Goal: Communication & Community: Answer question/provide support

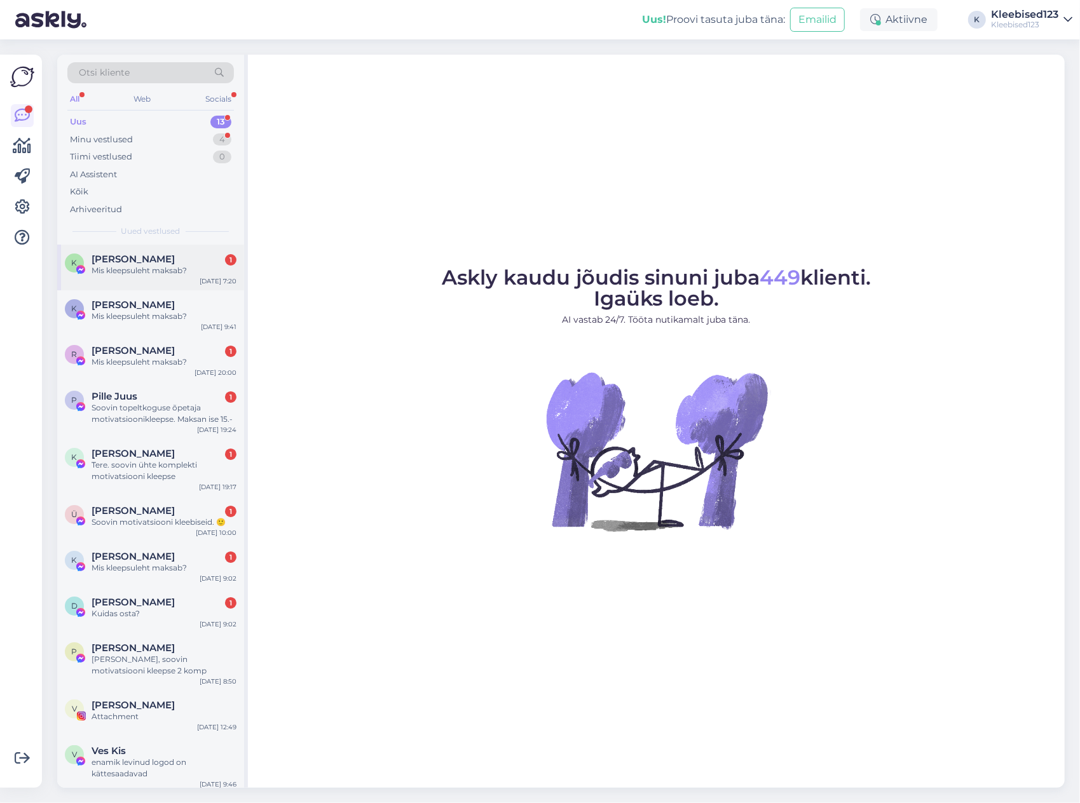
click at [156, 260] on span "[PERSON_NAME]" at bounding box center [133, 259] width 83 height 11
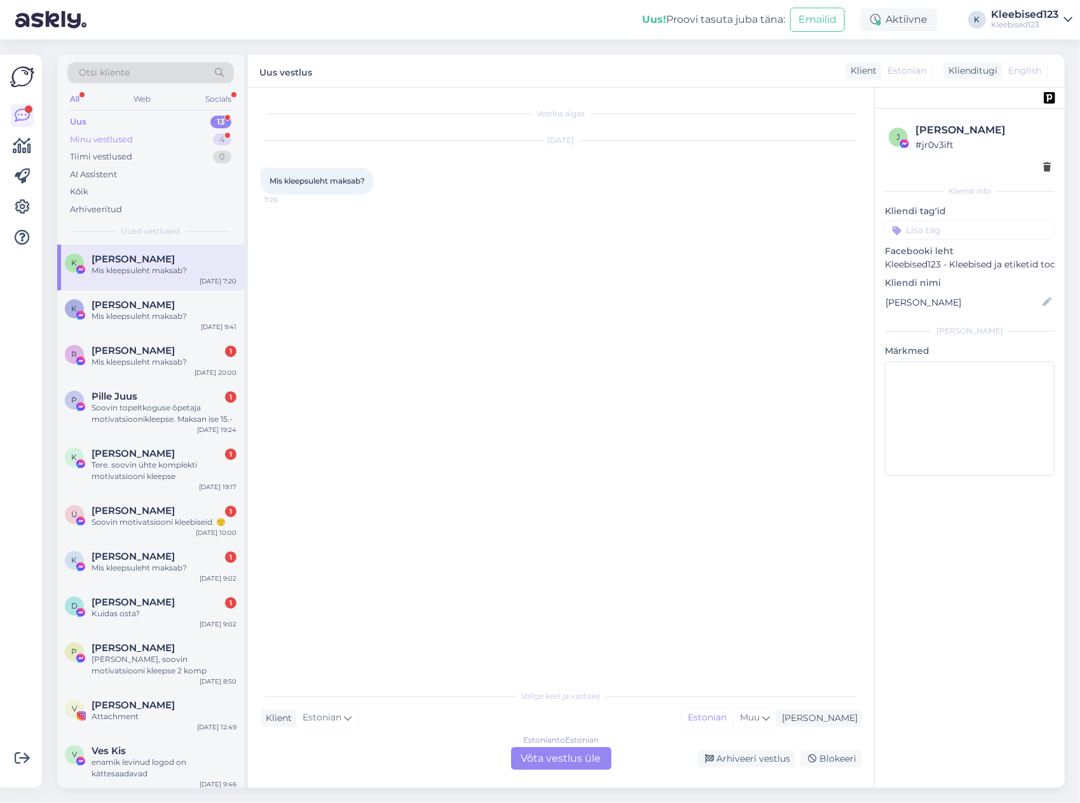
click at [126, 135] on div "Minu vestlused" at bounding box center [101, 139] width 63 height 13
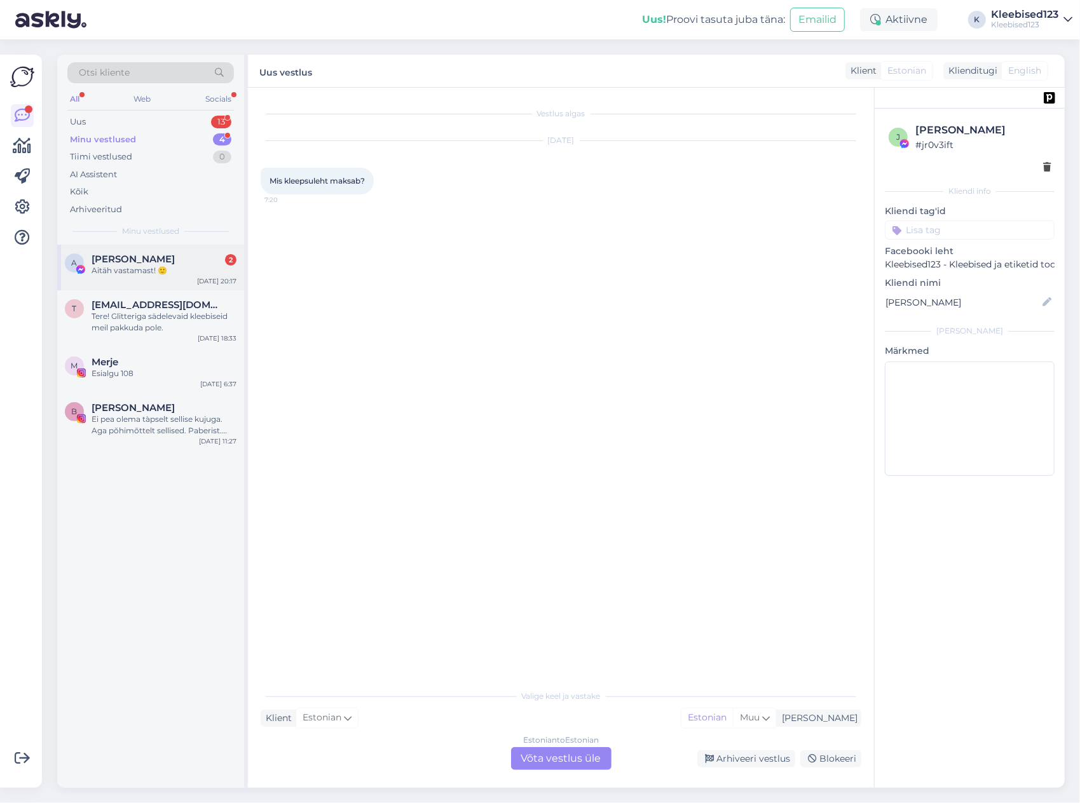
click at [151, 261] on span "[PERSON_NAME]" at bounding box center [133, 259] width 83 height 11
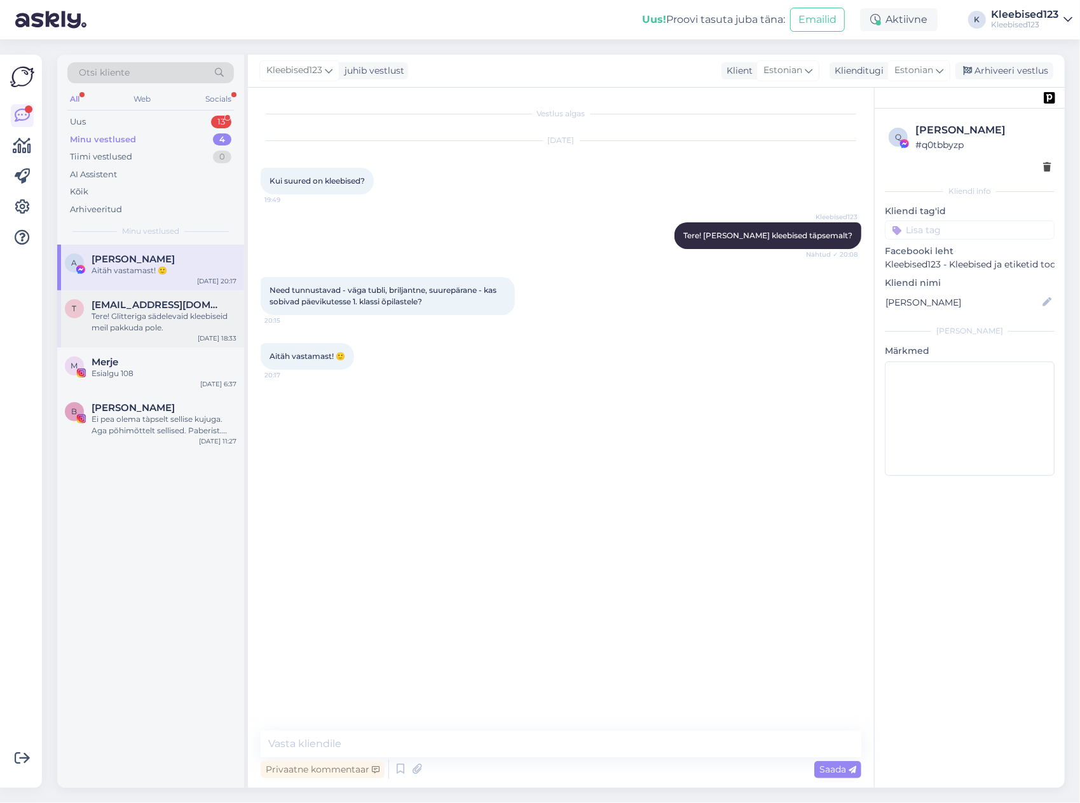
click at [132, 304] on span "[EMAIL_ADDRESS][DOMAIN_NAME]" at bounding box center [158, 304] width 132 height 11
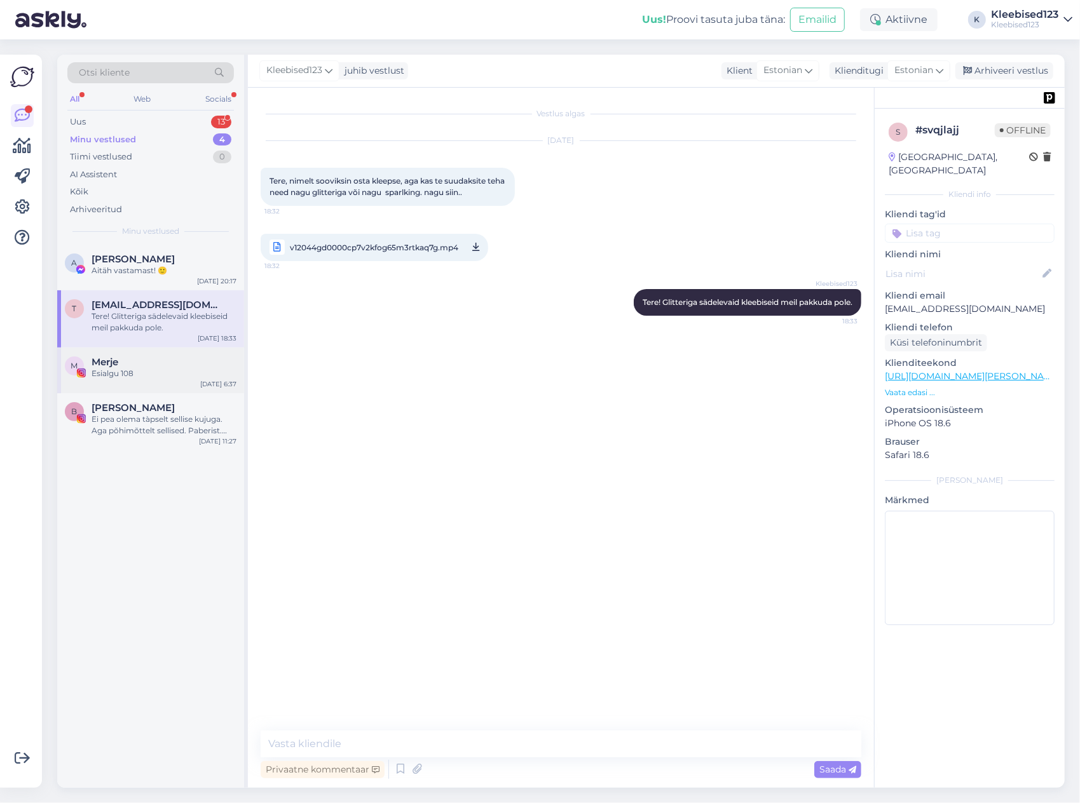
click at [120, 372] on div "Esialgu 108" at bounding box center [164, 373] width 145 height 11
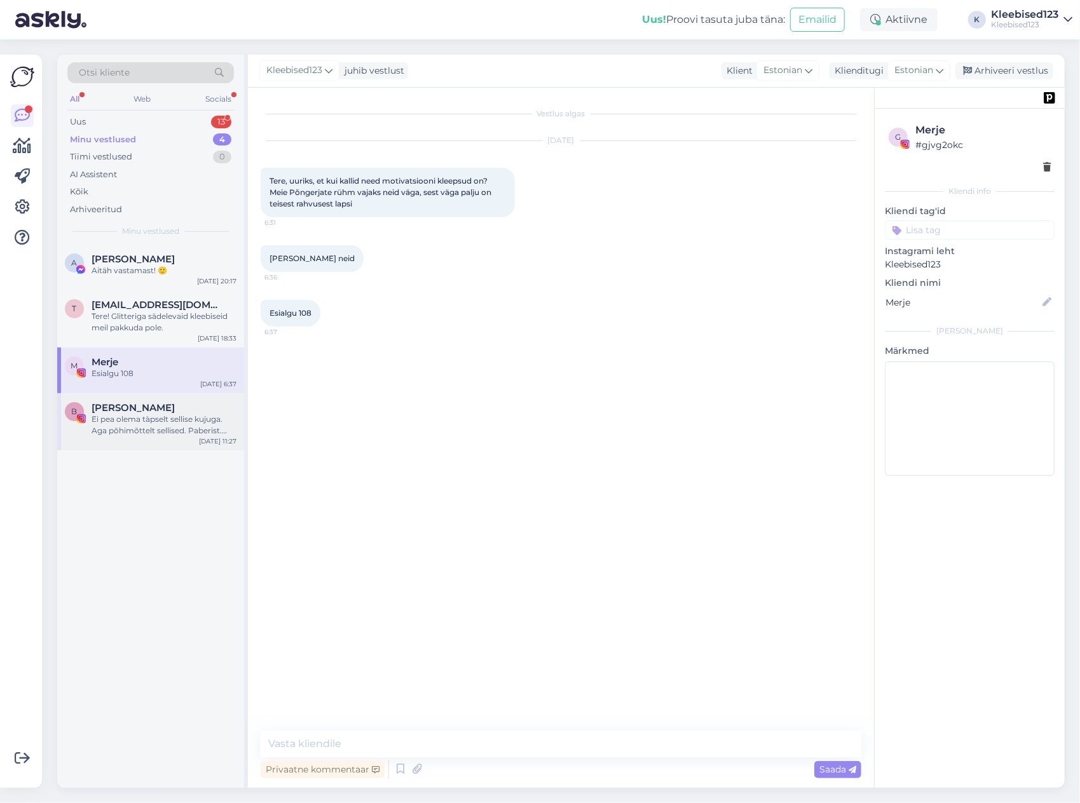
click at [126, 424] on div "Ei pea olema tàpselt sellise kujuga. Aga põhimõttelt sellised. Paberist. Pealmi…" at bounding box center [164, 425] width 145 height 23
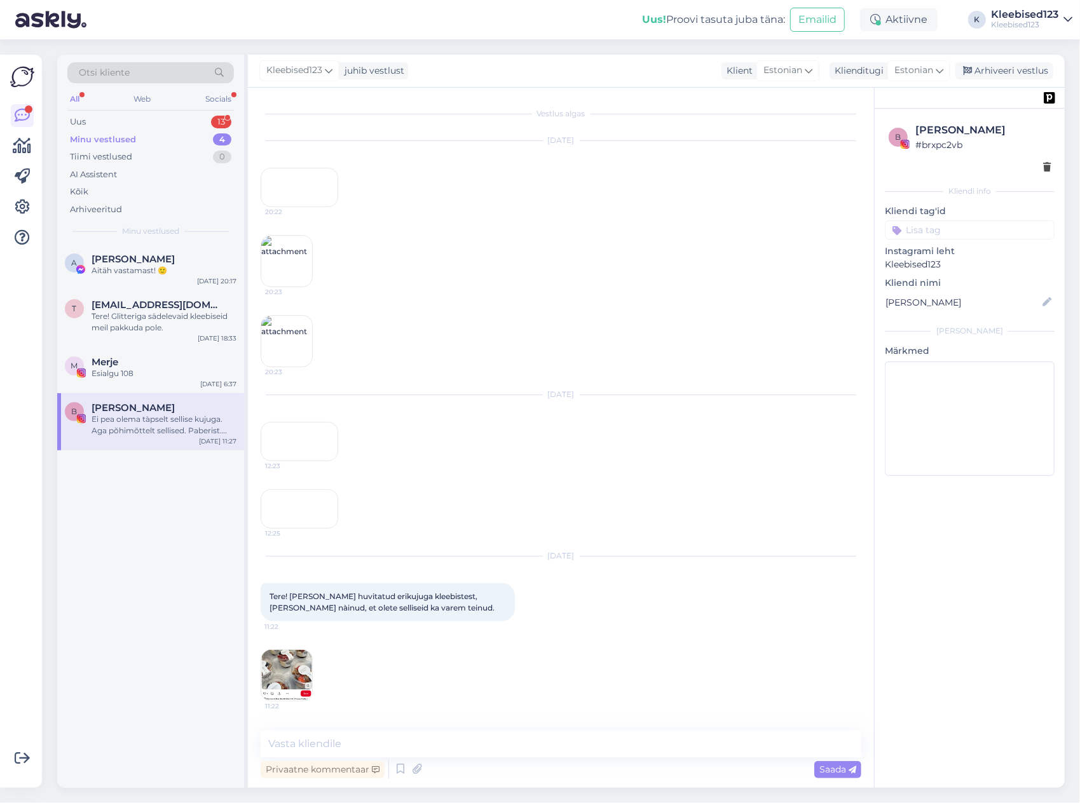
scroll to position [266, 0]
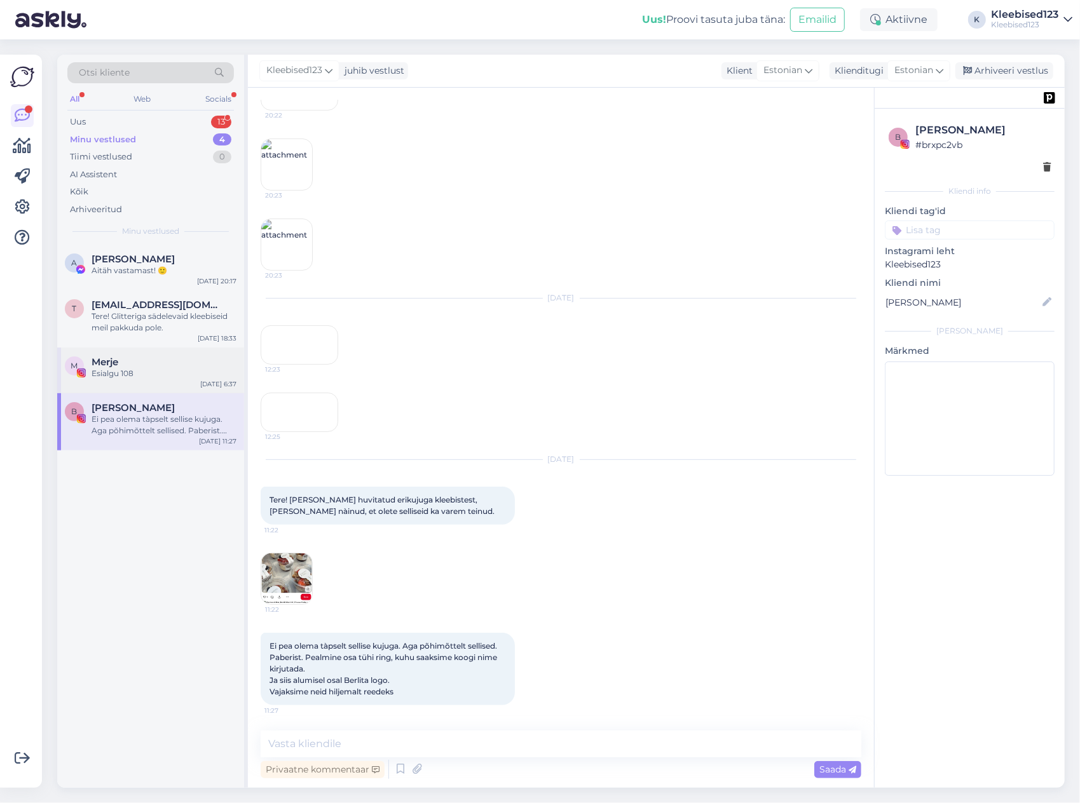
click at [132, 375] on div "Esialgu 108" at bounding box center [164, 373] width 145 height 11
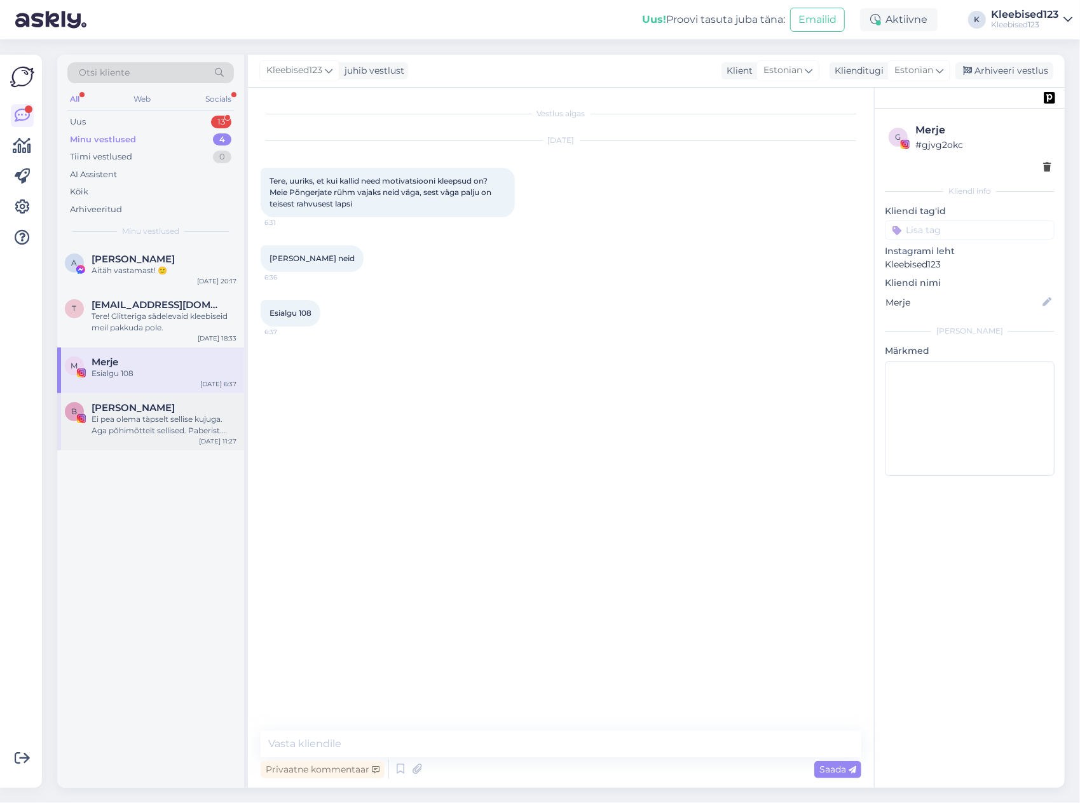
click at [131, 421] on div "Ei pea olema tàpselt sellise kujuga. Aga põhimõttelt sellised. Paberist. Pealmi…" at bounding box center [164, 425] width 145 height 23
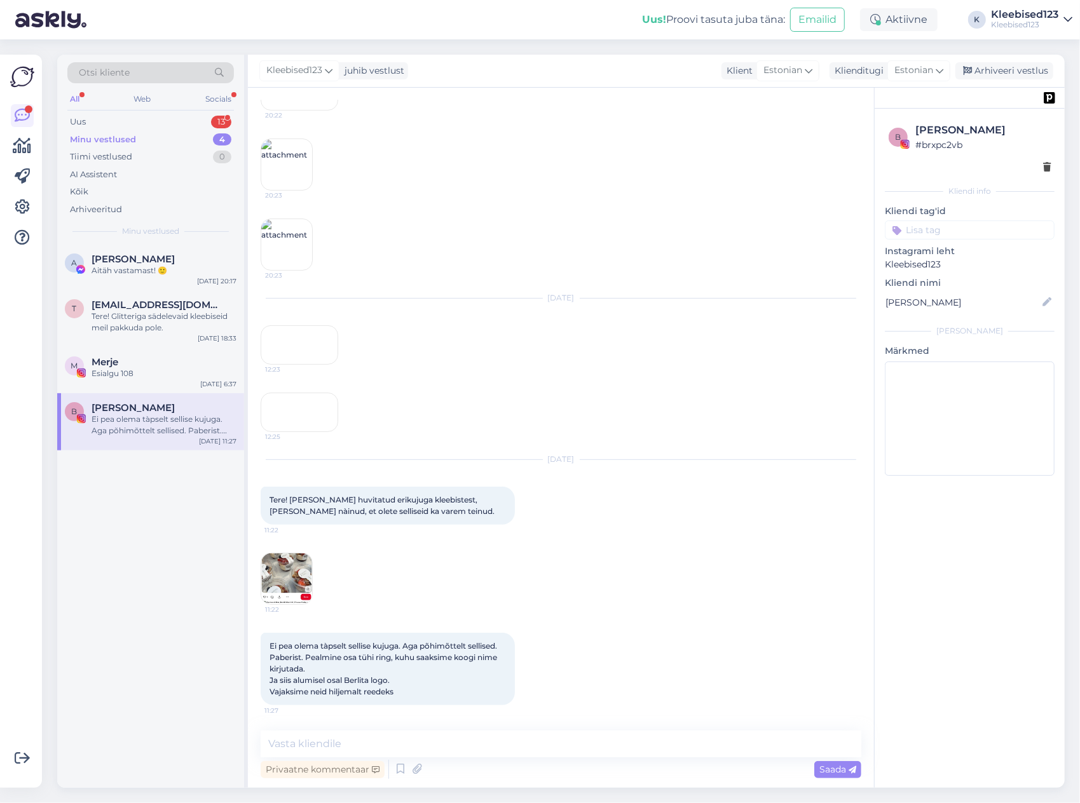
scroll to position [208, 0]
click at [149, 137] on div "Minu vestlused 4" at bounding box center [150, 140] width 167 height 18
click at [118, 254] on span "[PERSON_NAME]" at bounding box center [133, 259] width 83 height 11
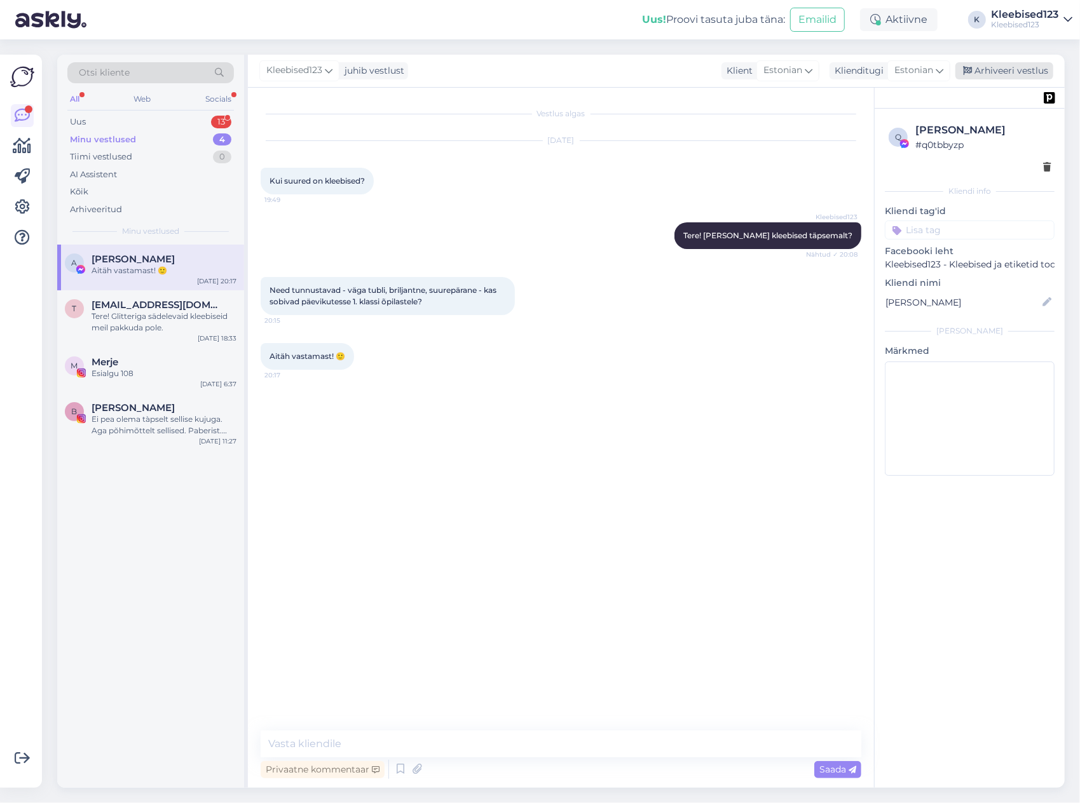
click at [1018, 67] on div "Arhiveeri vestlus" at bounding box center [1004, 70] width 98 height 17
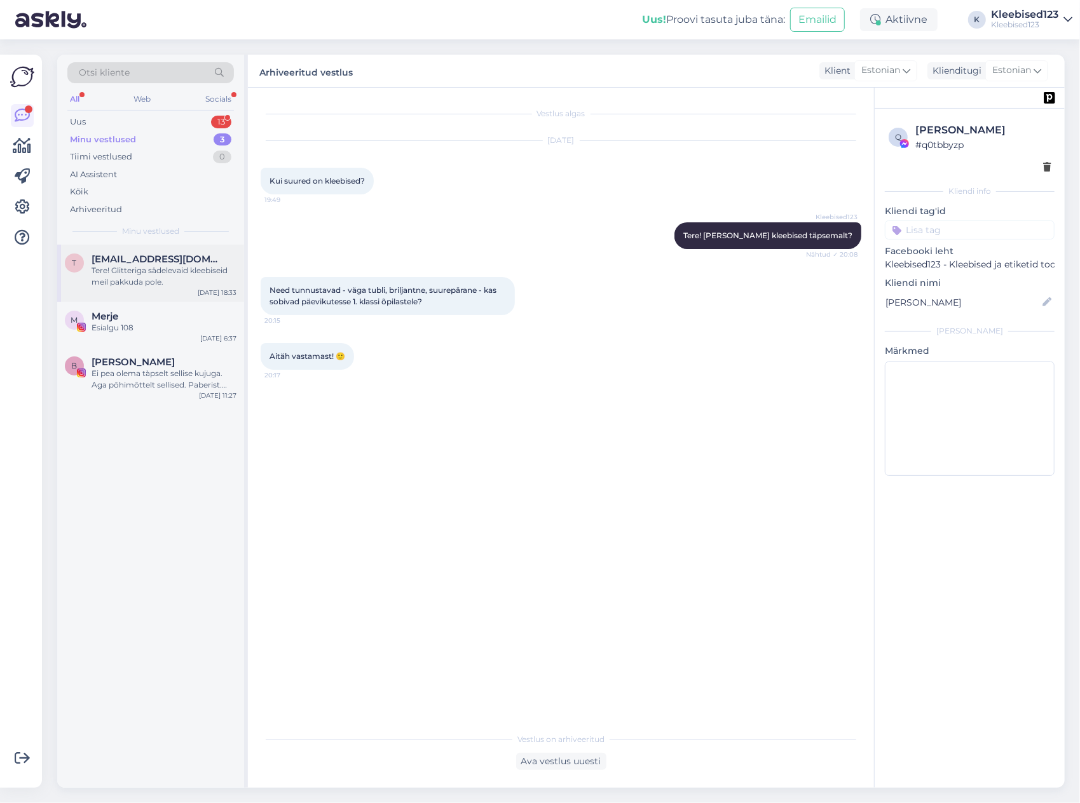
click at [128, 266] on div "Tere! Glitteriga sädelevaid kleebiseid meil pakkuda pole." at bounding box center [164, 276] width 145 height 23
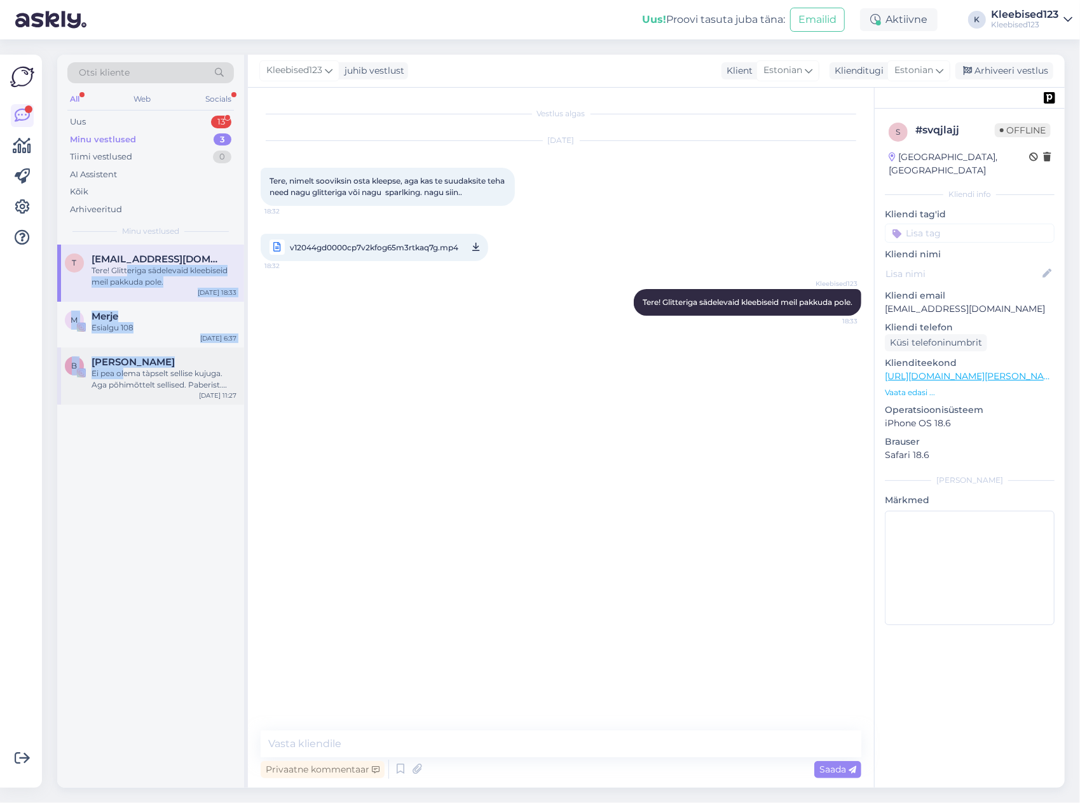
click at [126, 375] on div "Ei pea olema tàpselt sellise kujuga. Aga põhimõttelt sellised. Paberist. Pealmi…" at bounding box center [164, 379] width 145 height 23
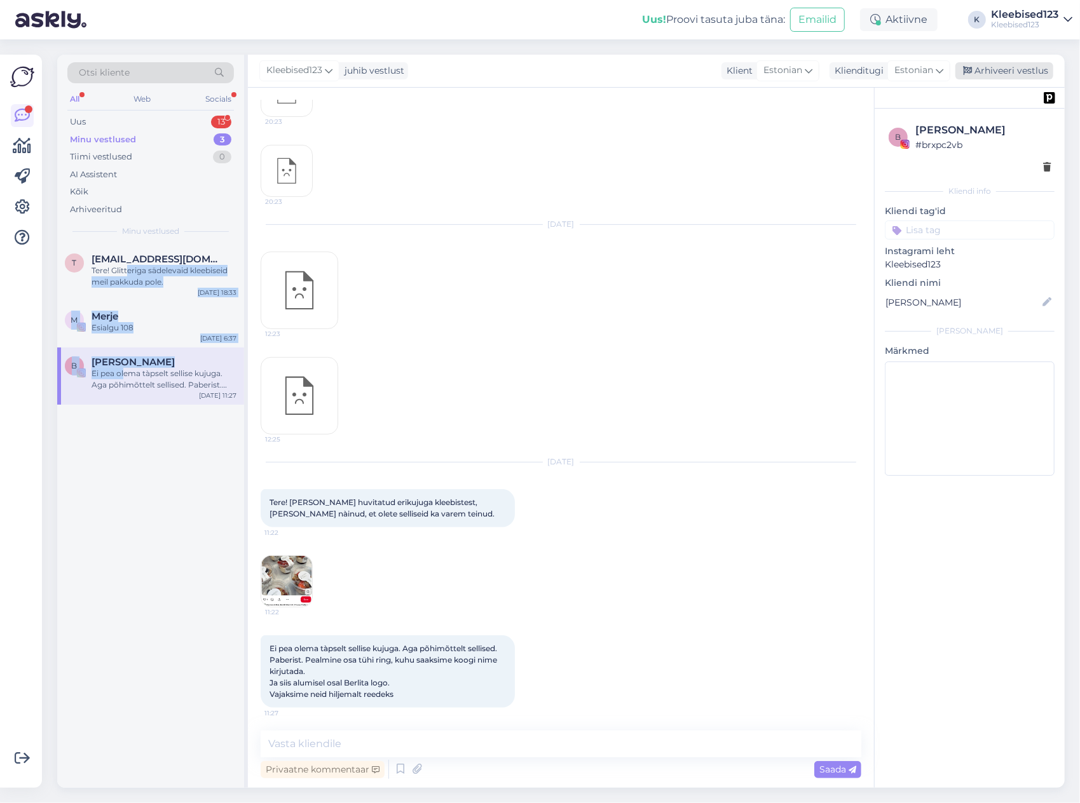
click at [1012, 64] on div "Arhiveeri vestlus" at bounding box center [1004, 70] width 98 height 17
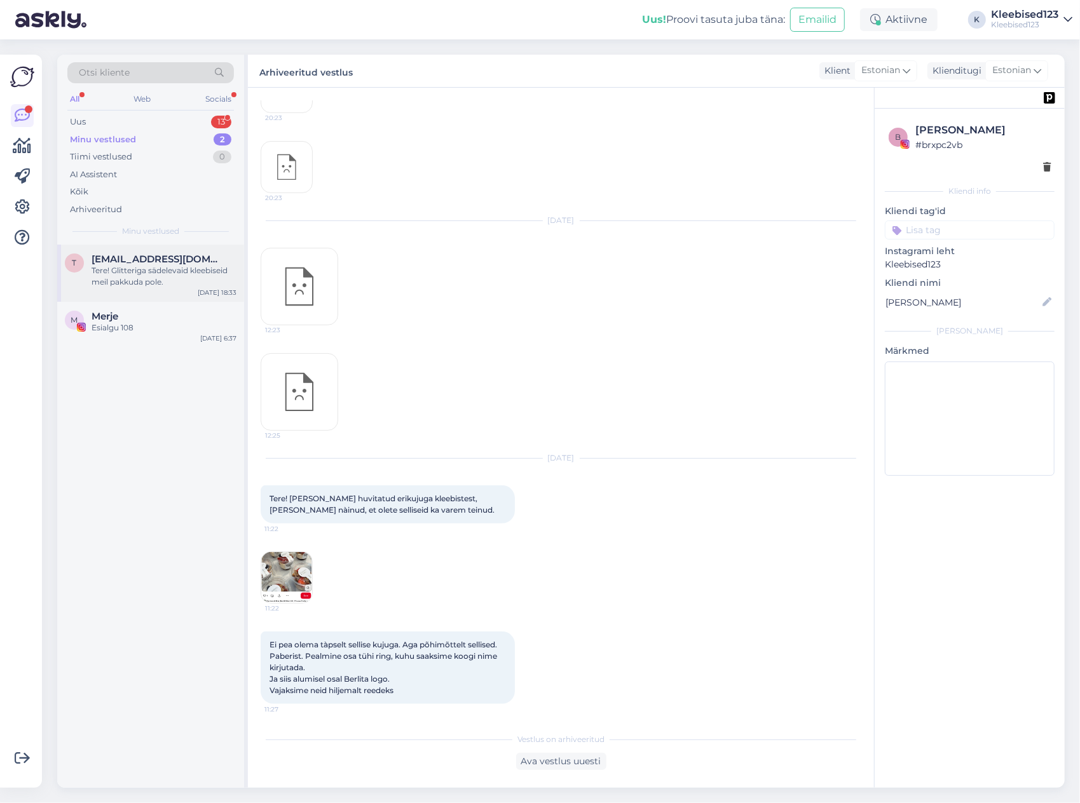
click at [128, 262] on span "[EMAIL_ADDRESS][DOMAIN_NAME]" at bounding box center [158, 259] width 132 height 11
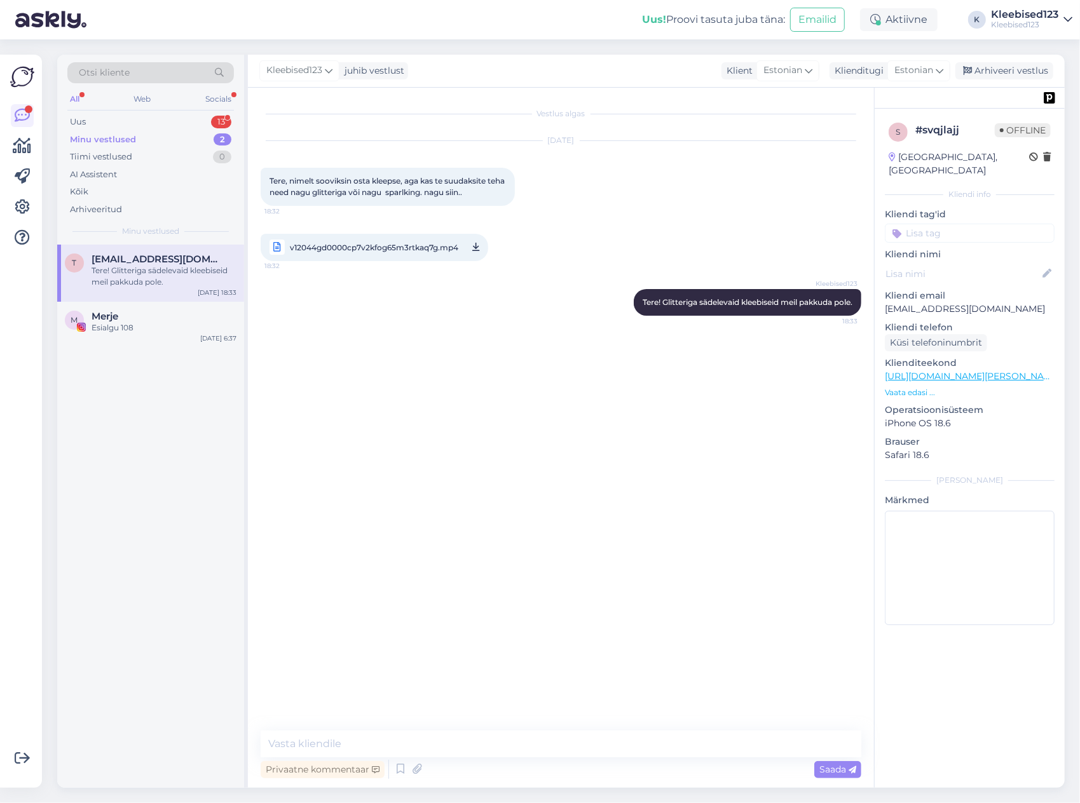
scroll to position [0, 0]
drag, startPoint x: 1008, startPoint y: 71, endPoint x: 963, endPoint y: 72, distance: 45.1
click at [1007, 71] on div "Arhiveeri vestlus" at bounding box center [1004, 70] width 98 height 17
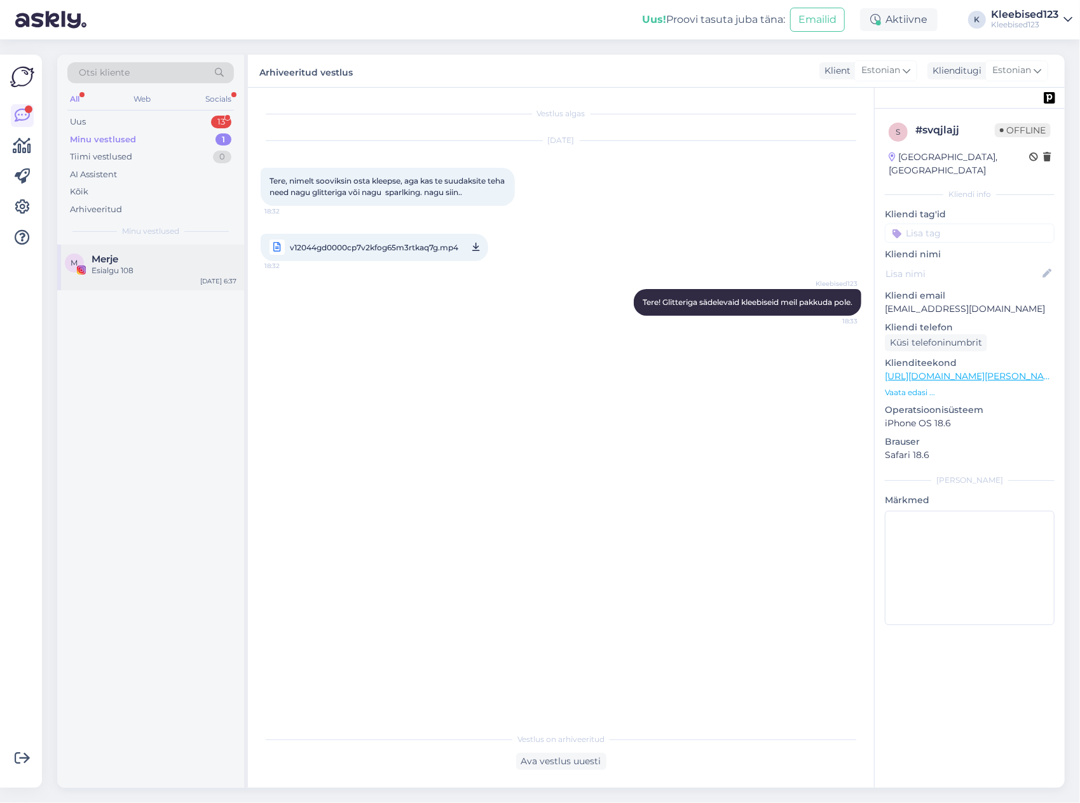
click at [121, 262] on div "Merje" at bounding box center [164, 259] width 145 height 11
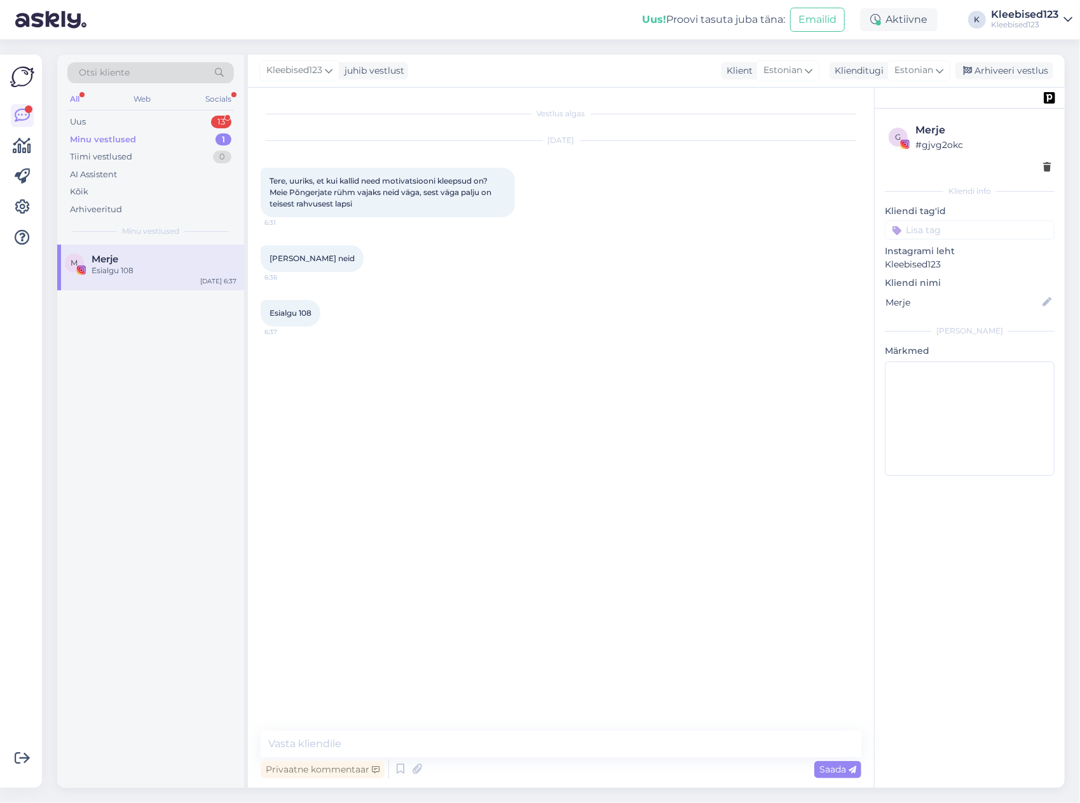
drag, startPoint x: 1000, startPoint y: 67, endPoint x: 541, endPoint y: 133, distance: 463.6
click at [998, 68] on div "Arhiveeri vestlus" at bounding box center [1004, 70] width 98 height 17
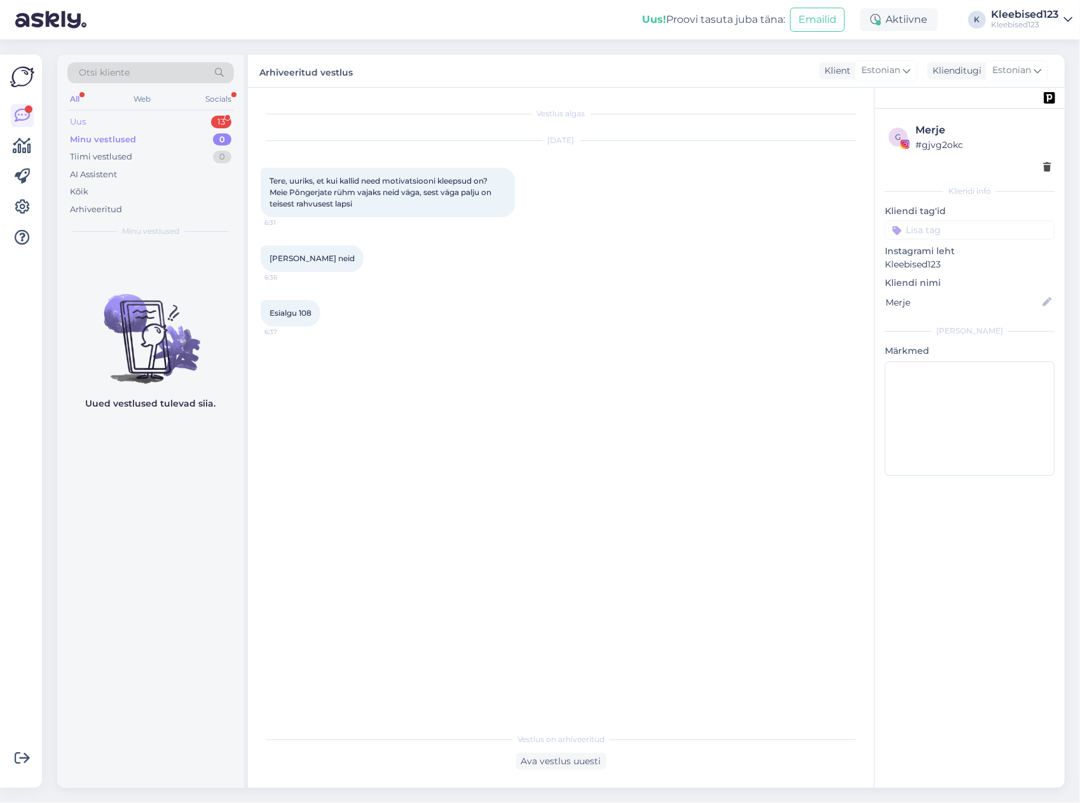
click at [116, 118] on div "Uus 13" at bounding box center [150, 122] width 167 height 18
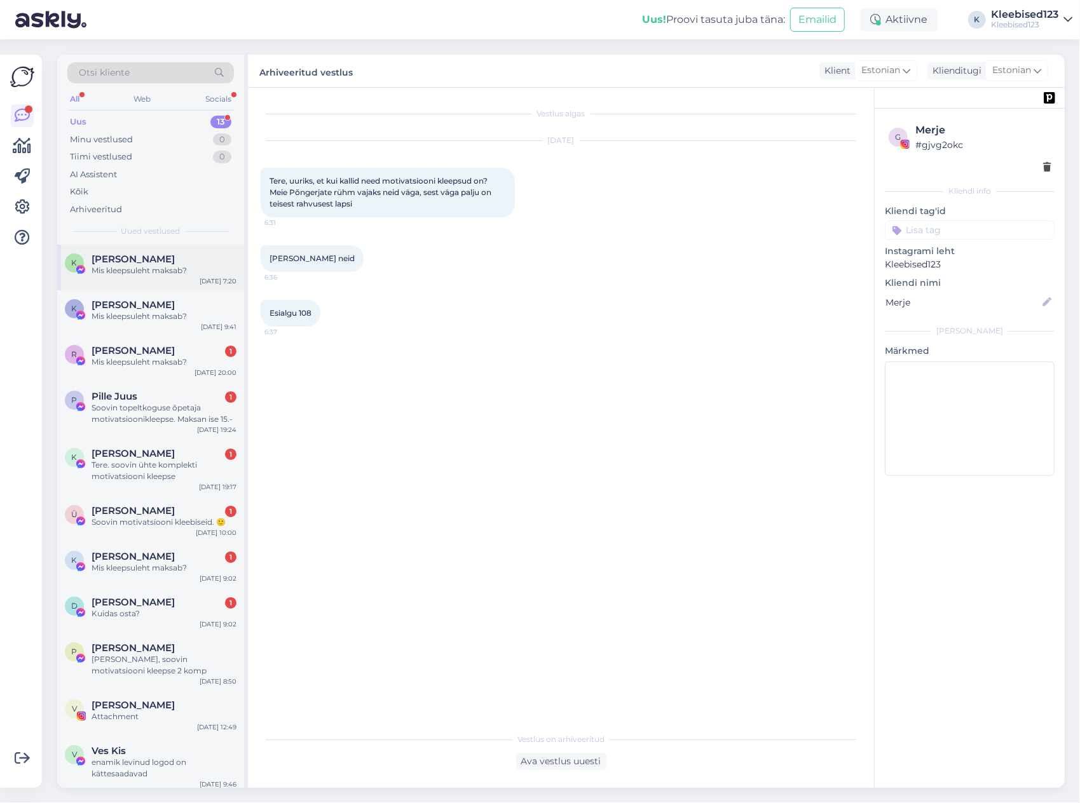
click at [127, 265] on div "Mis kleepsuleht maksab?" at bounding box center [164, 270] width 145 height 11
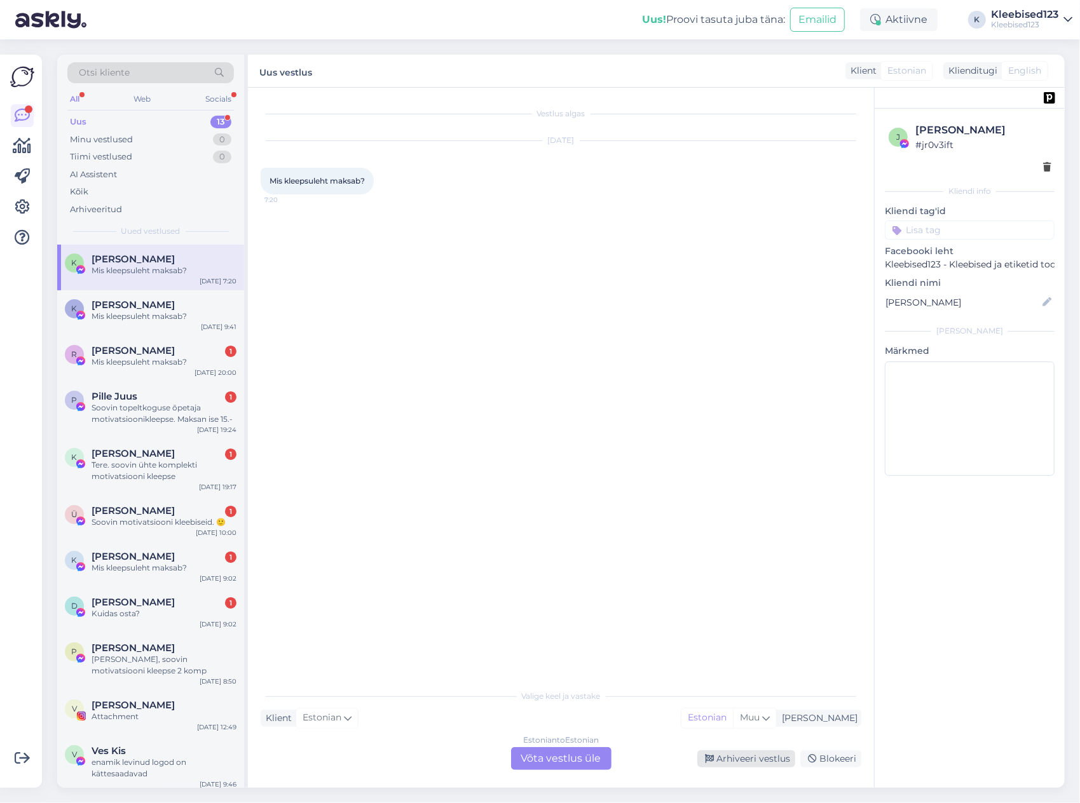
click at [738, 758] on div "Arhiveeri vestlus" at bounding box center [746, 759] width 98 height 17
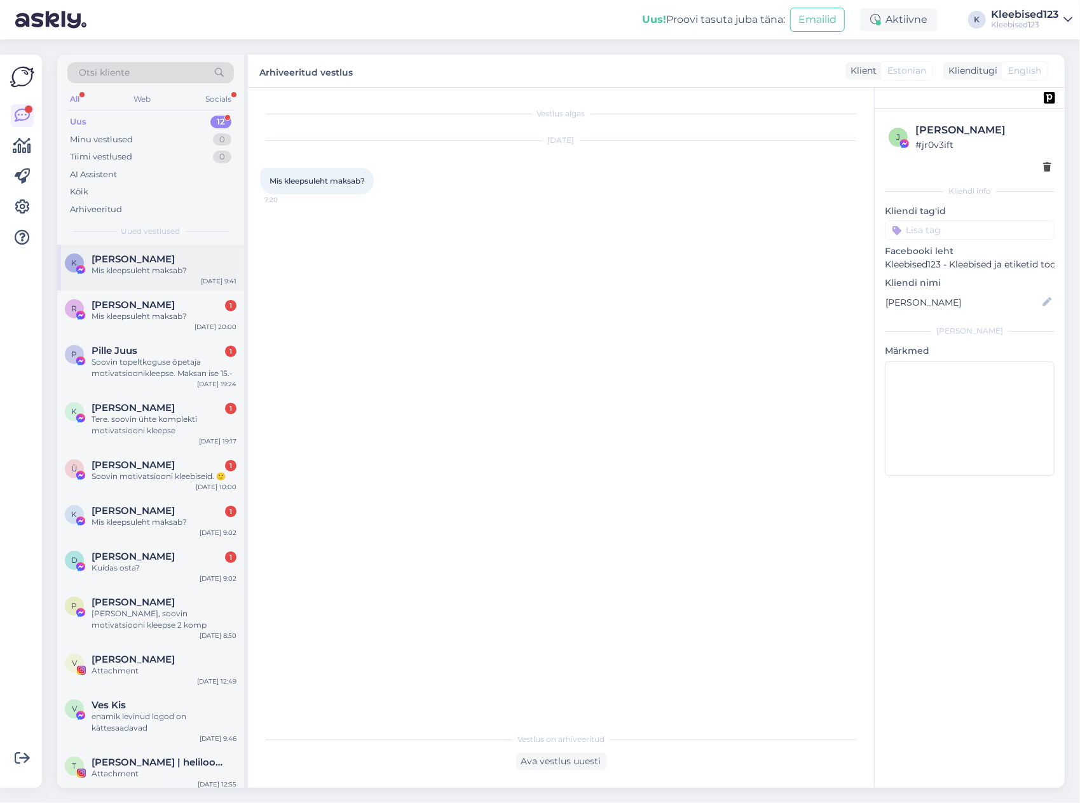
click at [149, 271] on div "Mis kleepsuleht maksab?" at bounding box center [164, 270] width 145 height 11
click at [738, 761] on div "Arhiveeri vestlus" at bounding box center [746, 759] width 98 height 17
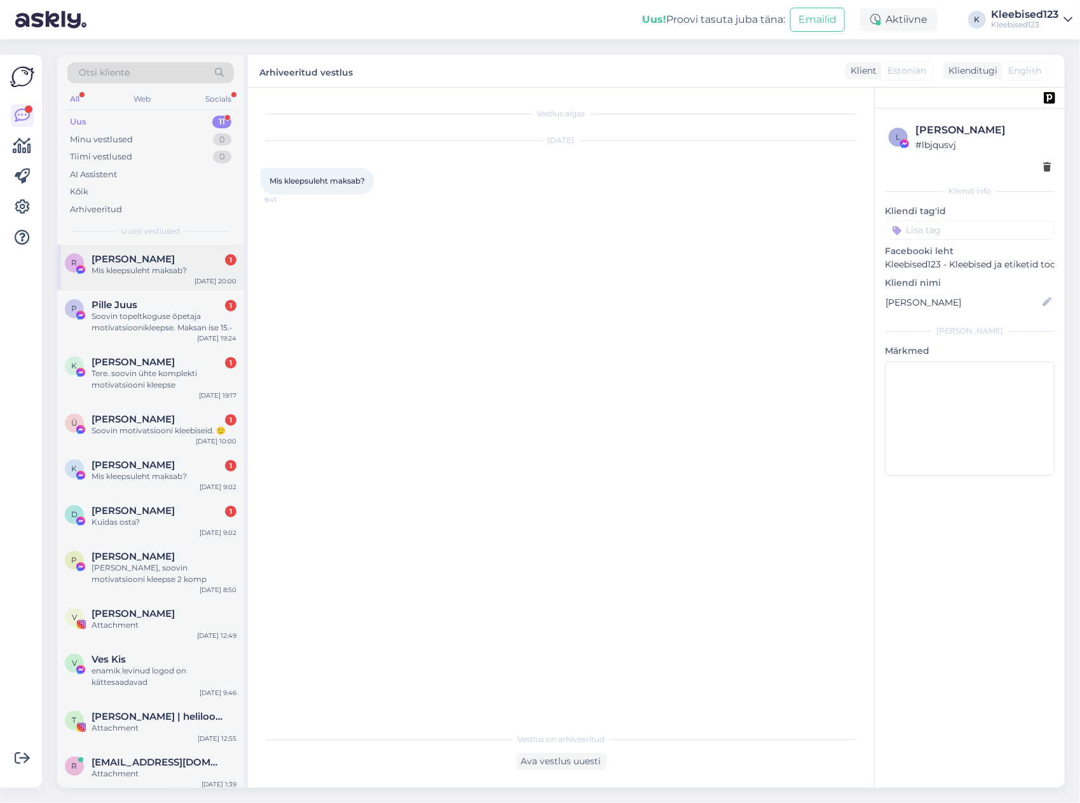
click at [156, 266] on div "Mis kleepsuleht maksab?" at bounding box center [164, 270] width 145 height 11
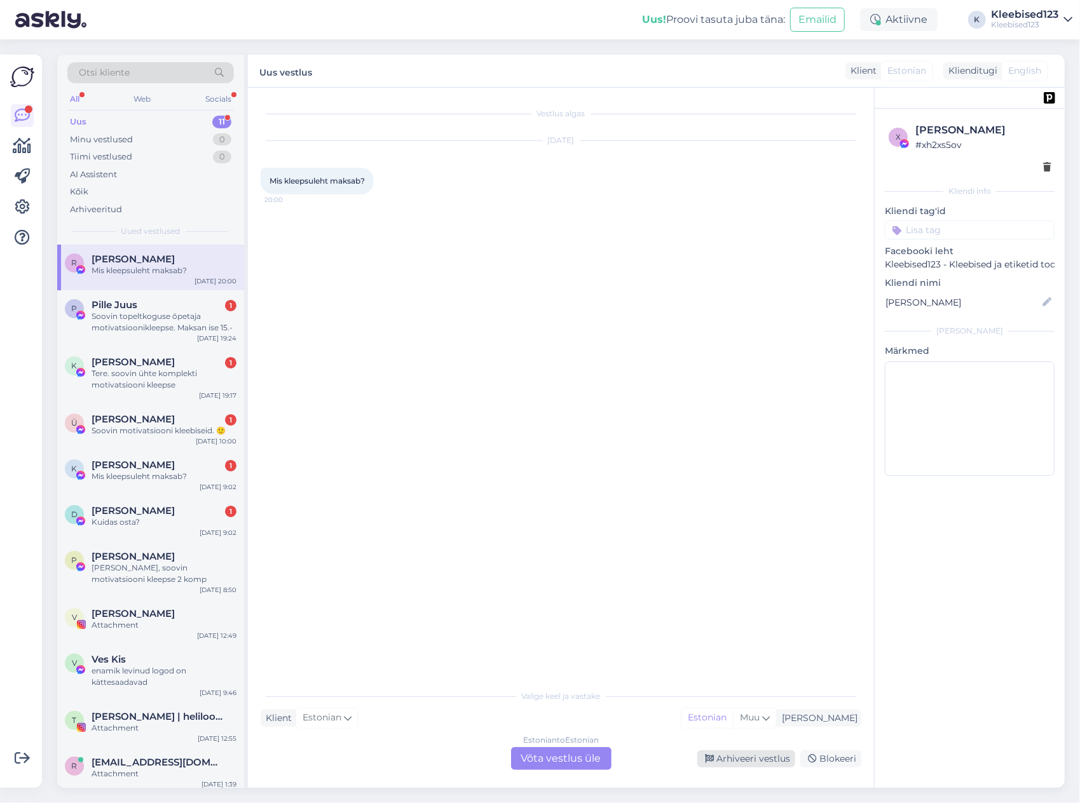
click at [744, 756] on div "Arhiveeri vestlus" at bounding box center [746, 759] width 98 height 17
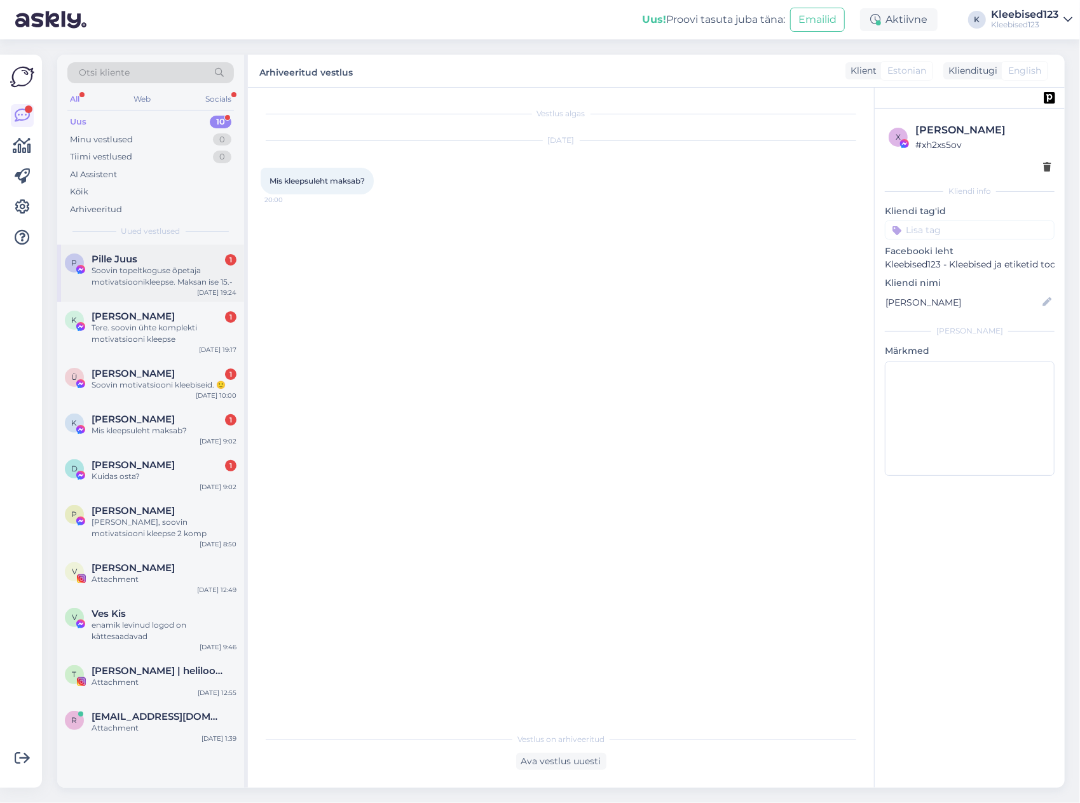
click at [177, 269] on div "Soovin topeltkoguse õpetaja motivatsioonikleepse. Maksan ise 15.-" at bounding box center [164, 276] width 145 height 23
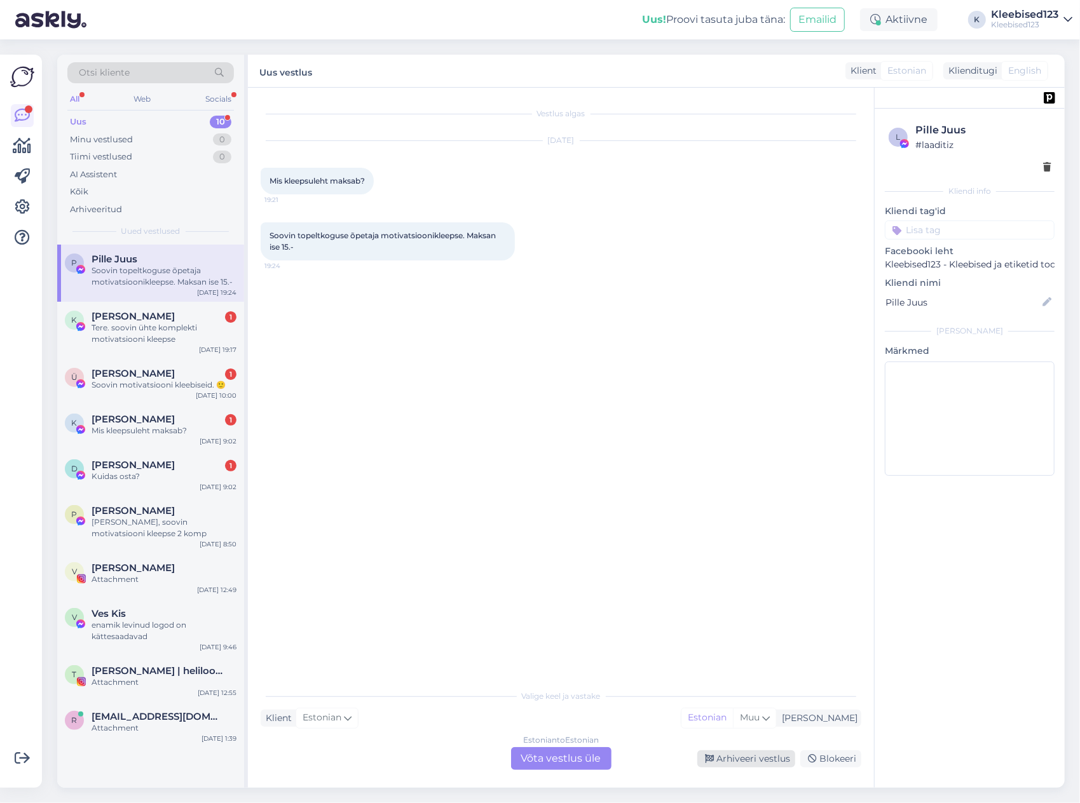
click at [749, 759] on div "Arhiveeri vestlus" at bounding box center [746, 759] width 98 height 17
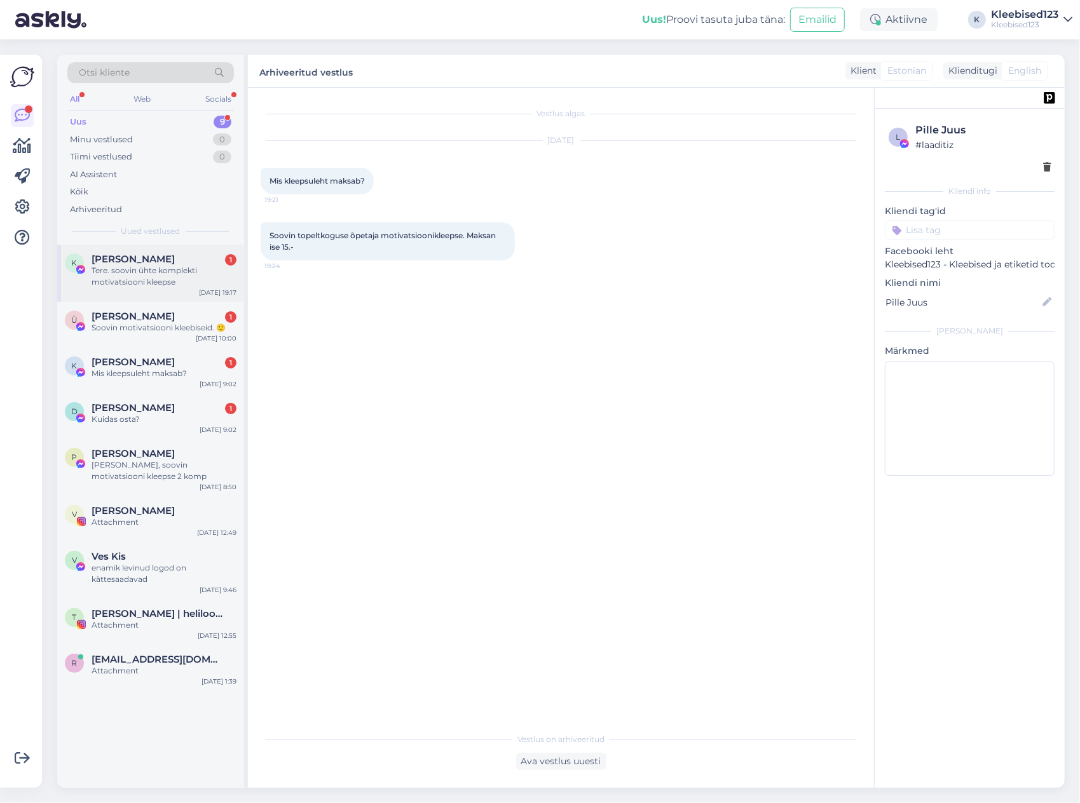
click at [160, 262] on span "[PERSON_NAME]" at bounding box center [133, 259] width 83 height 11
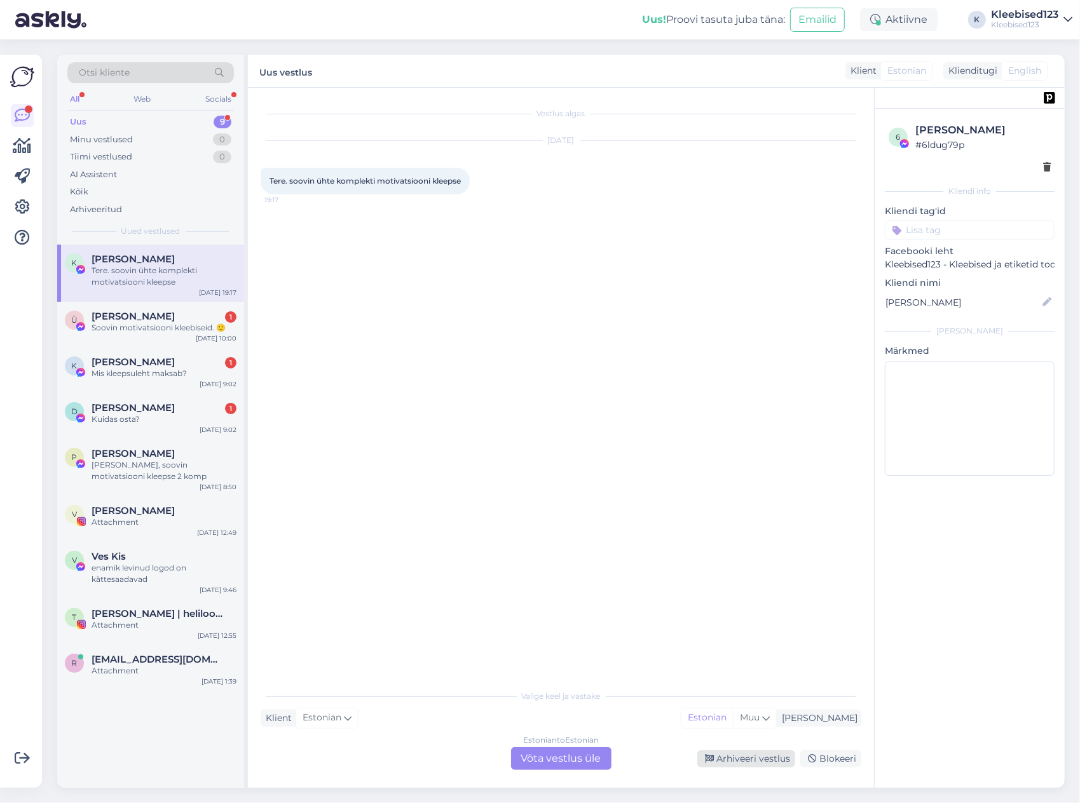
drag, startPoint x: 764, startPoint y: 753, endPoint x: 724, endPoint y: 726, distance: 48.5
click at [764, 753] on div "Arhiveeri vestlus" at bounding box center [746, 759] width 98 height 17
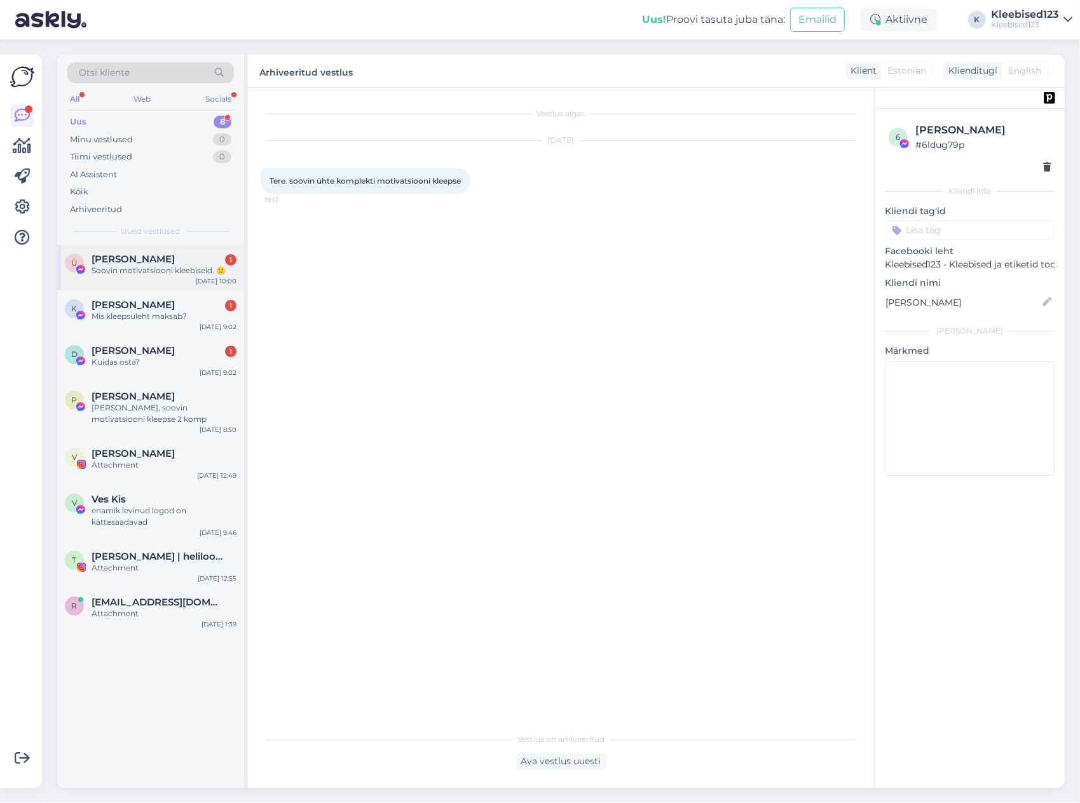
click at [162, 266] on div "Soovin motivatsiooni kleebiseid. 🙂" at bounding box center [164, 270] width 145 height 11
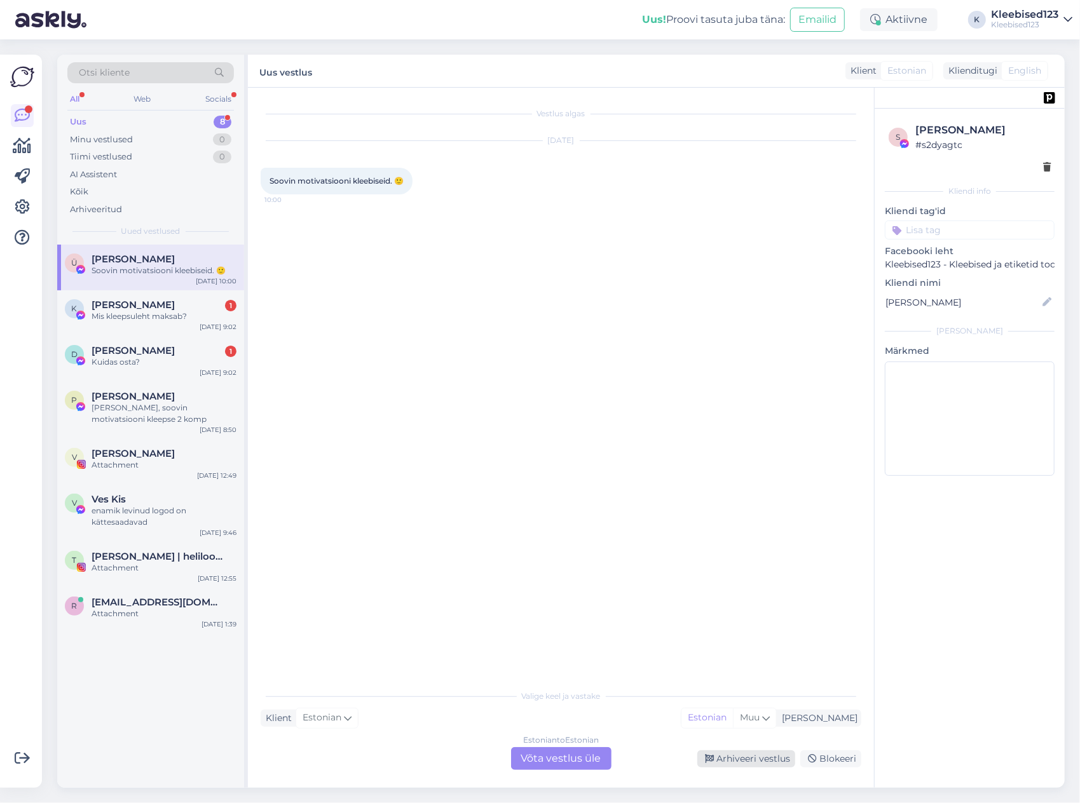
click at [749, 758] on div "Arhiveeri vestlus" at bounding box center [746, 759] width 98 height 17
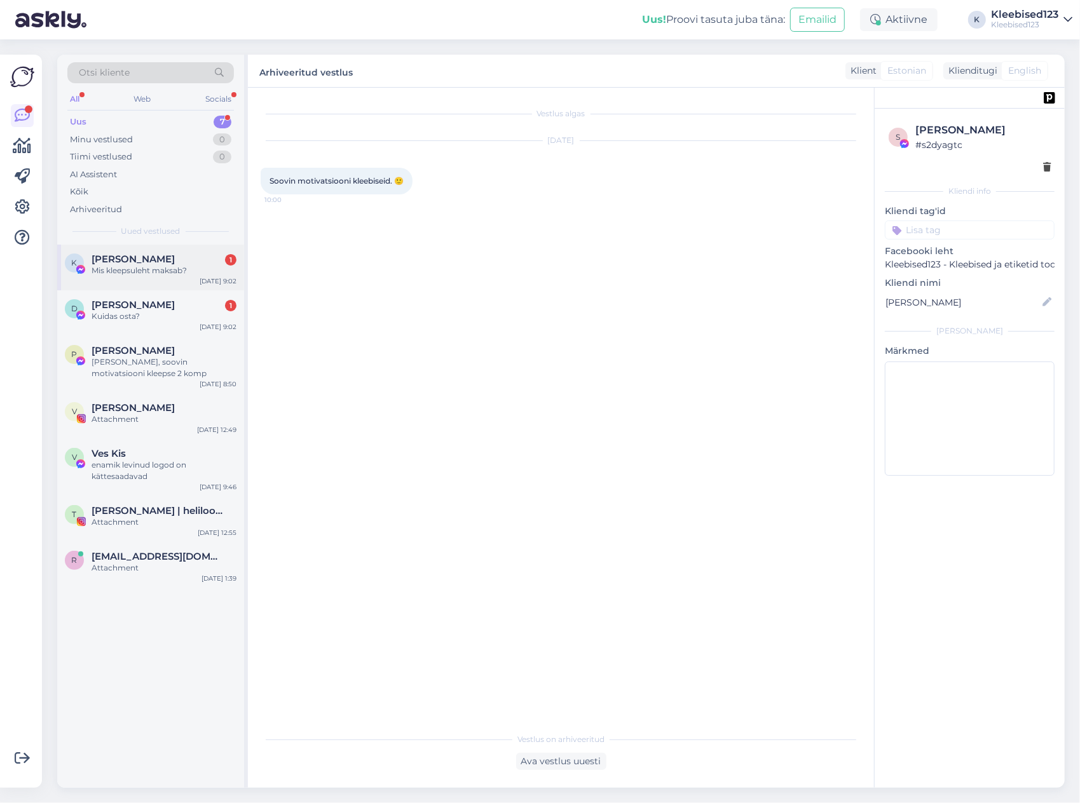
click at [169, 265] on div "Mis kleepsuleht maksab?" at bounding box center [164, 270] width 145 height 11
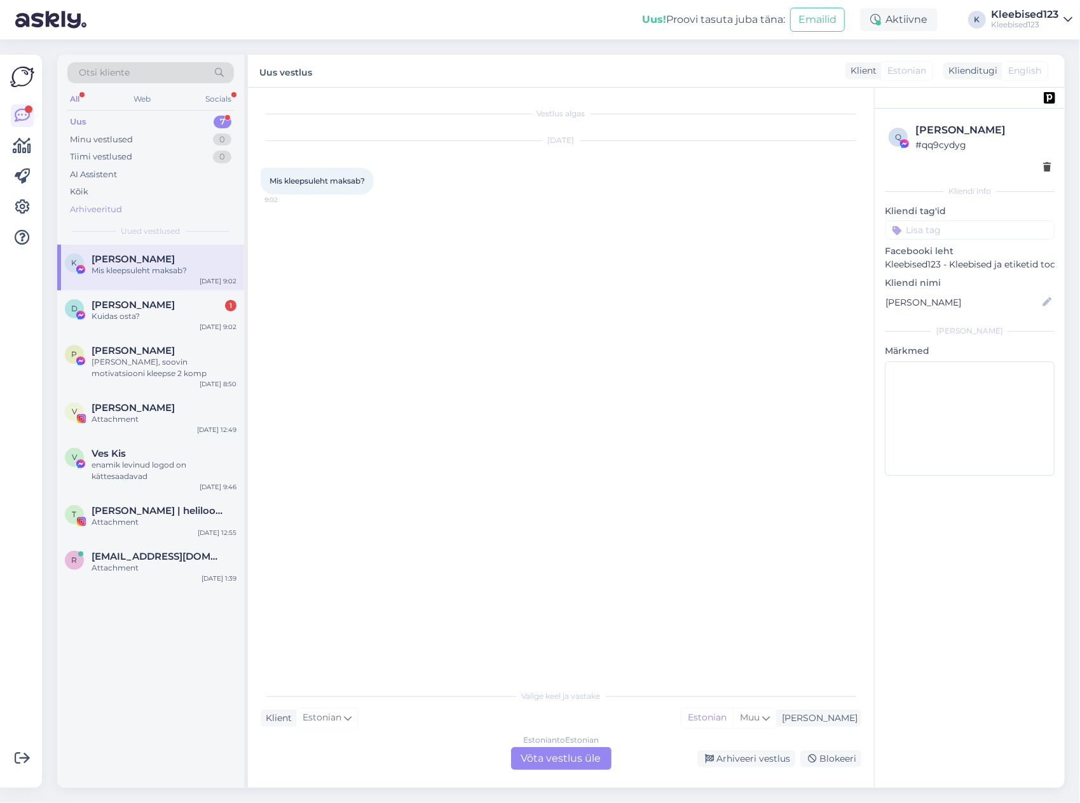
click at [102, 207] on div "Arhiveeritud" at bounding box center [96, 209] width 52 height 13
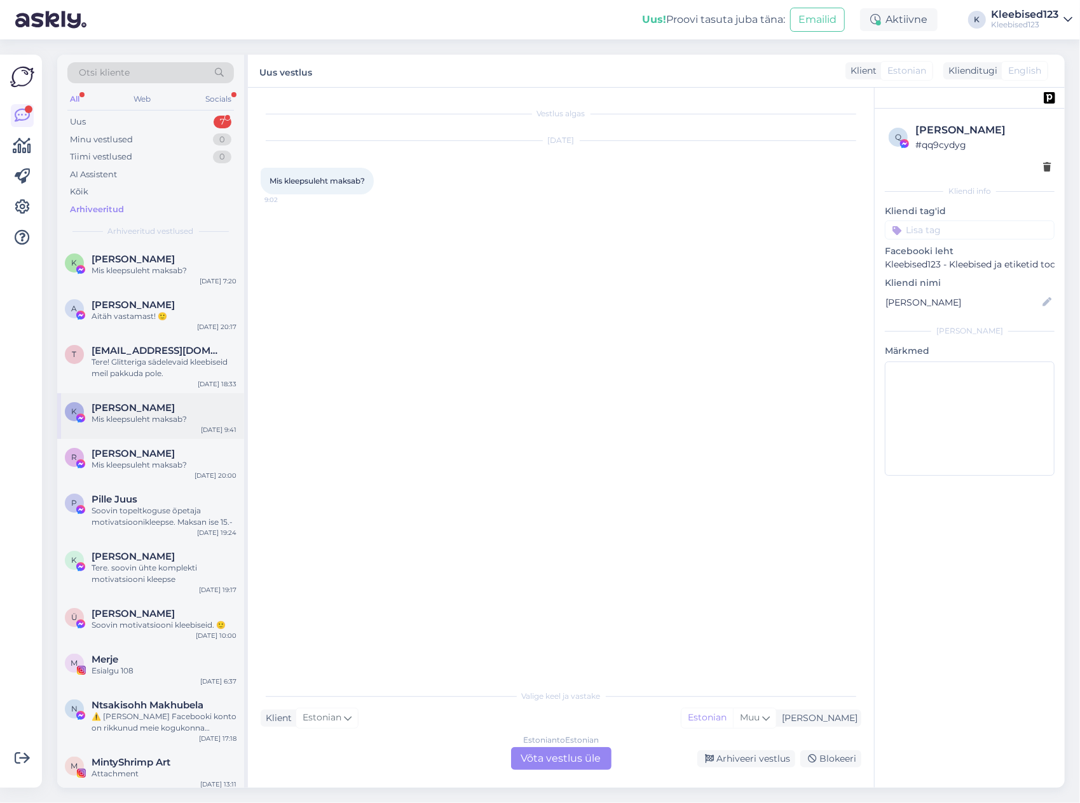
click at [135, 419] on div "Mis kleepsuleht maksab?" at bounding box center [164, 419] width 145 height 11
click at [557, 763] on div "Ava vestlus uuesti" at bounding box center [561, 761] width 90 height 17
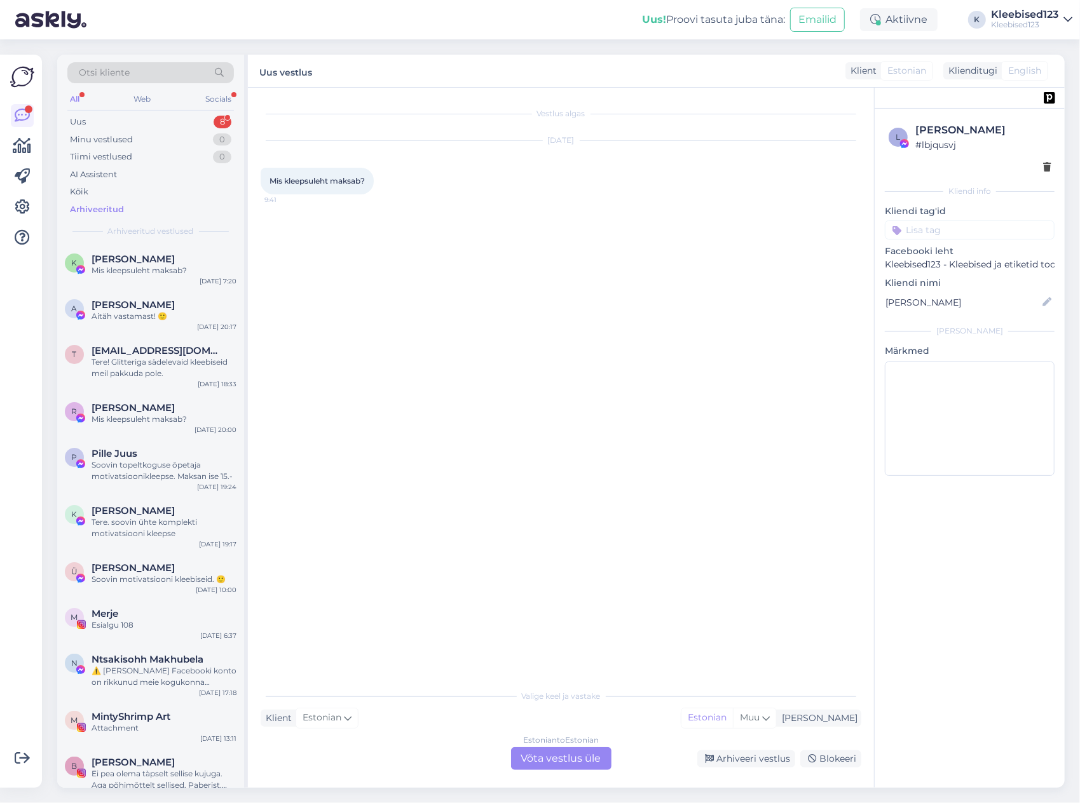
click at [590, 754] on div "Estonian to Estonian Võta vestlus üle" at bounding box center [561, 758] width 100 height 23
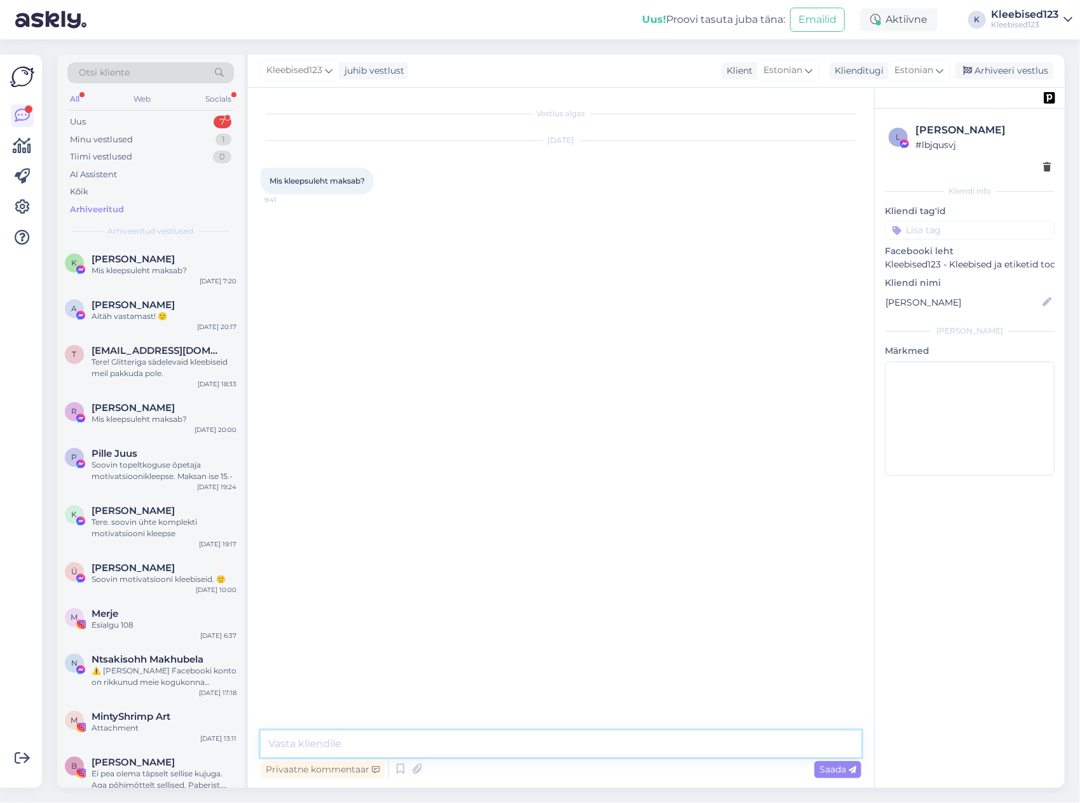
click at [418, 741] on textarea at bounding box center [561, 744] width 601 height 27
paste textarea "Tere! Tore, et tunned meie toodete vastu huvi 😊 Motivatsioonikleebised pakume 2…"
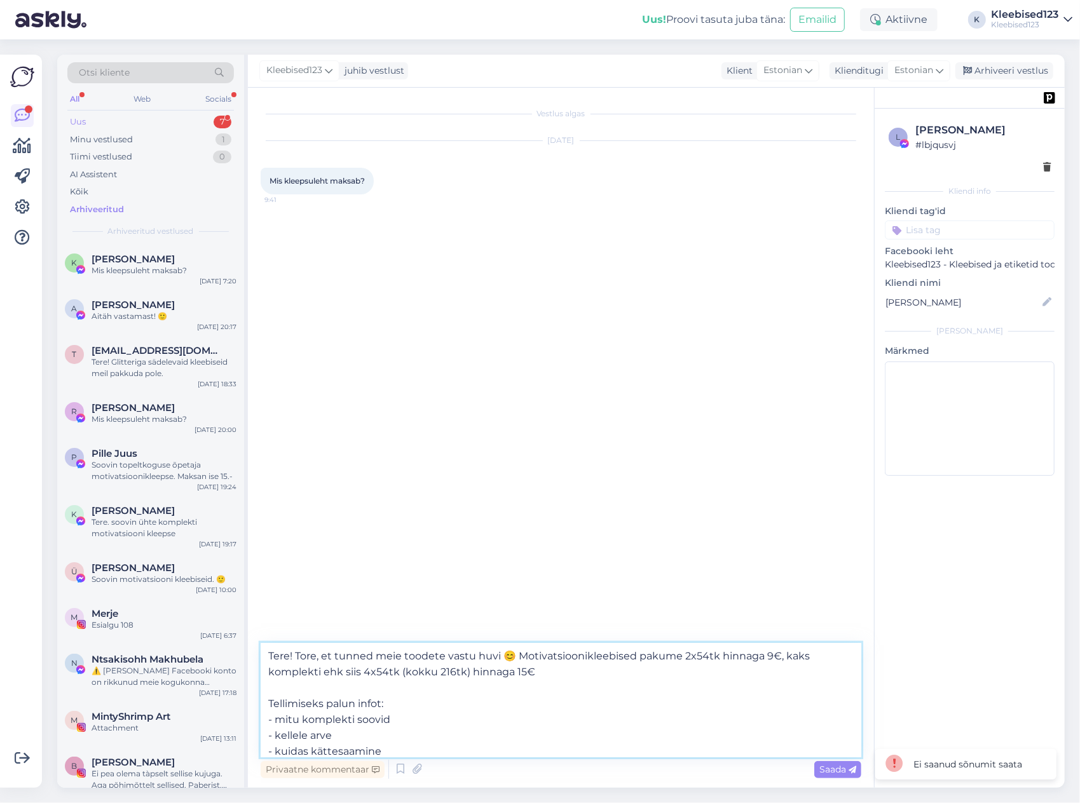
type textarea "Tere! Tore, et tunned meie toodete vastu huvi 😊 Motivatsioonikleebised pakume 2…"
click at [150, 113] on div "Uus 7" at bounding box center [150, 122] width 167 height 18
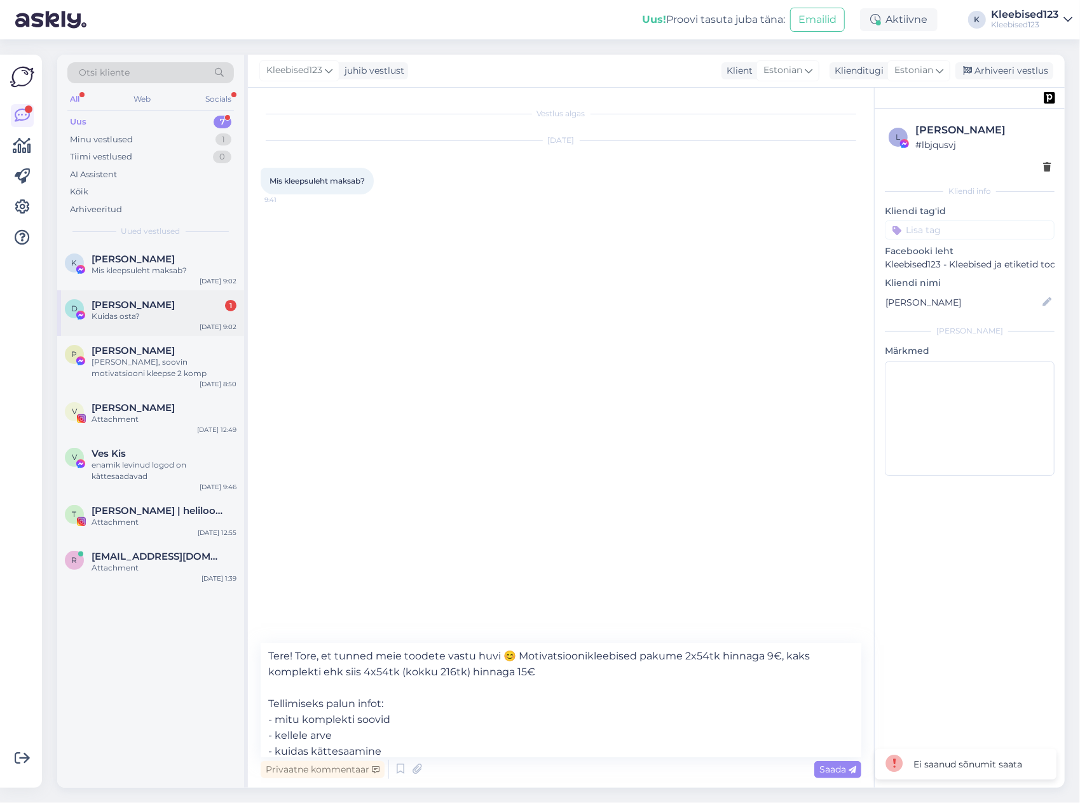
click at [121, 306] on span "[PERSON_NAME]" at bounding box center [133, 304] width 83 height 11
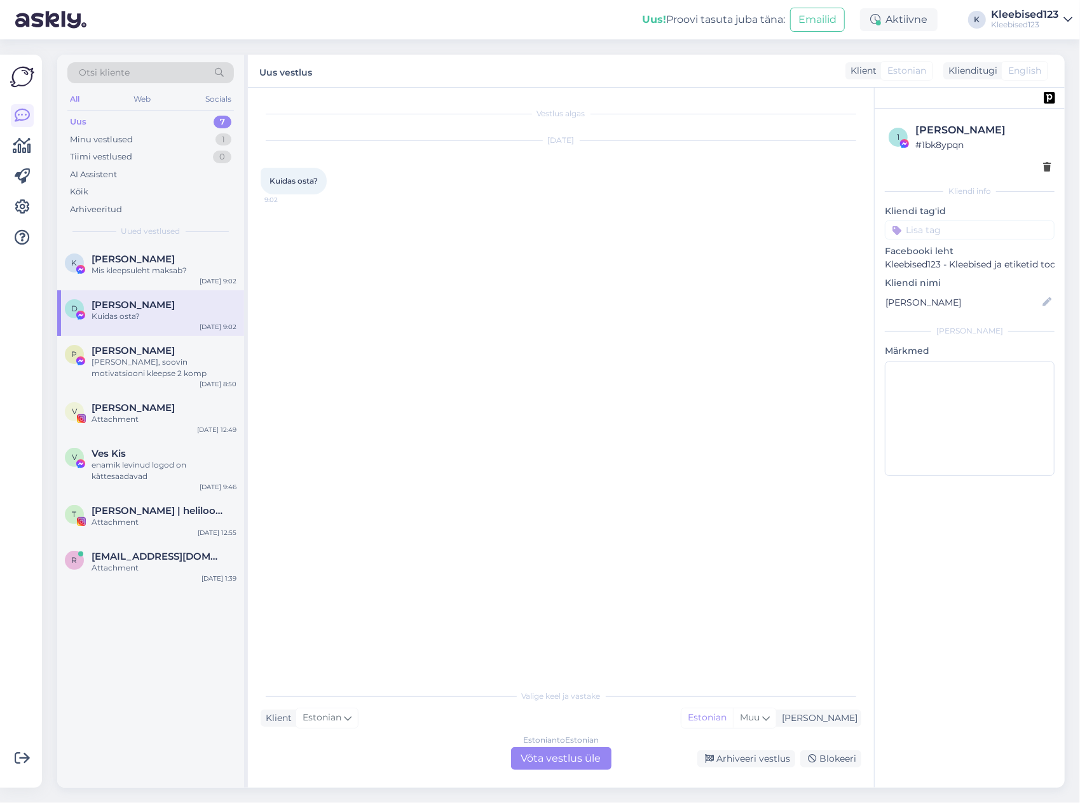
drag, startPoint x: 555, startPoint y: 756, endPoint x: 413, endPoint y: 715, distance: 147.4
click at [555, 755] on div "Estonian to Estonian Võta vestlus üle" at bounding box center [561, 758] width 100 height 23
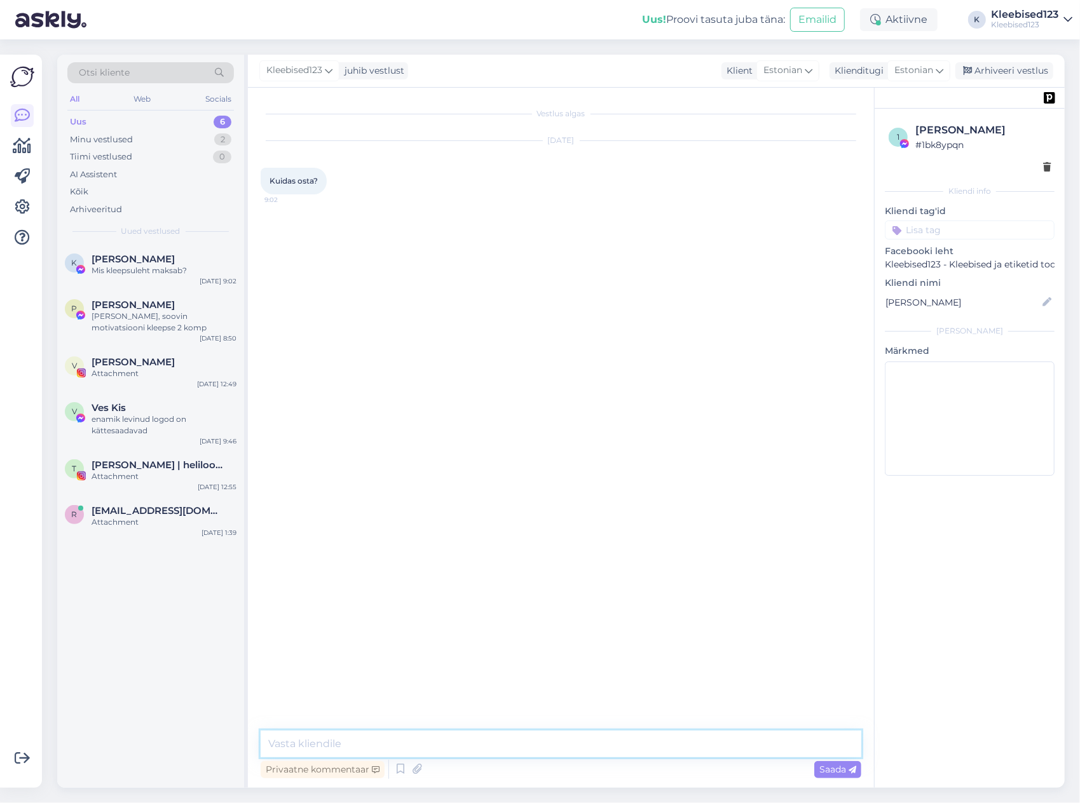
click at [374, 740] on textarea at bounding box center [561, 744] width 601 height 27
paste textarea "Tere! Tore, et tunned meie toodete vastu huvi 😊 Motivatsioonikleebised pakume 2…"
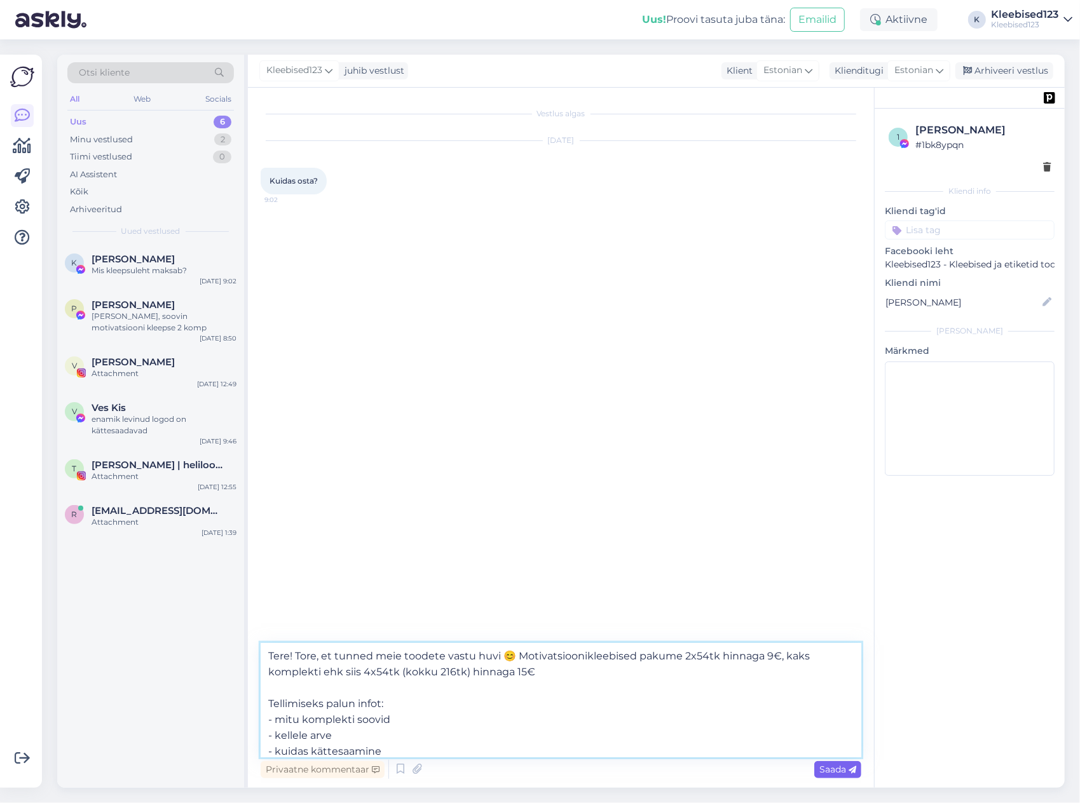
type textarea "Tere! Tore, et tunned meie toodete vastu huvi 😊 Motivatsioonikleebised pakume 2…"
click at [831, 773] on span "Saada" at bounding box center [837, 769] width 37 height 11
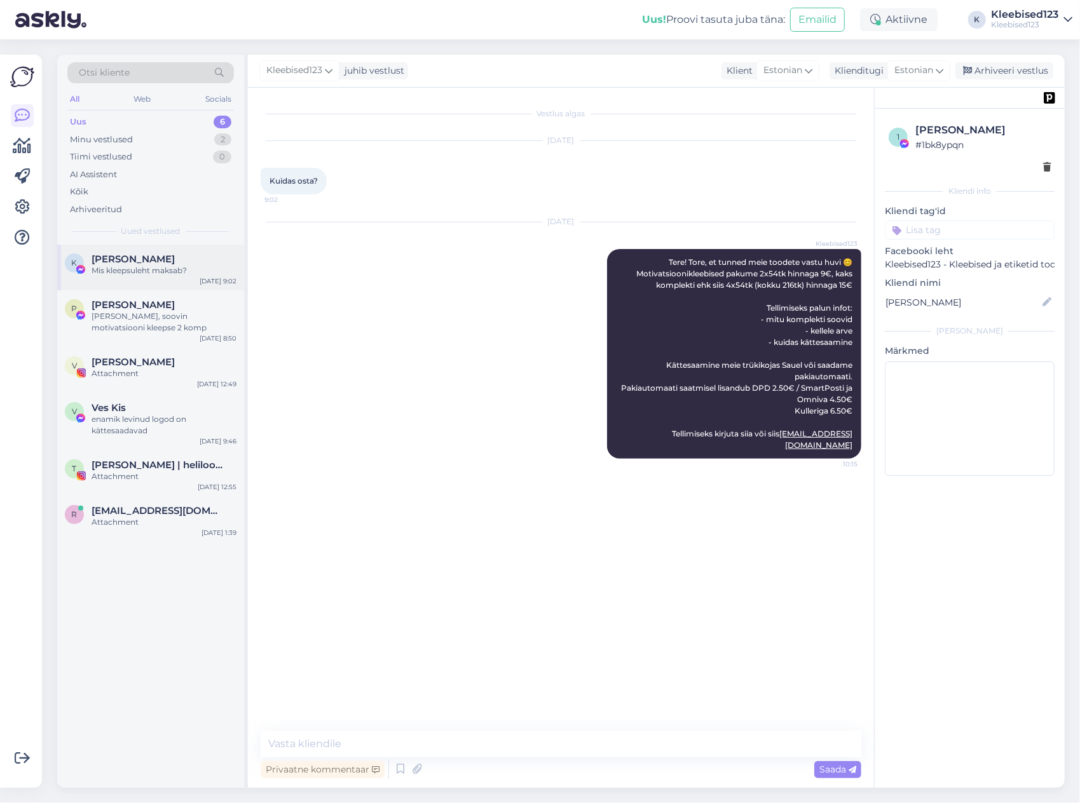
click at [132, 267] on div "Mis kleepsuleht maksab?" at bounding box center [164, 270] width 145 height 11
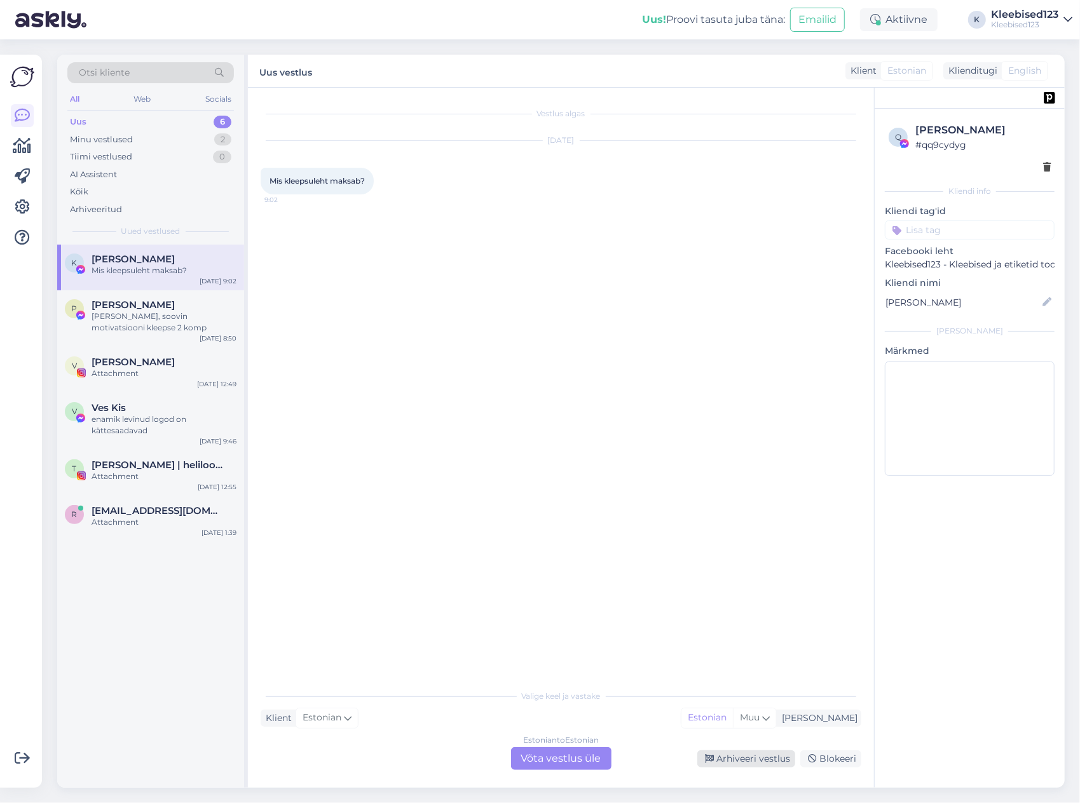
click at [735, 760] on div "Arhiveeri vestlus" at bounding box center [746, 759] width 98 height 17
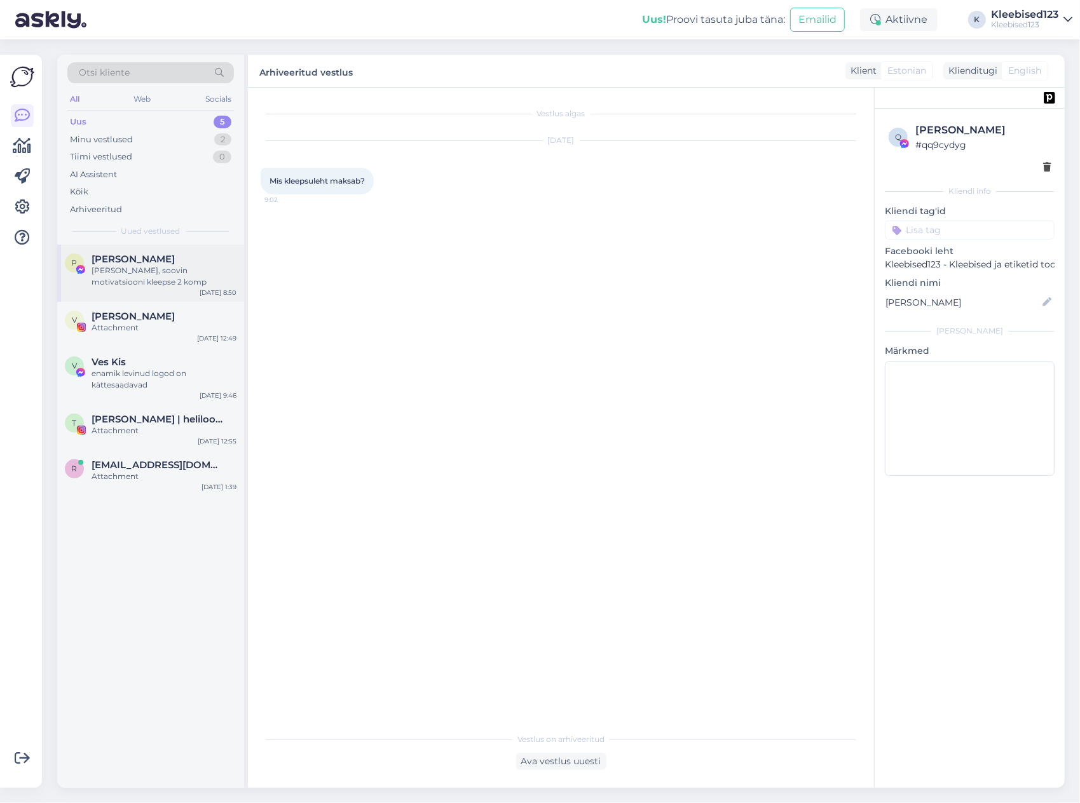
click at [103, 255] on span "[PERSON_NAME]" at bounding box center [133, 259] width 83 height 11
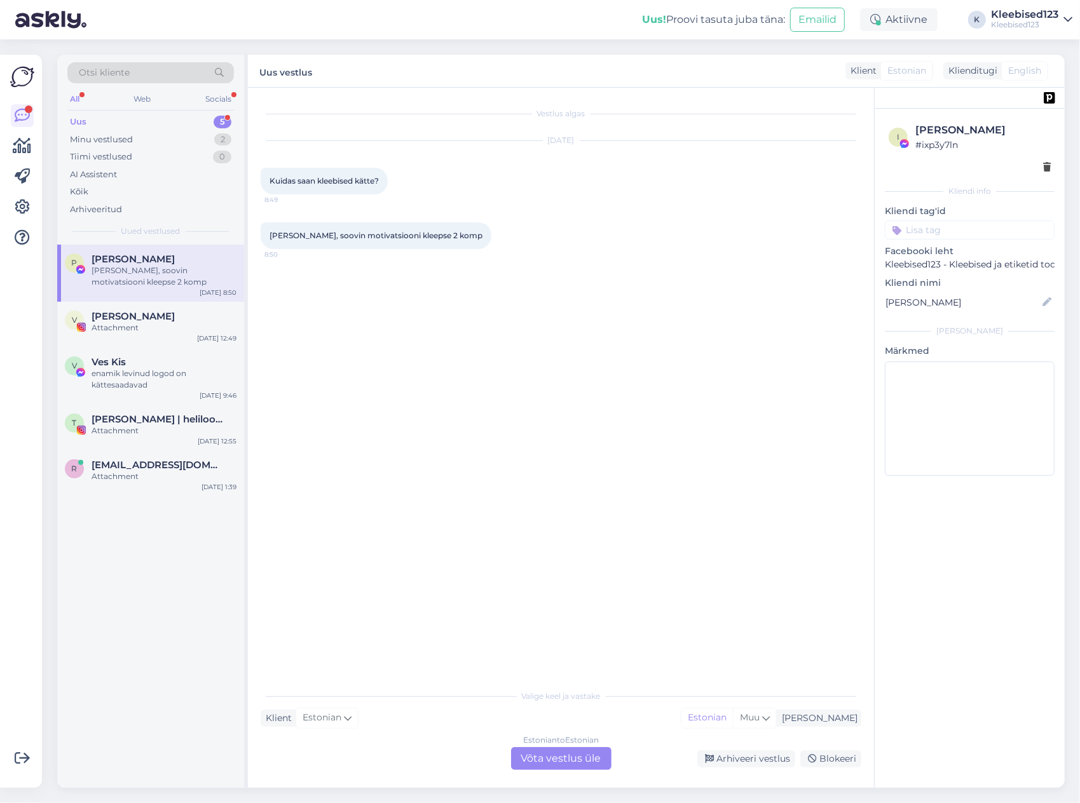
click at [535, 520] on div "Vestlus algas [DATE] Kuidas saan kleebised kätte? 8:49 [PERSON_NAME], soovin mo…" at bounding box center [567, 385] width 612 height 571
click at [594, 764] on div "Estonian to Estonian Võta vestlus üle" at bounding box center [561, 758] width 100 height 23
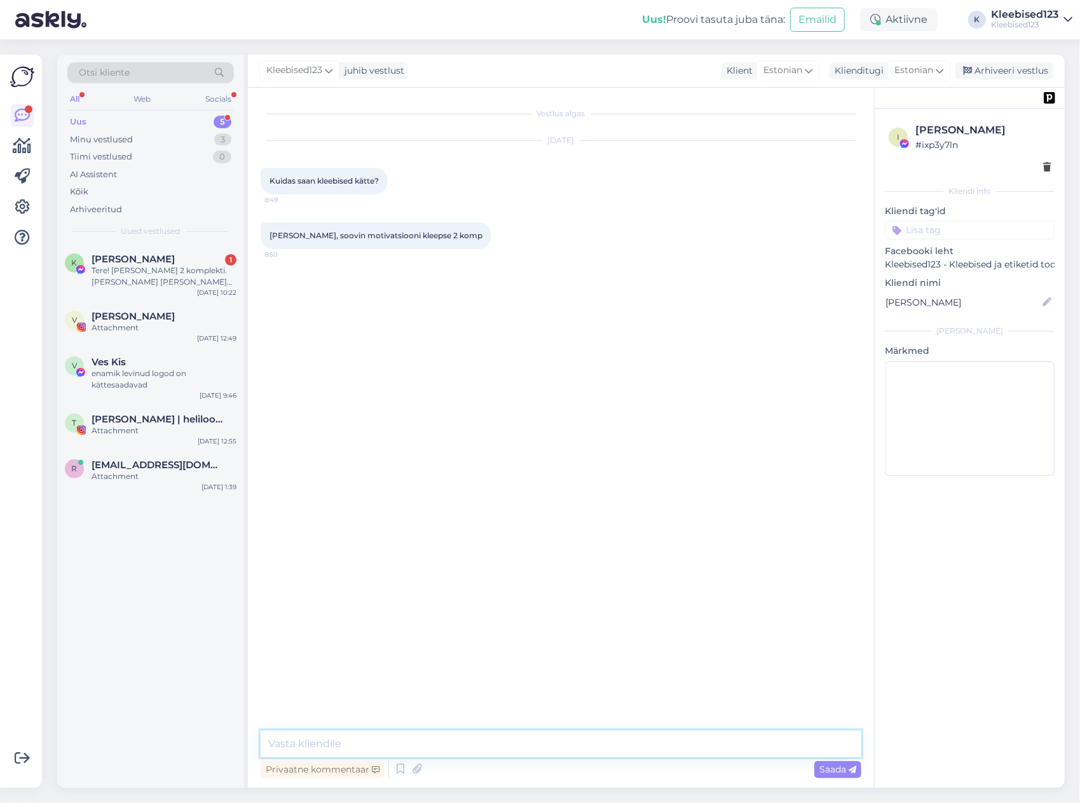
click at [489, 746] on textarea at bounding box center [561, 744] width 601 height 27
paste textarea "Tere! Tore, et tunned meie toodete vastu huvi 😊 Motivatsioonikleebised pakume 2…"
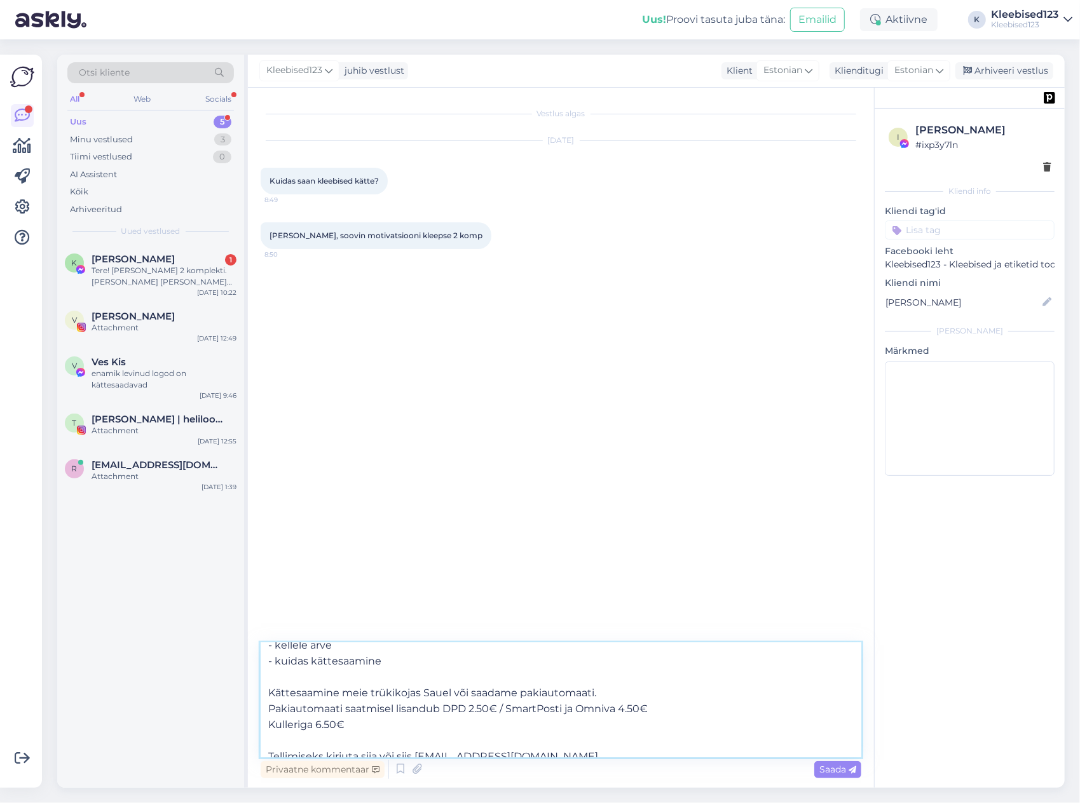
scroll to position [102, 0]
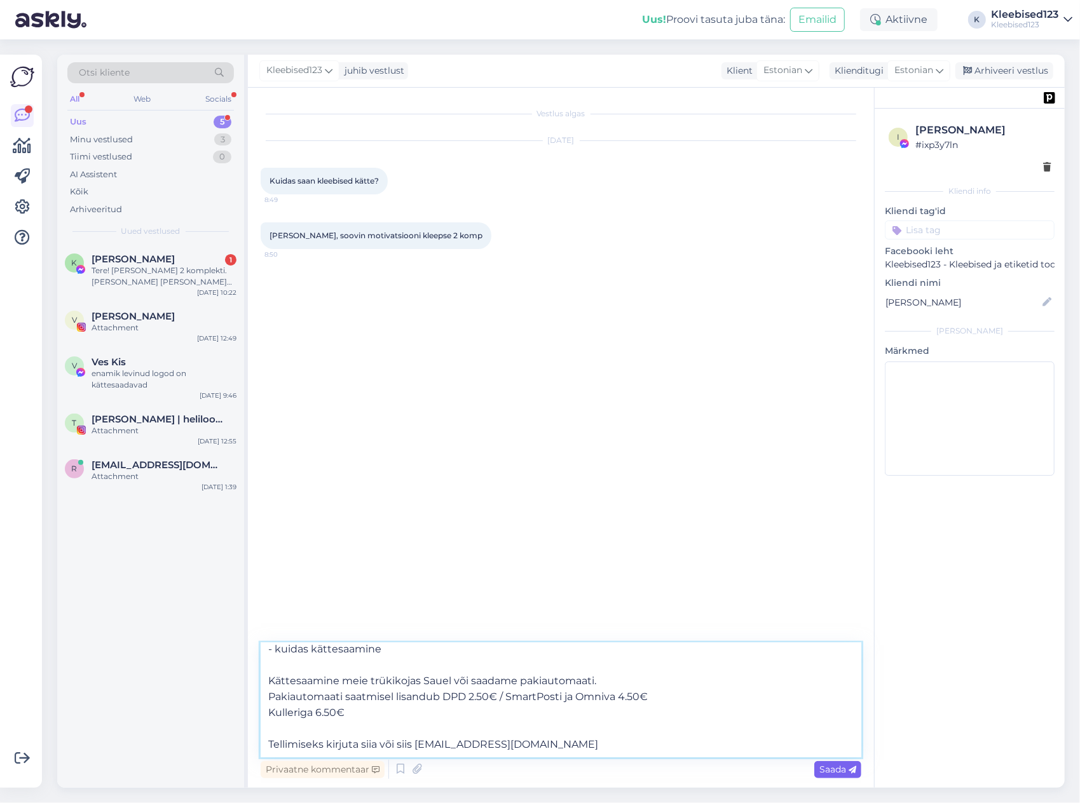
type textarea "Tere! Tore, et tunned meie toodete vastu huvi 😊 Motivatsioonikleebised pakume 2…"
click at [831, 769] on span "Saada" at bounding box center [837, 769] width 37 height 11
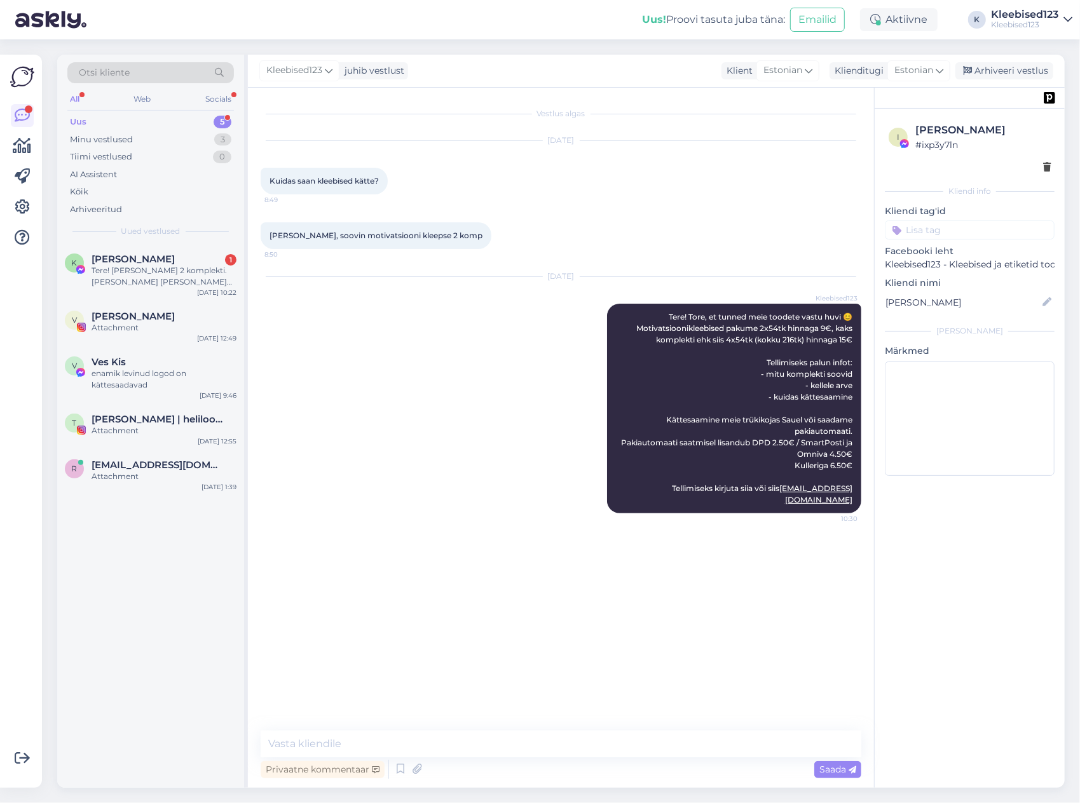
scroll to position [0, 0]
click at [151, 265] on div "Tere! [PERSON_NAME] 2 komplekti. [PERSON_NAME] [PERSON_NAME] nimele [EMAIL_ADDR…" at bounding box center [164, 276] width 145 height 23
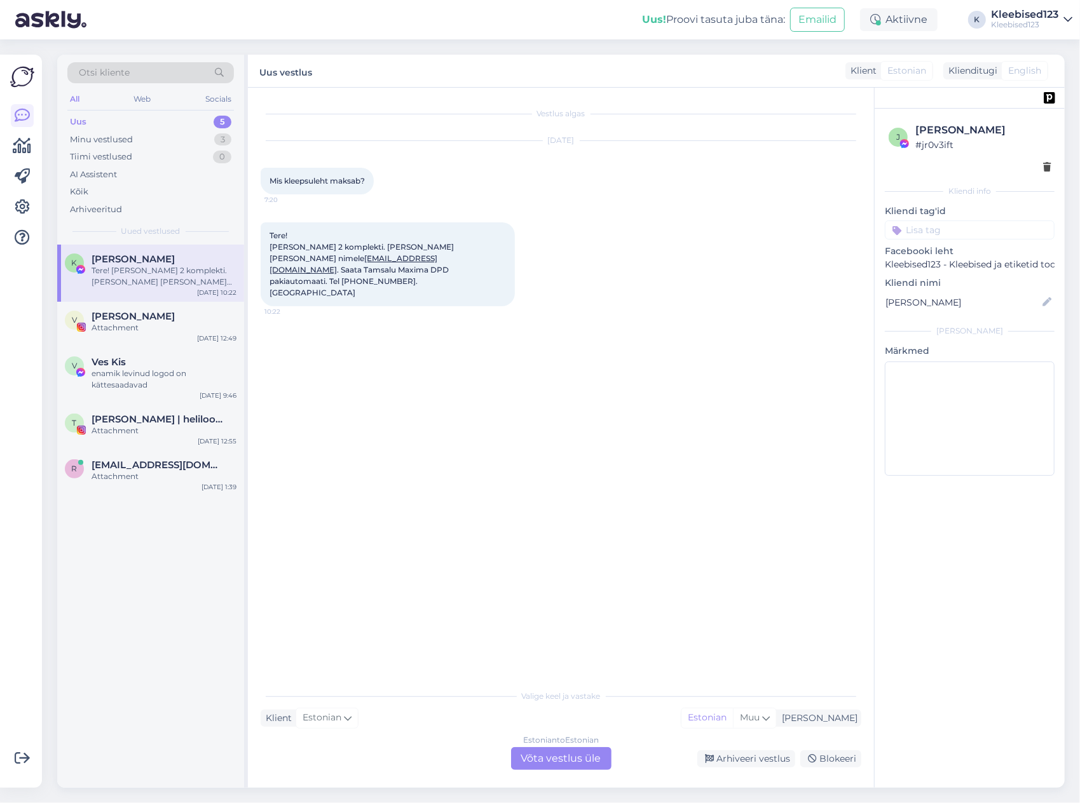
click at [549, 758] on div "Estonian to Estonian Võta vestlus üle" at bounding box center [561, 758] width 100 height 23
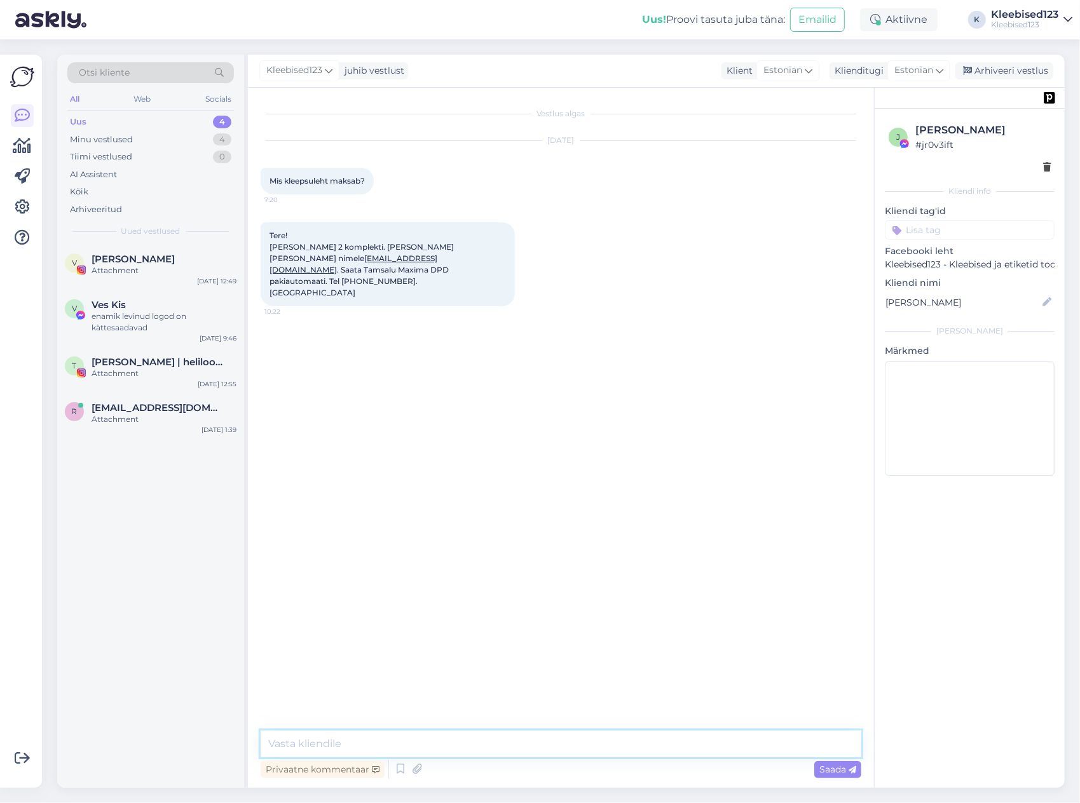
click at [383, 746] on textarea at bounding box center [561, 744] width 601 height 27
drag, startPoint x: 466, startPoint y: 247, endPoint x: 412, endPoint y: 243, distance: 54.2
click at [412, 243] on span "Tere! [PERSON_NAME] 2 komplekti. [PERSON_NAME] [PERSON_NAME] nimele [EMAIL_ADDR…" at bounding box center [362, 264] width 186 height 67
copy span "[PERSON_NAME]"
drag, startPoint x: 404, startPoint y: 373, endPoint x: 392, endPoint y: 329, distance: 45.3
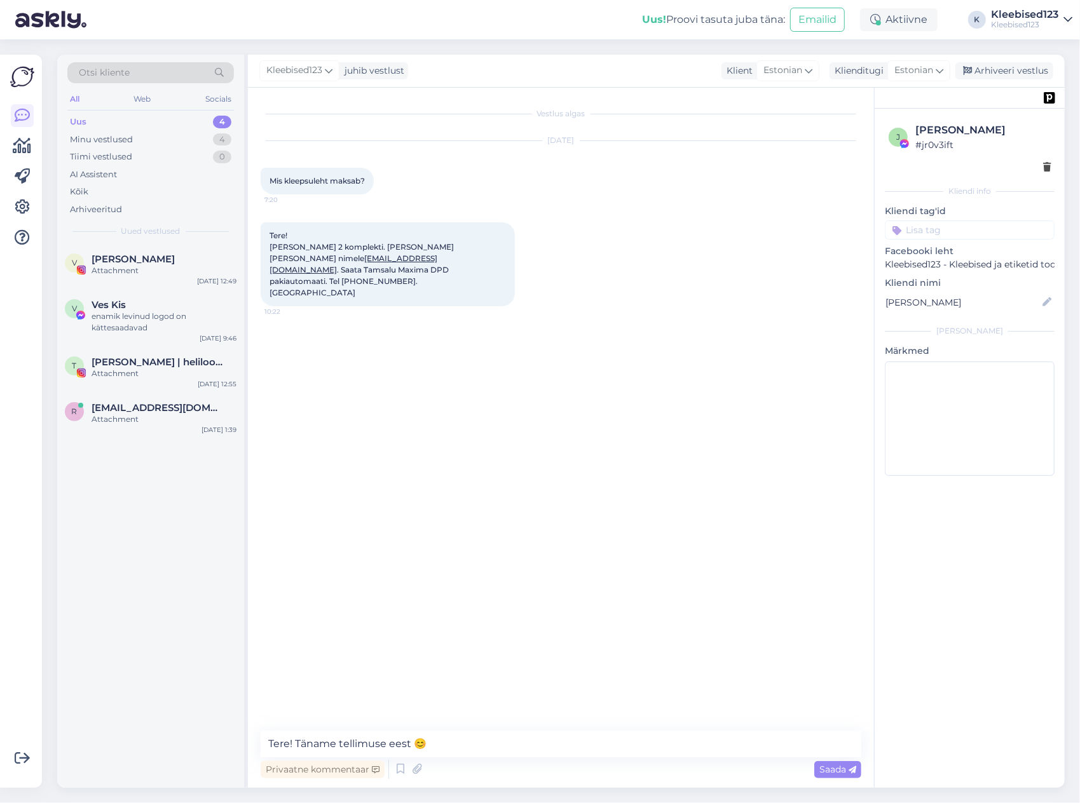
click at [407, 370] on div "Vestlus algas [DATE] Mis kleepsuleht maksab? 7:20 Tere! [PERSON_NAME] 2 komplek…" at bounding box center [567, 409] width 612 height 619
drag, startPoint x: 264, startPoint y: 257, endPoint x: 353, endPoint y: 259, distance: 89.0
click at [353, 259] on div "Tere! [PERSON_NAME] 2 komplekti. [PERSON_NAME] [PERSON_NAME] nimele [EMAIL_ADDR…" at bounding box center [388, 264] width 254 height 84
copy link "[EMAIL_ADDRESS][DOMAIN_NAME]"
click at [351, 270] on span "Tere! [PERSON_NAME] 2 komplekti. [PERSON_NAME] [PERSON_NAME] nimele [EMAIL_ADDR…" at bounding box center [362, 264] width 186 height 67
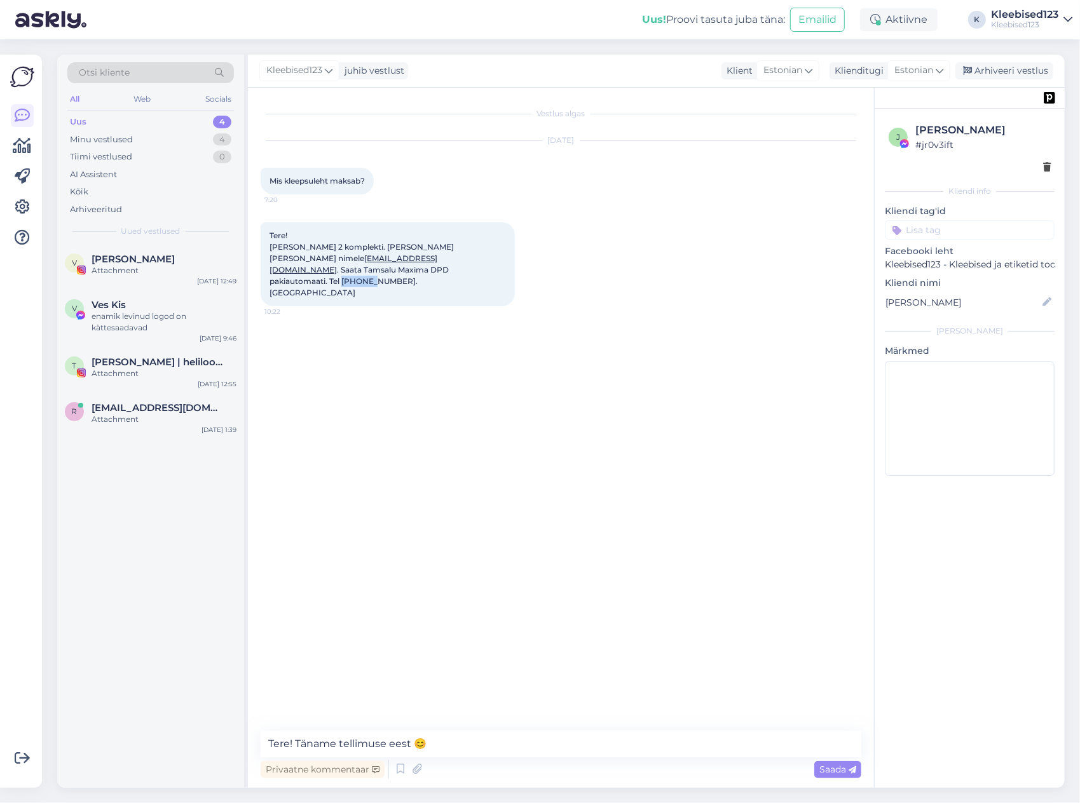
click at [352, 270] on span "Tere! [PERSON_NAME] 2 komplekti. [PERSON_NAME] [PERSON_NAME] nimele [EMAIL_ADDR…" at bounding box center [362, 264] width 186 height 67
copy span "5159527"
click at [456, 740] on textarea "Tere! Täname tellimuse eest 😊" at bounding box center [561, 744] width 601 height 27
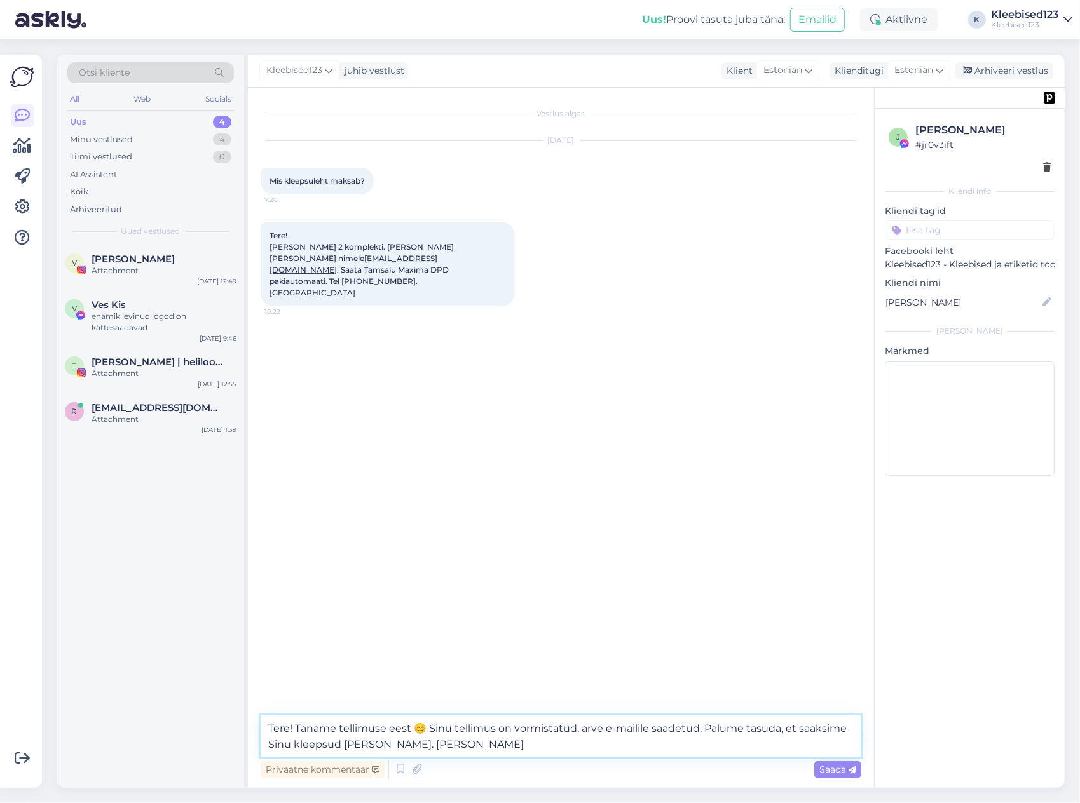
type textarea "Tere! Täname tellimuse eest 😊 Sinu tellimus on vormistatud, arve e-mailile saad…"
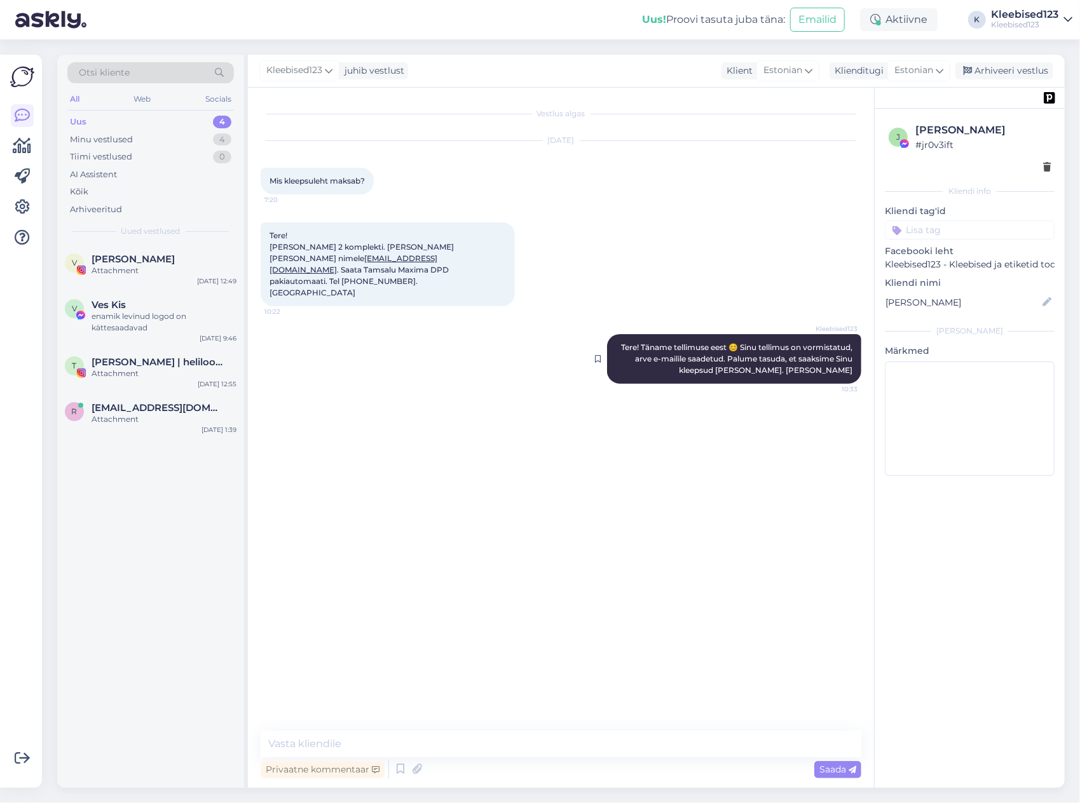
click at [645, 343] on span "Tere! Täname tellimuse eest 😊 Sinu tellimus on vormistatud, arve e-mailile saad…" at bounding box center [737, 359] width 233 height 32
copy div "Tere! Täname tellimuse eest 😊 Sinu tellimus on vormistatud, arve e-mailile saad…"
click at [494, 364] on div "Kleebised123 Tere! Täname tellimuse eest 😊 Sinu tellimus on vormistatud, arve e…" at bounding box center [561, 359] width 601 height 78
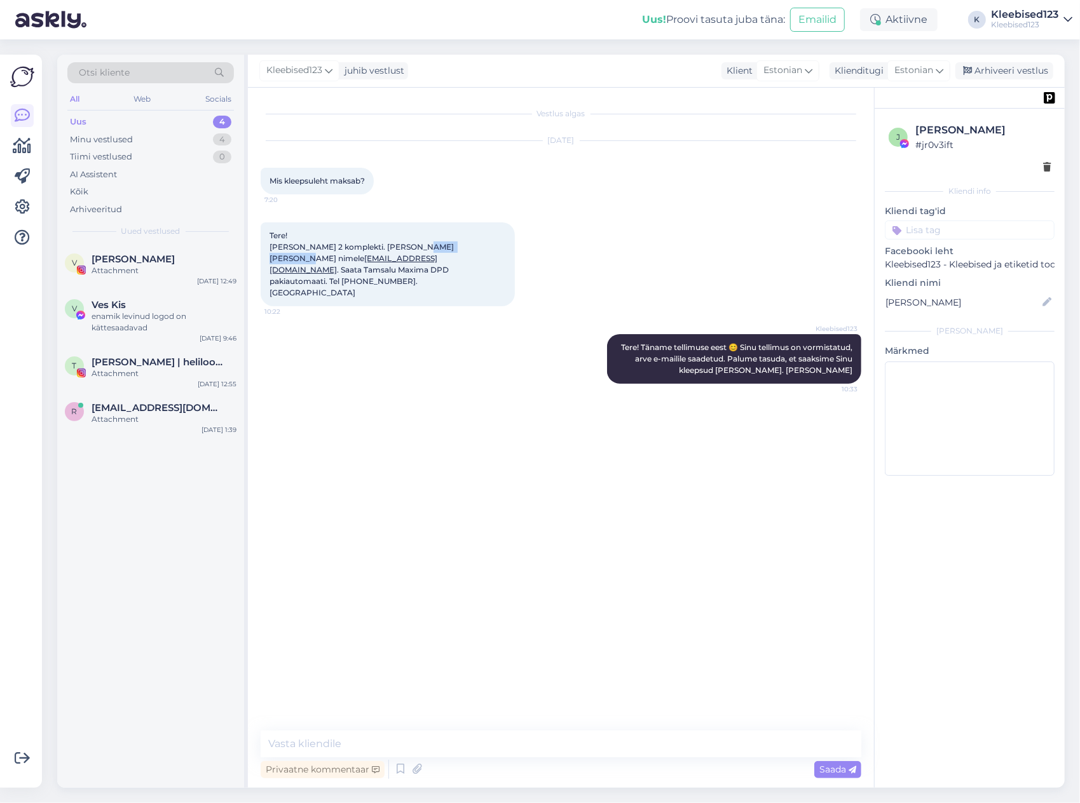
drag, startPoint x: 465, startPoint y: 246, endPoint x: 414, endPoint y: 247, distance: 51.5
click at [414, 247] on span "Tere! [PERSON_NAME] 2 komplekti. [PERSON_NAME] [PERSON_NAME] nimele [EMAIL_ADDR…" at bounding box center [362, 264] width 186 height 67
copy span "[PERSON_NAME]"
click at [398, 257] on span "Tere! [PERSON_NAME] 2 komplekti. [PERSON_NAME] [PERSON_NAME] nimele [EMAIL_ADDR…" at bounding box center [362, 264] width 186 height 67
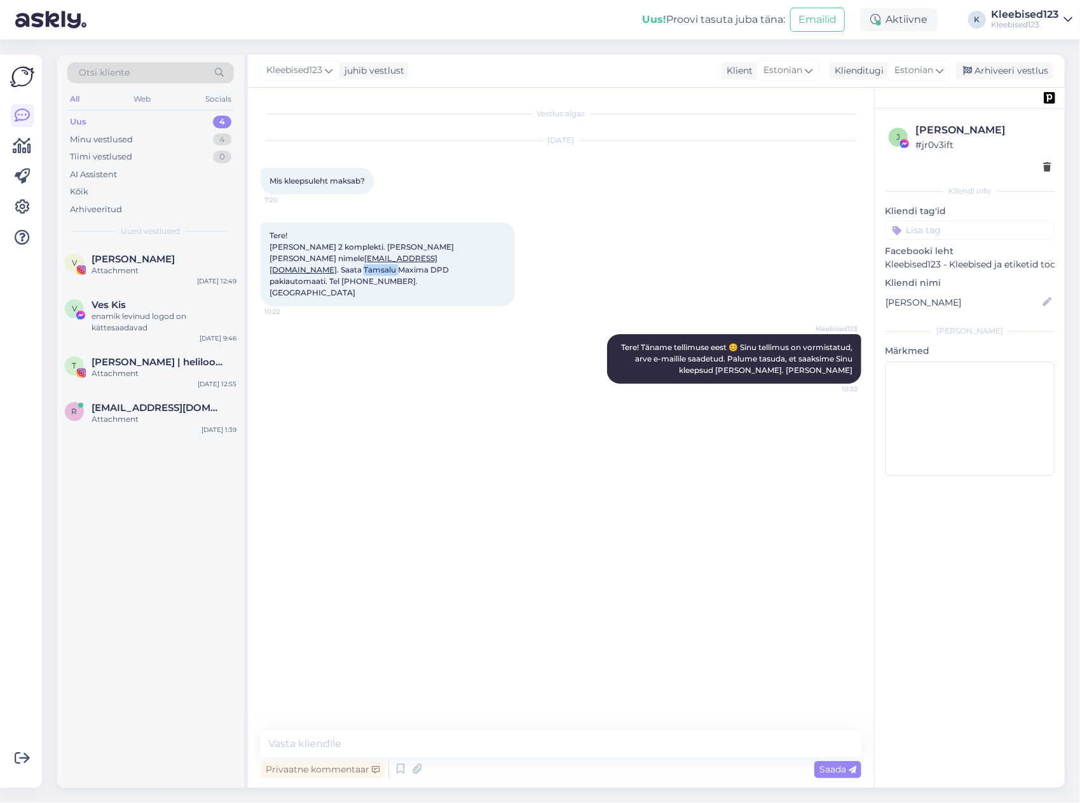
copy span "Tamsalu"
click at [353, 270] on span "Tere! [PERSON_NAME] 2 komplekti. [PERSON_NAME] [PERSON_NAME] nimele [EMAIL_ADDR…" at bounding box center [362, 264] width 186 height 67
copy span "5159527"
drag, startPoint x: 262, startPoint y: 255, endPoint x: 355, endPoint y: 259, distance: 92.2
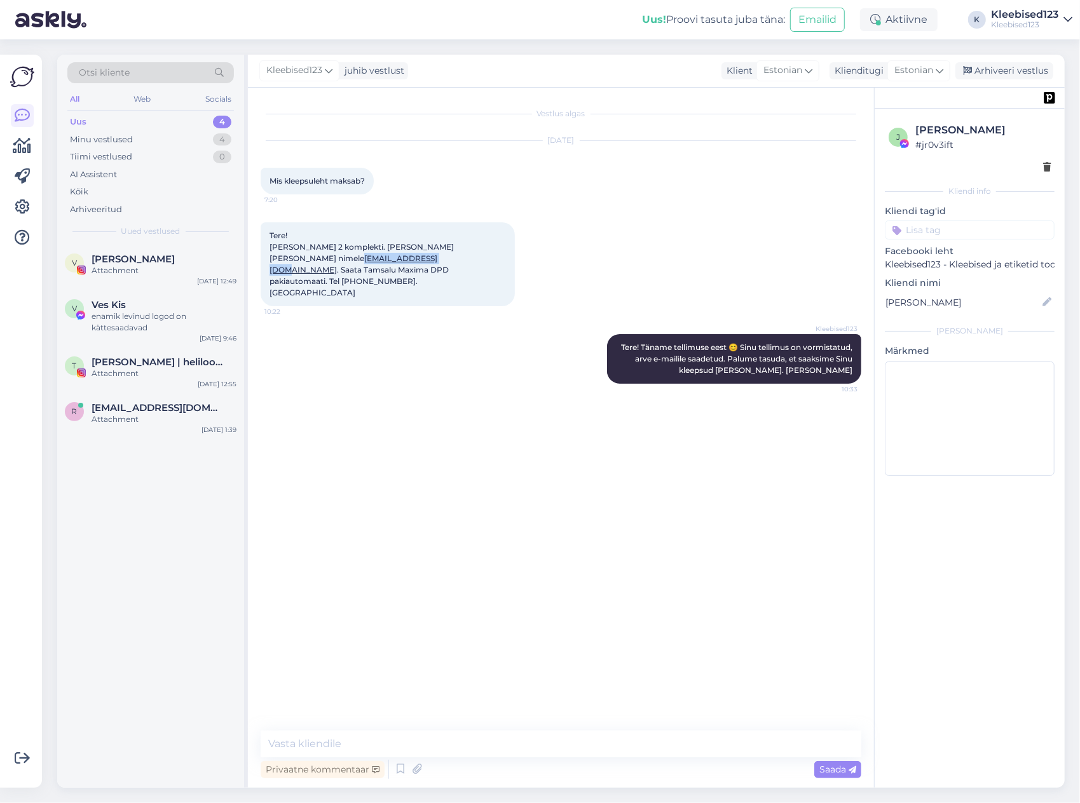
click at [355, 259] on div "Tere! [PERSON_NAME] 2 komplekti. [PERSON_NAME] [PERSON_NAME] nimele [EMAIL_ADDR…" at bounding box center [388, 264] width 254 height 84
copy link "[EMAIL_ADDRESS][DOMAIN_NAME]"
click at [508, 386] on div "Kleebised123 Tere! Täname tellimuse eest 😊 Sinu tellimus on vormistatud, arve e…" at bounding box center [561, 359] width 601 height 78
click at [130, 255] on span "[PERSON_NAME]" at bounding box center [133, 259] width 83 height 11
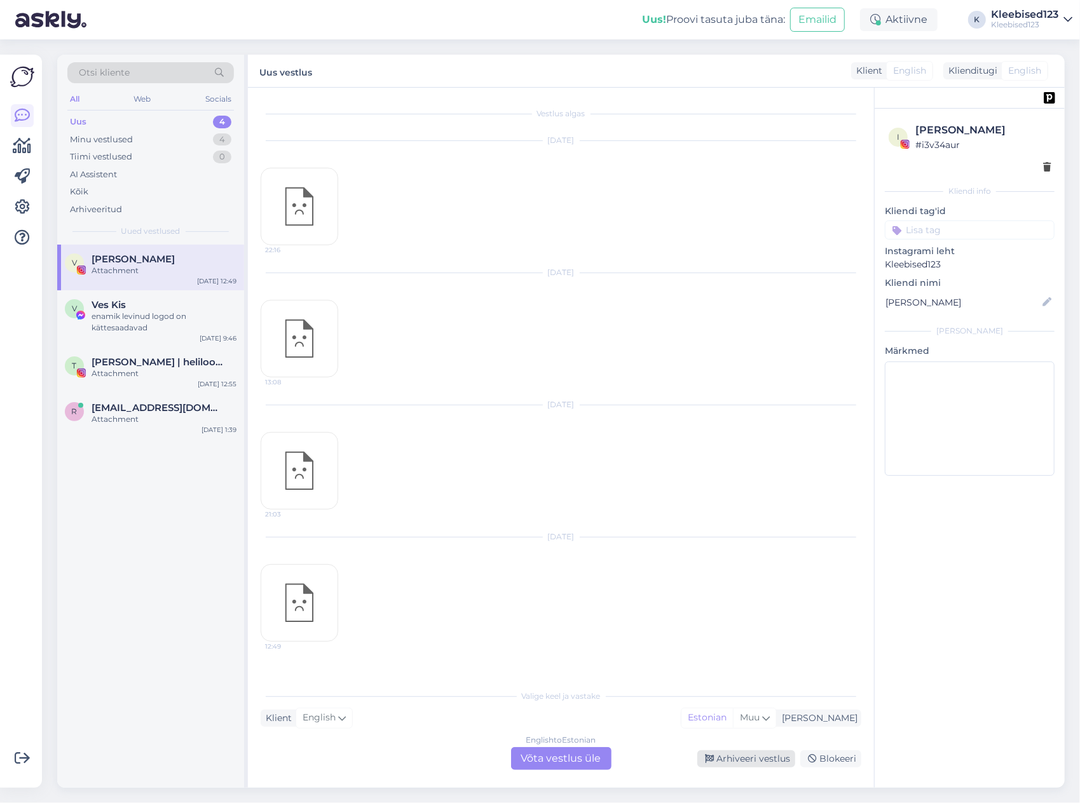
click at [765, 756] on div "Arhiveeri vestlus" at bounding box center [746, 759] width 98 height 17
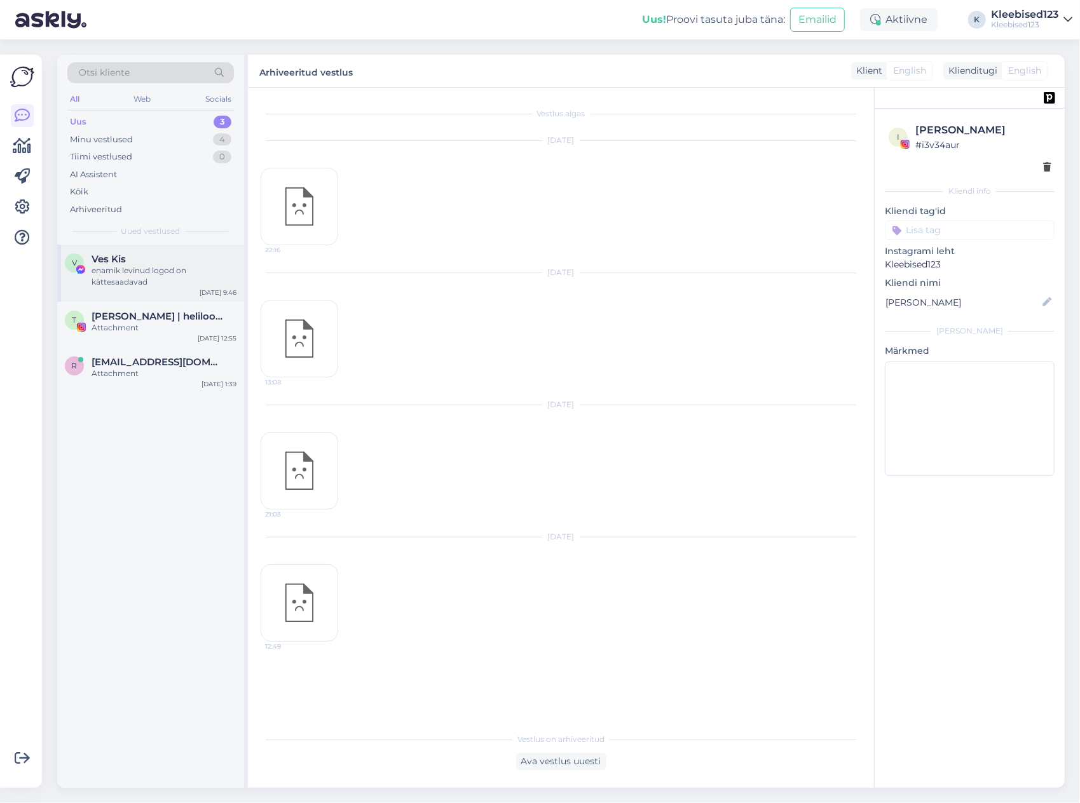
click at [171, 279] on div "enamik levinud logod on kättesaadavad" at bounding box center [164, 276] width 145 height 23
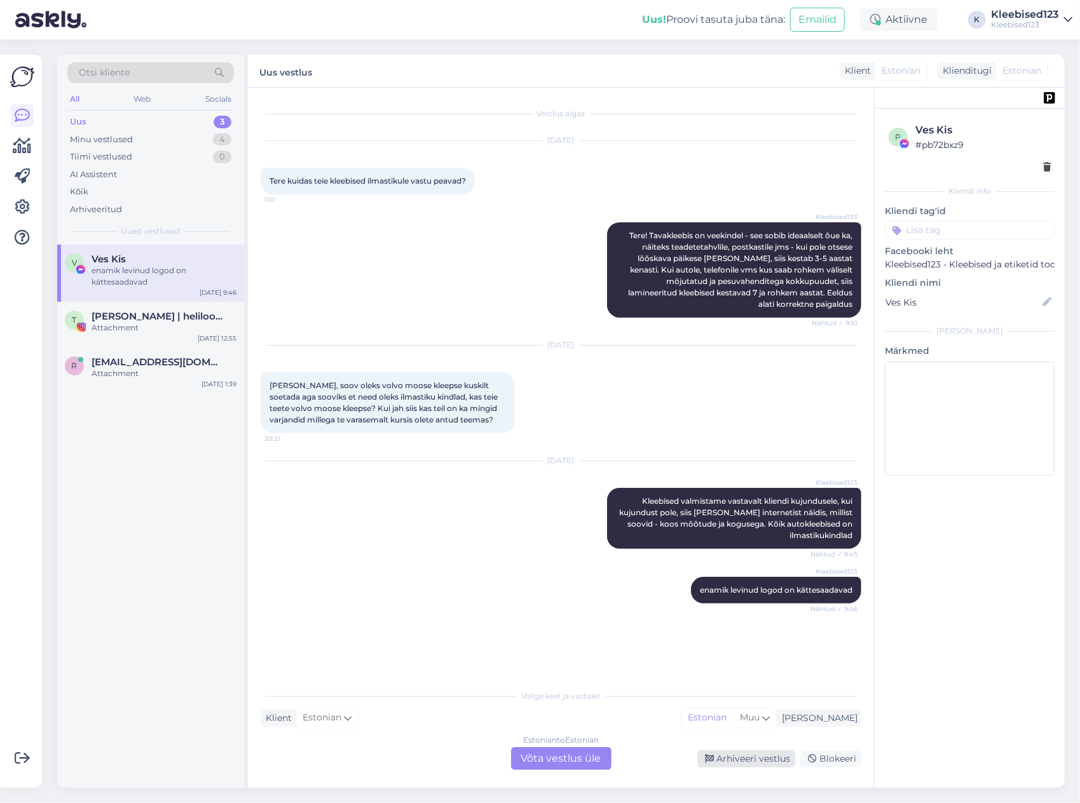
click at [744, 757] on div "Arhiveeri vestlus" at bounding box center [746, 759] width 98 height 17
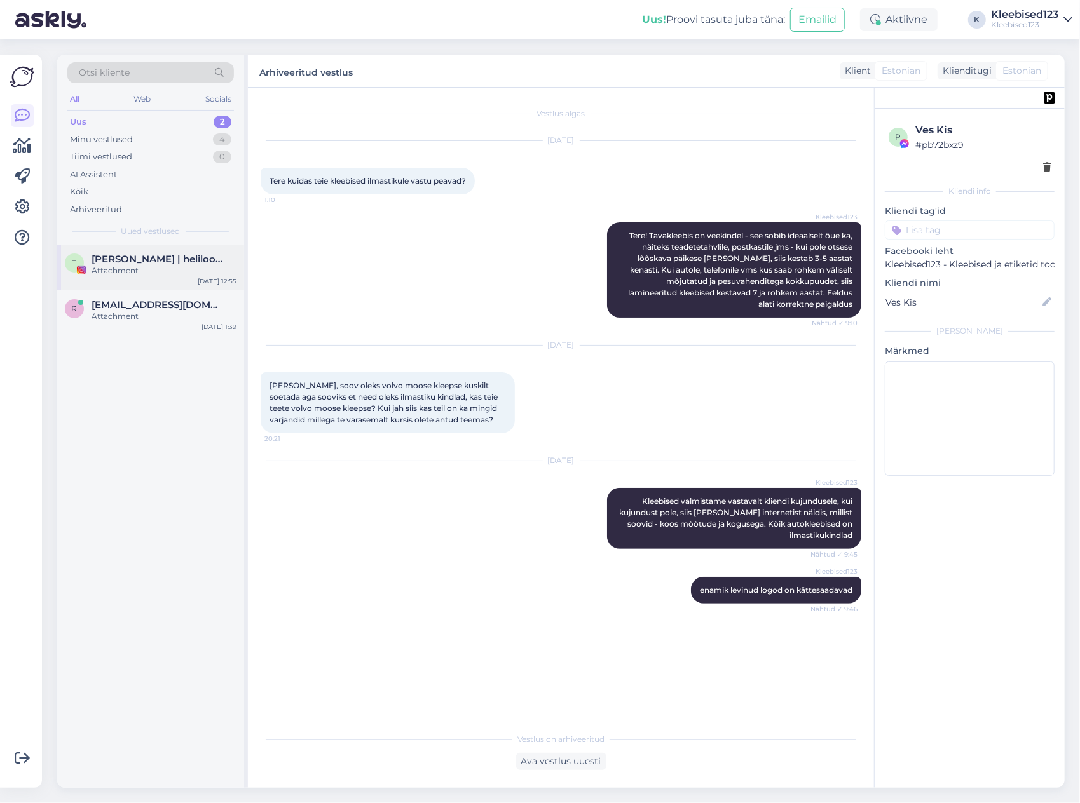
click at [151, 259] on span "[PERSON_NAME] | helilooja & klaveriõpetaja" at bounding box center [158, 259] width 132 height 11
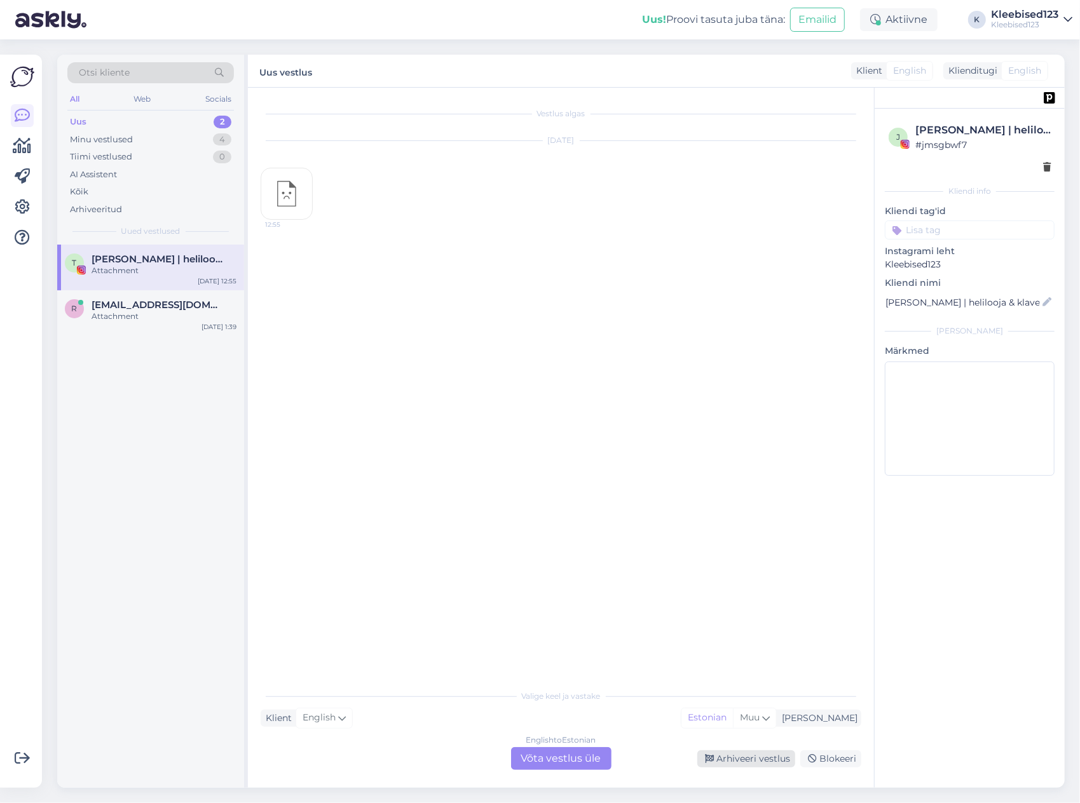
click at [756, 761] on div "Arhiveeri vestlus" at bounding box center [746, 759] width 98 height 17
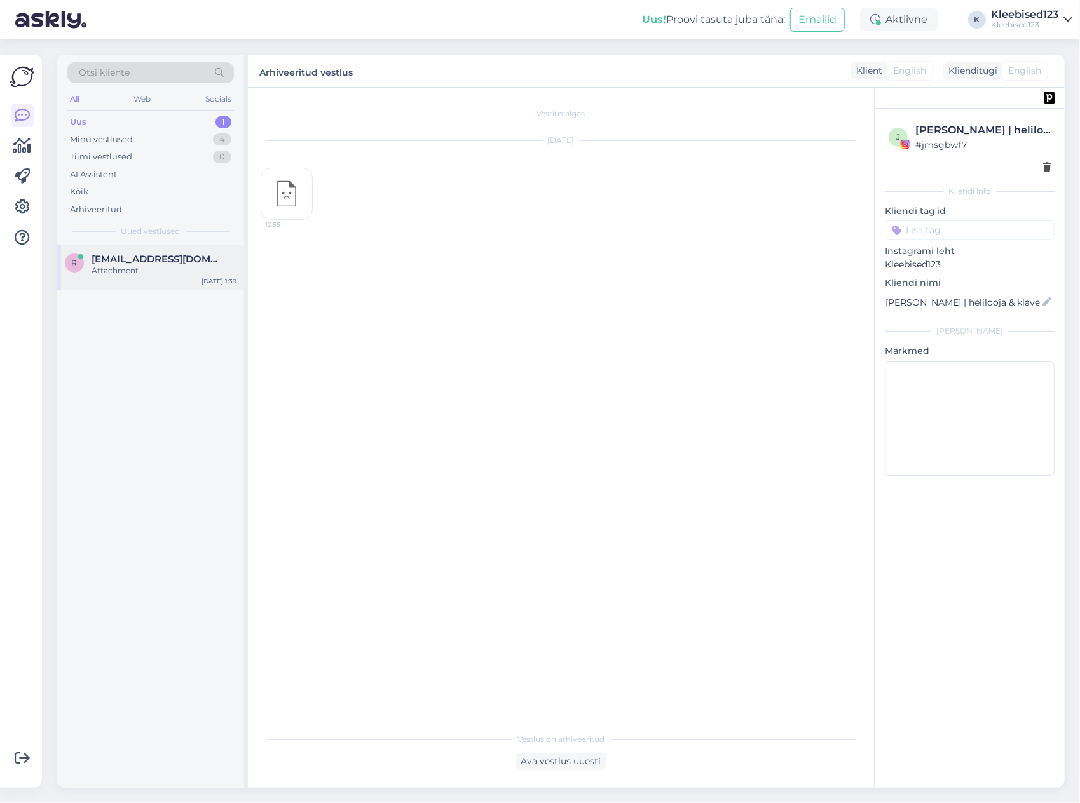
click at [113, 252] on div "r [EMAIL_ADDRESS][DOMAIN_NAME] Attachment [DATE] 1:39" at bounding box center [150, 268] width 187 height 46
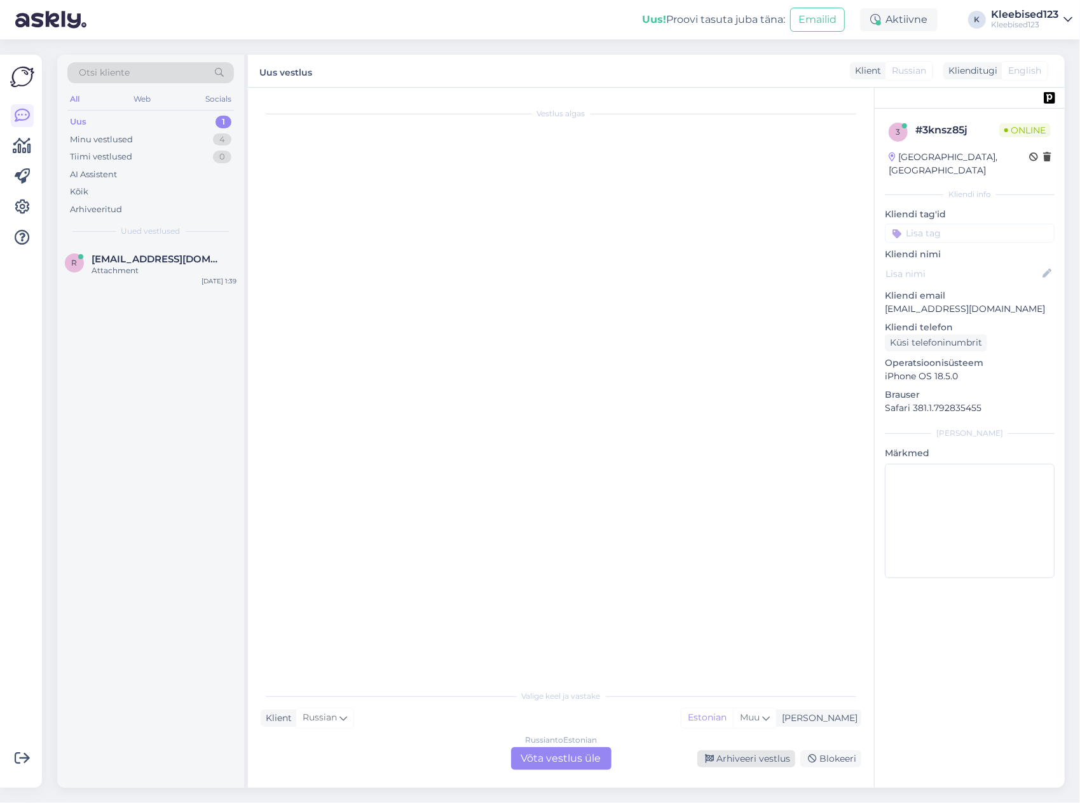
click at [727, 761] on div "Arhiveeri vestlus" at bounding box center [746, 759] width 98 height 17
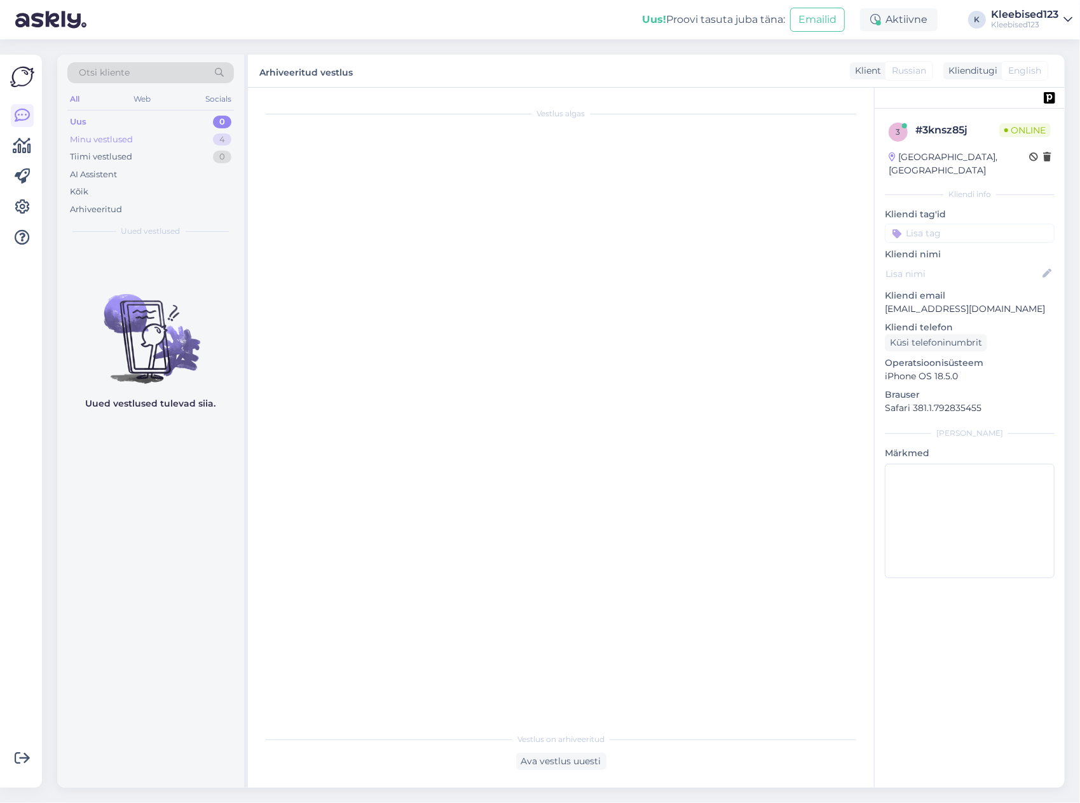
click at [108, 135] on div "Minu vestlused" at bounding box center [101, 139] width 63 height 13
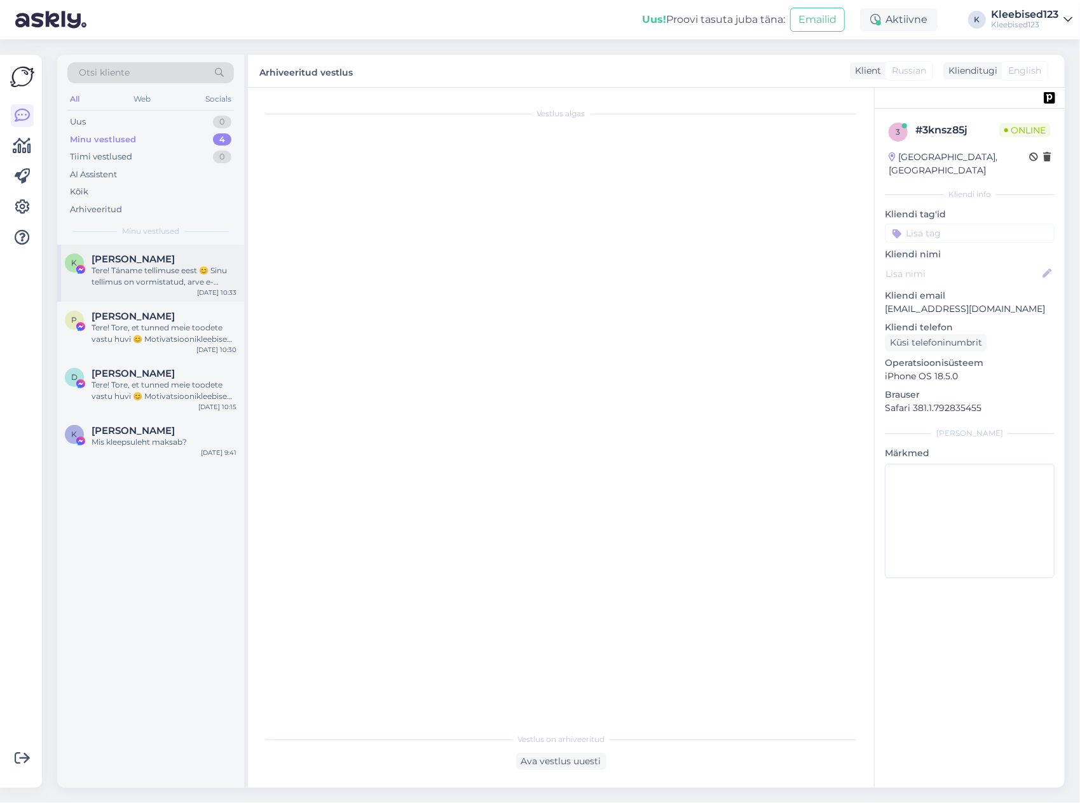
click at [144, 273] on div "Tere! Täname tellimuse eest 😊 Sinu tellimus on vormistatud, arve e-mailile saad…" at bounding box center [164, 276] width 145 height 23
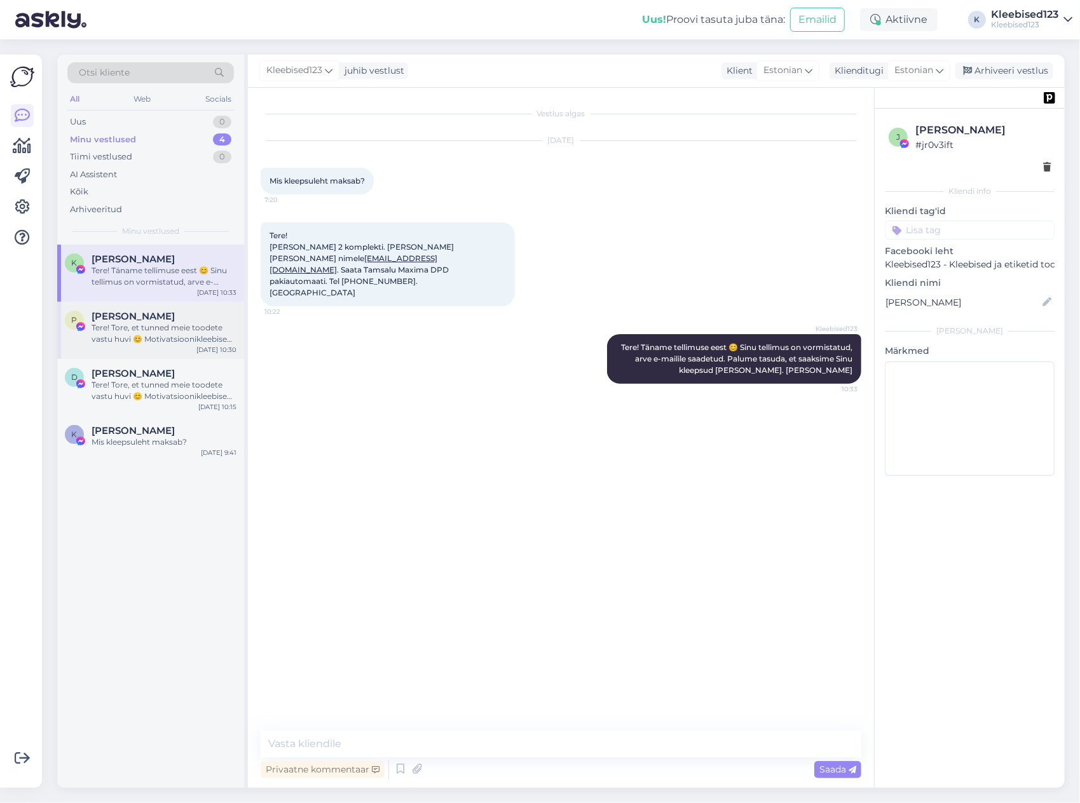
click at [148, 332] on div "Tere! Tore, et tunned meie toodete vastu huvi 😊 Motivatsioonikleebised pakume 2…" at bounding box center [164, 333] width 145 height 23
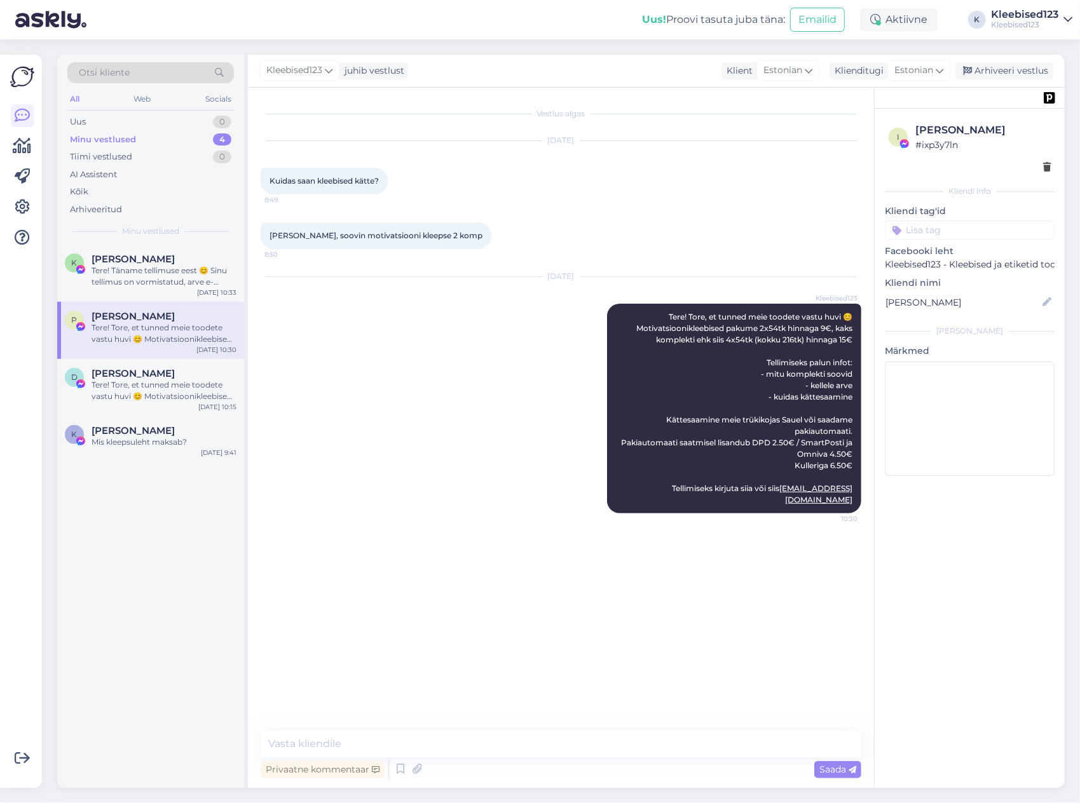
drag, startPoint x: 991, startPoint y: 67, endPoint x: 923, endPoint y: 83, distance: 70.0
click at [991, 67] on div "Arhiveeri vestlus" at bounding box center [1004, 70] width 98 height 17
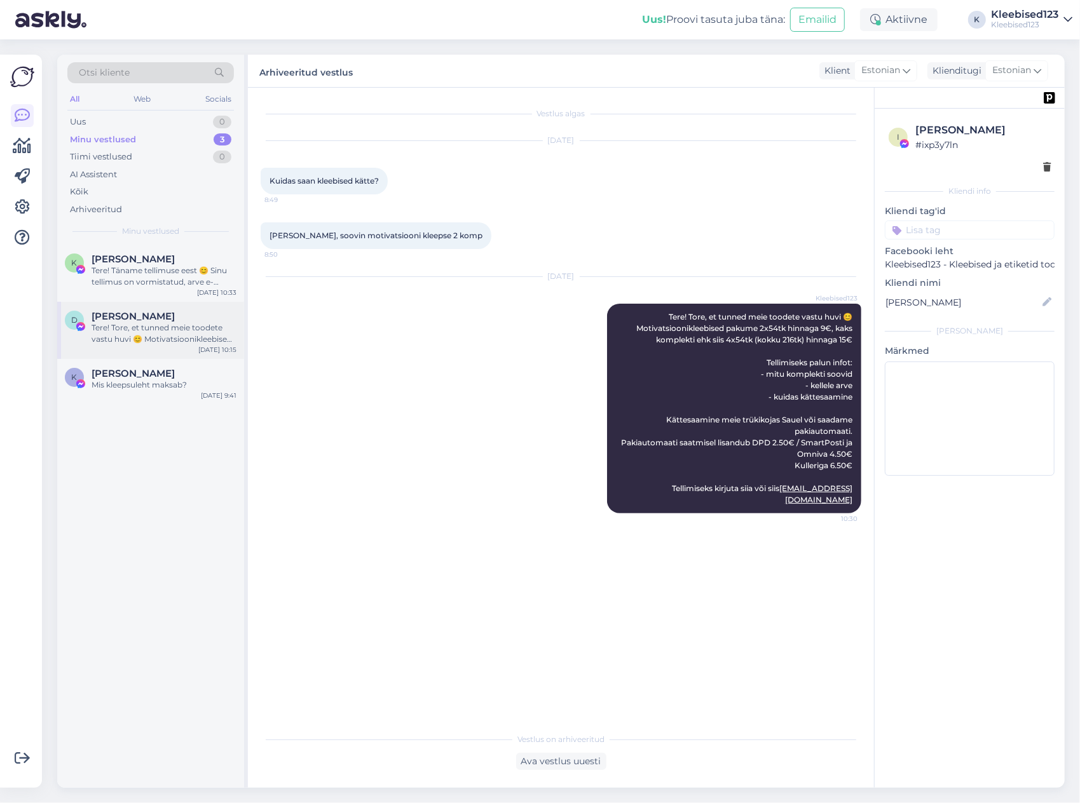
click at [134, 317] on span "[PERSON_NAME]" at bounding box center [133, 316] width 83 height 11
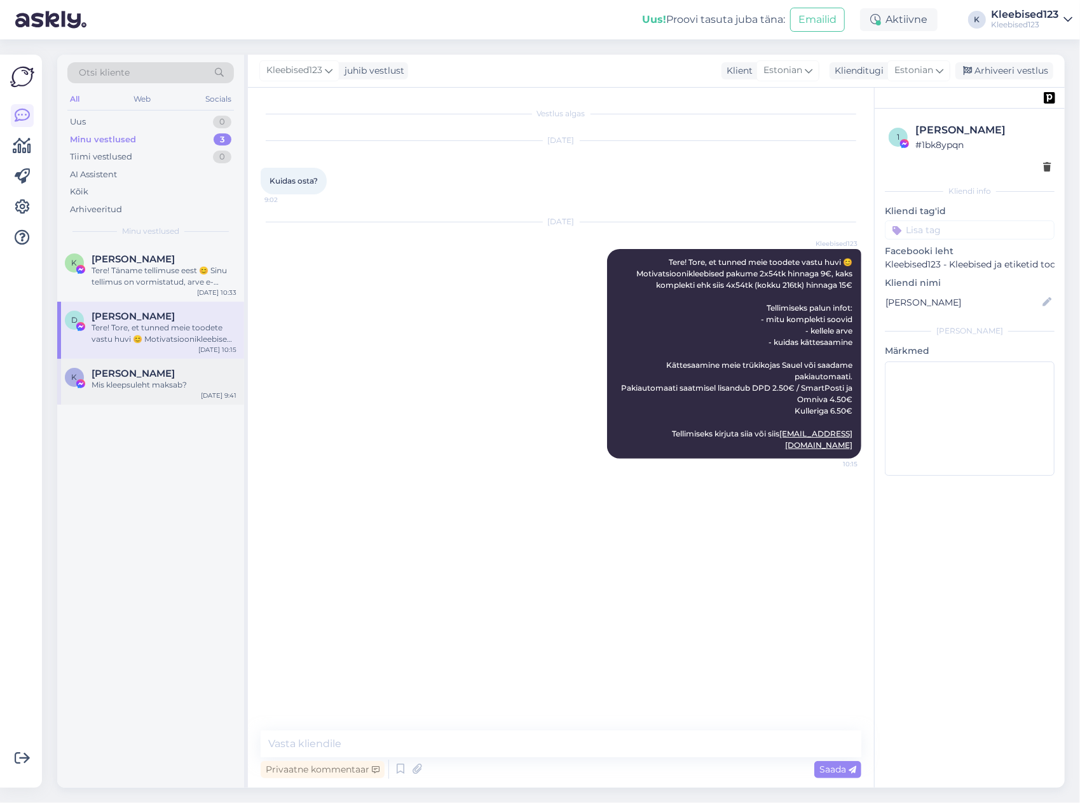
click at [163, 386] on div "Mis kleepsuleht maksab?" at bounding box center [164, 384] width 145 height 11
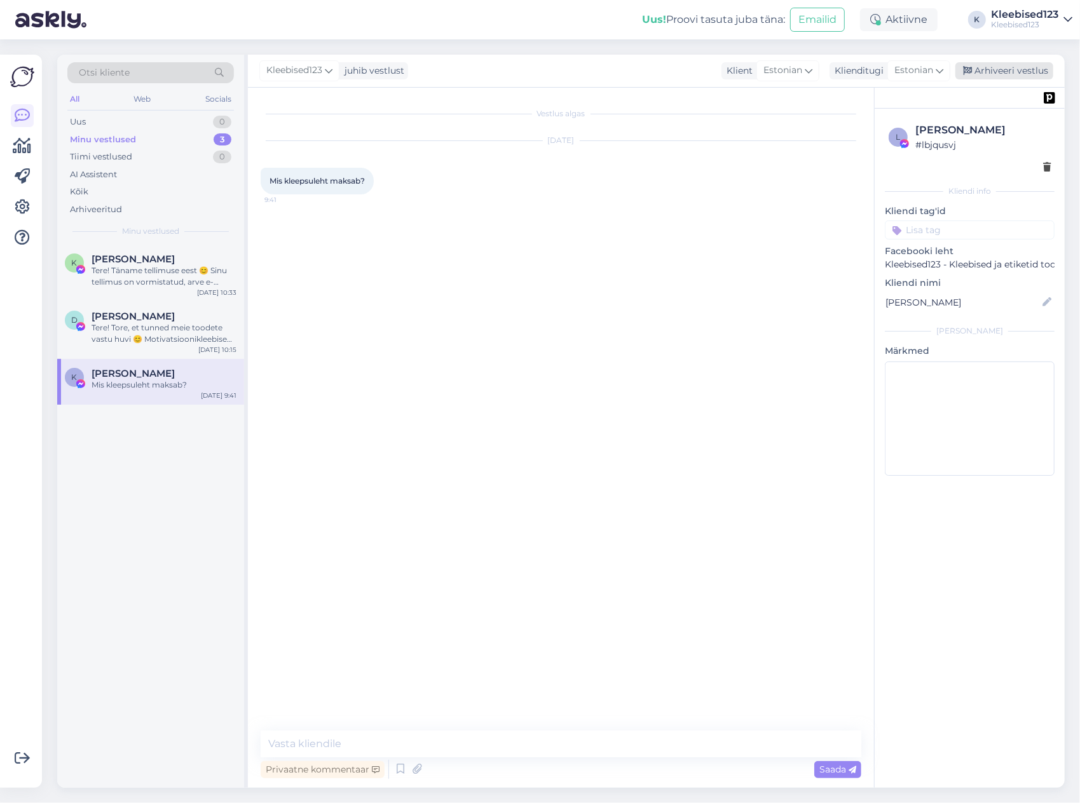
click at [1028, 74] on div "Arhiveeri vestlus" at bounding box center [1004, 70] width 98 height 17
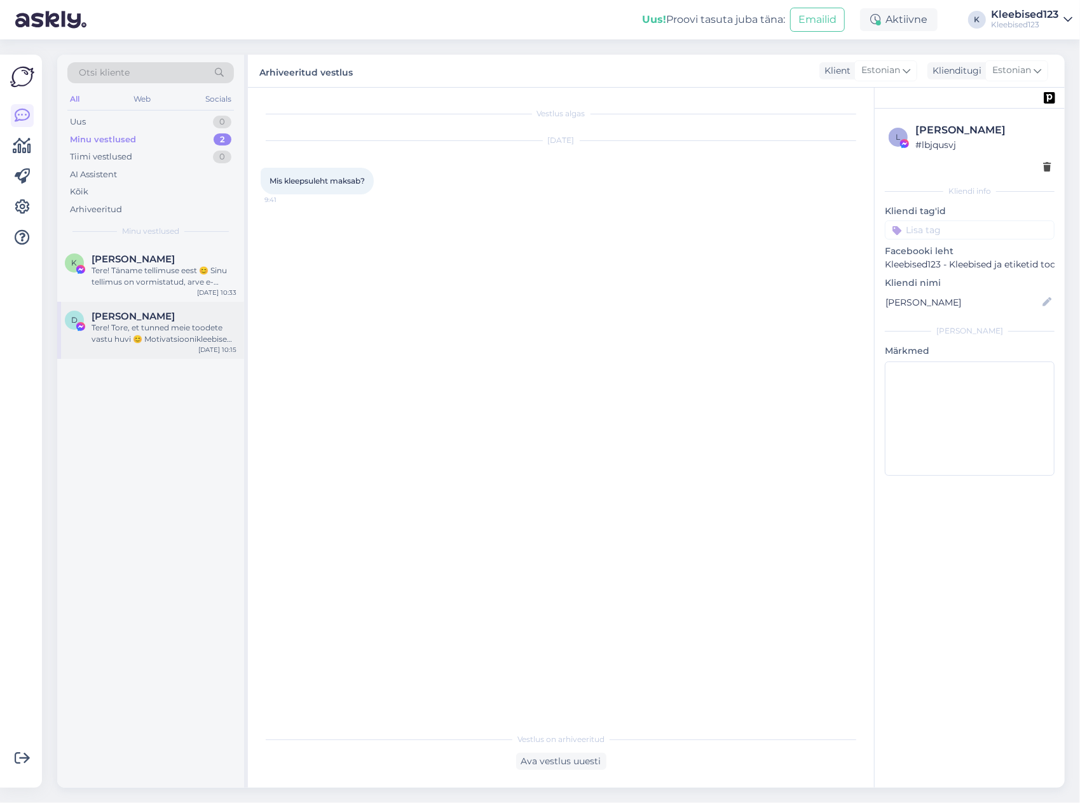
click at [116, 320] on span "[PERSON_NAME]" at bounding box center [133, 316] width 83 height 11
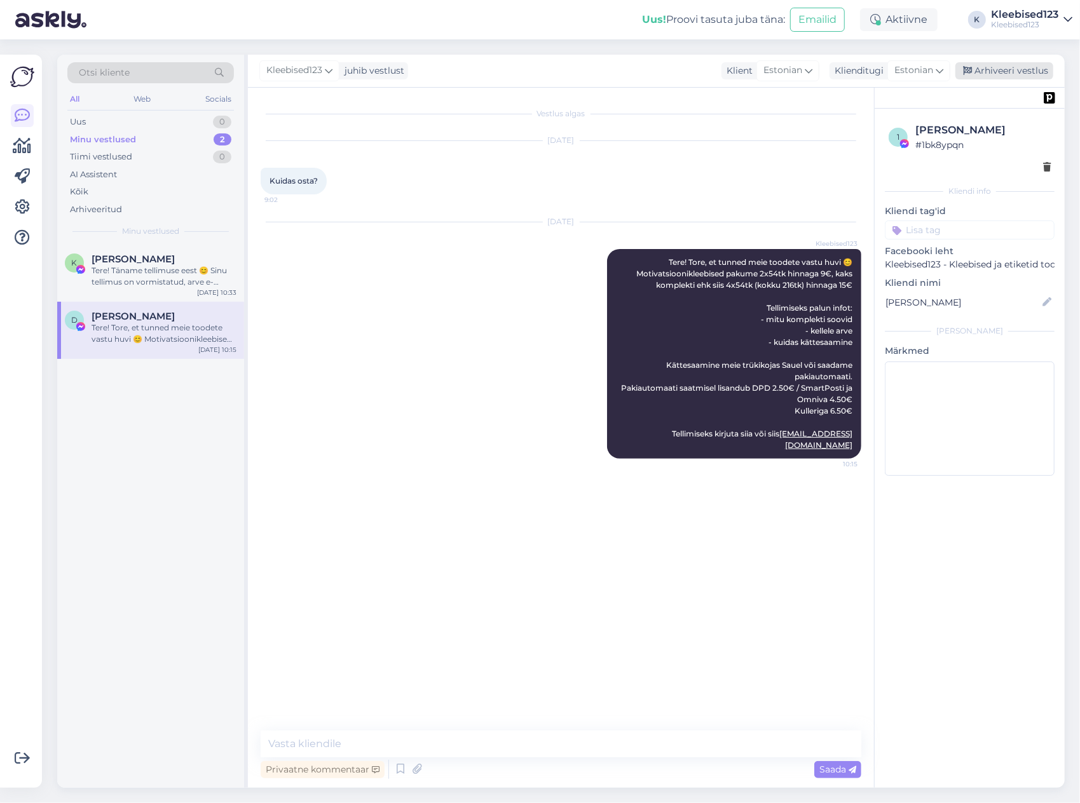
click at [1021, 68] on div "Arhiveeri vestlus" at bounding box center [1004, 70] width 98 height 17
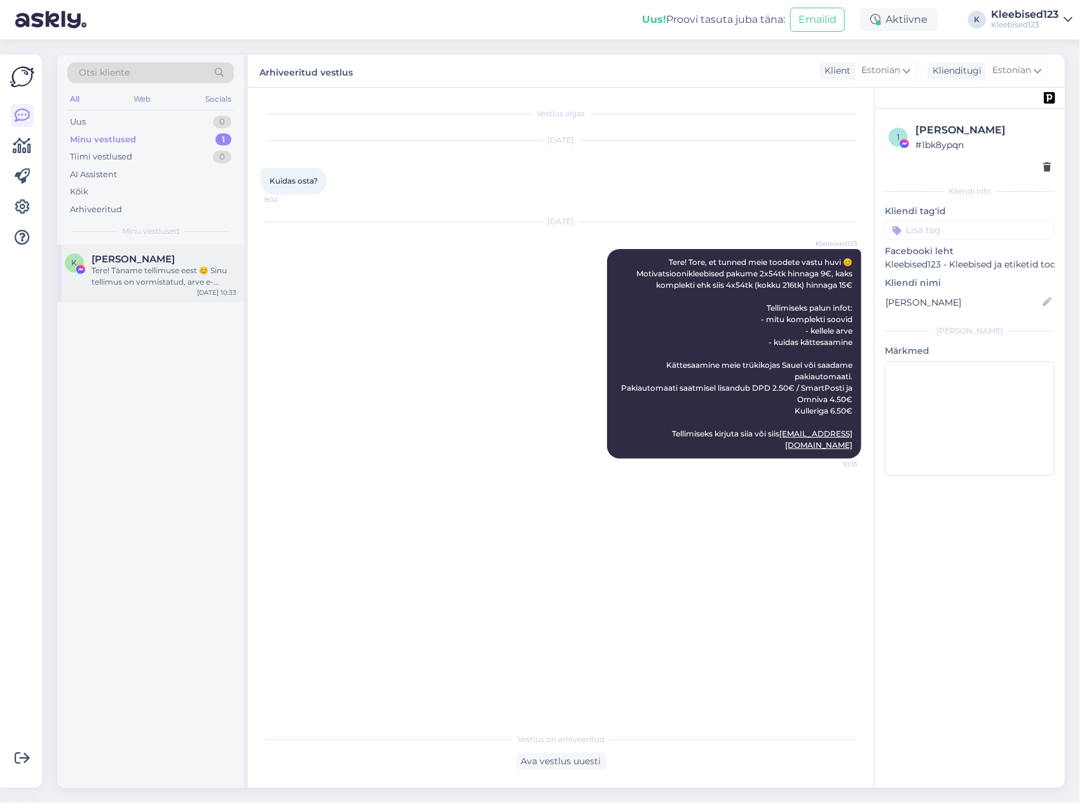
click at [126, 262] on span "[PERSON_NAME]" at bounding box center [133, 259] width 83 height 11
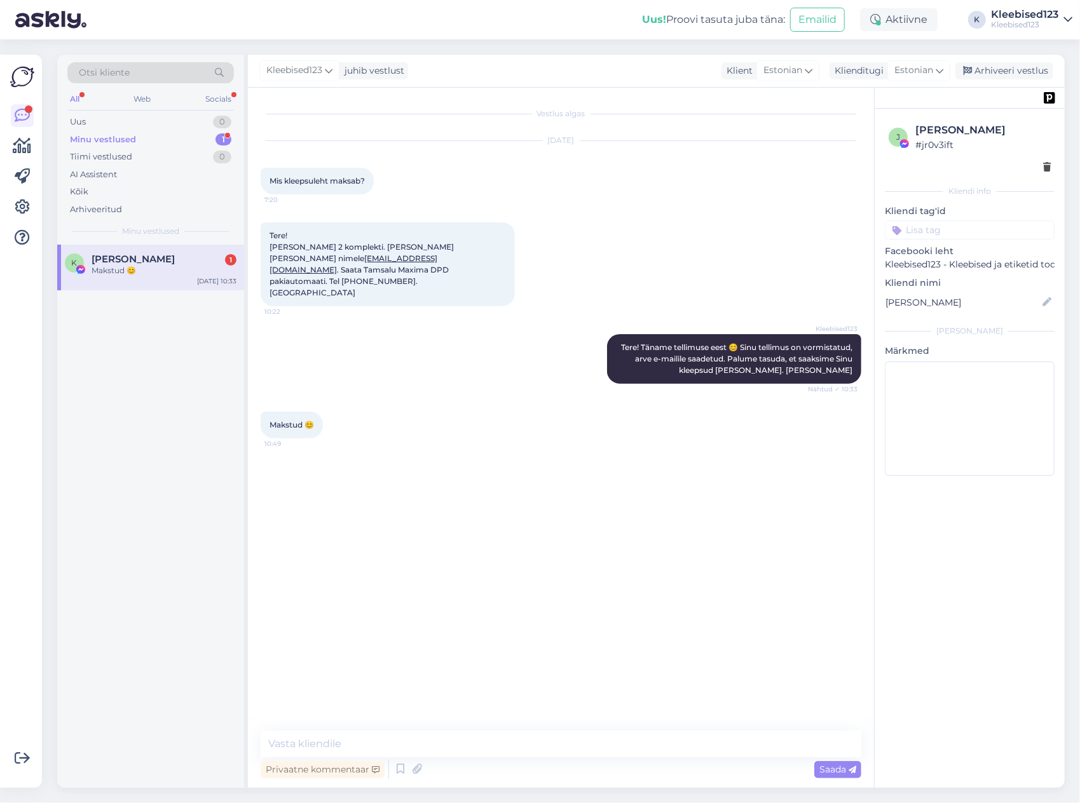
click at [149, 275] on div "Makstud 😊" at bounding box center [164, 270] width 145 height 11
click at [366, 742] on textarea at bounding box center [561, 744] width 601 height 27
type textarea "Täname 😊 Läheb [PERSON_NAME]!"
click at [193, 268] on div "Täname 😊 Läheb [PERSON_NAME]!" at bounding box center [164, 270] width 145 height 11
click at [152, 120] on div "Uus 0" at bounding box center [150, 122] width 167 height 18
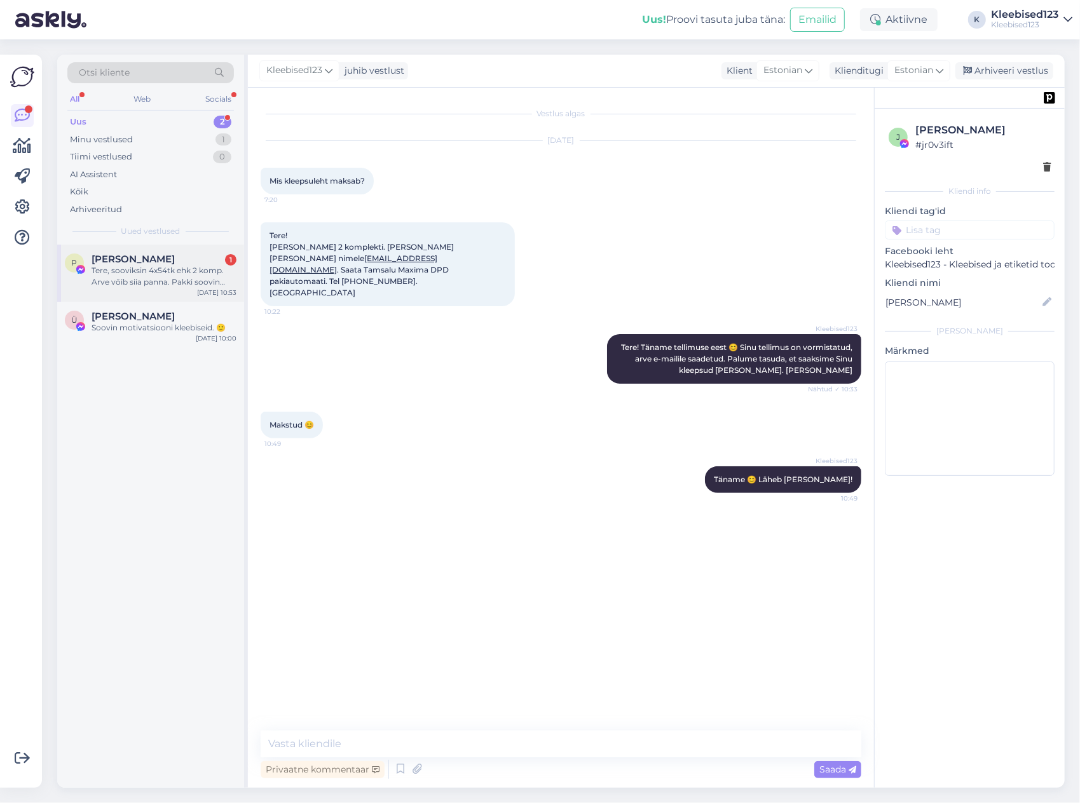
click at [141, 265] on div "Tere, sooviksin 4x54tk ehk 2 komp. Arve võib siia panna. Pakki soovin Puurmani …" at bounding box center [164, 276] width 145 height 23
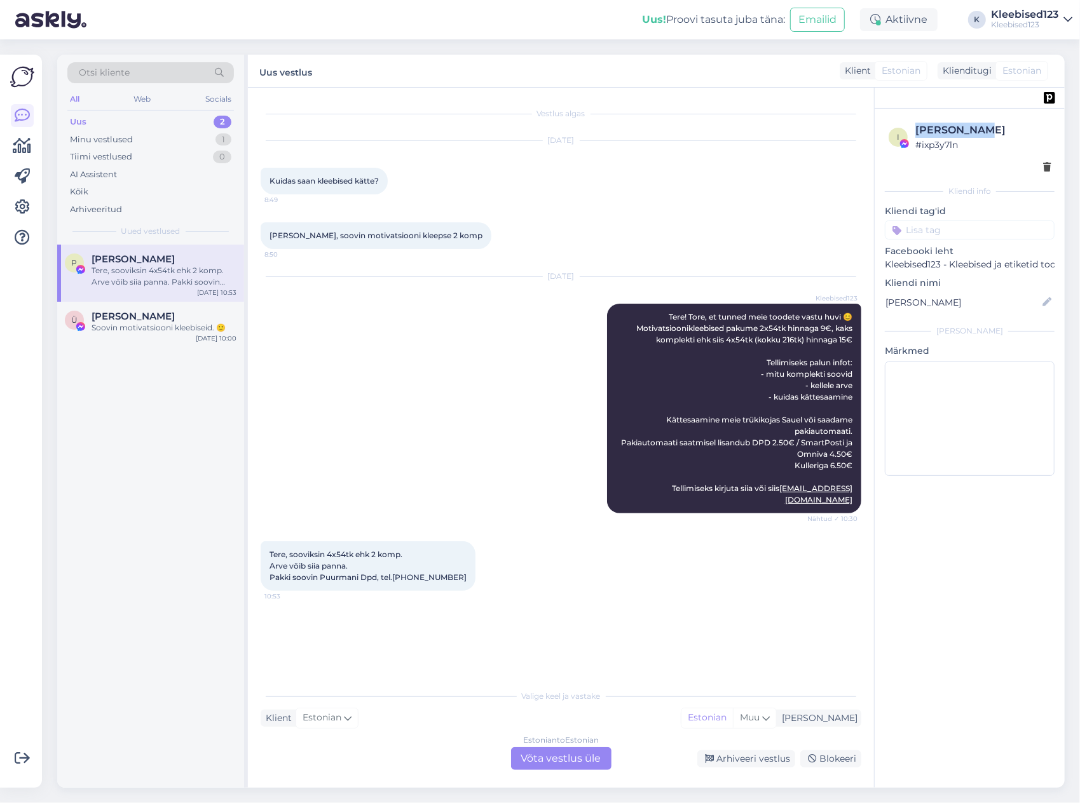
drag, startPoint x: 974, startPoint y: 128, endPoint x: 916, endPoint y: 121, distance: 58.3
click at [916, 121] on div "i [PERSON_NAME] # ixp3y7ln" at bounding box center [970, 148] width 170 height 59
copy div "[PERSON_NAME]"
click at [404, 566] on span "Tere, sooviksin 4x54tk ehk 2 komp. Arve võib siia panna. Pakki soovin Puurmani …" at bounding box center [367, 566] width 197 height 32
click at [405, 566] on span "Tere, sooviksin 4x54tk ehk 2 komp. Arve võib siia panna. Pakki soovin Puurmani …" at bounding box center [367, 566] width 197 height 32
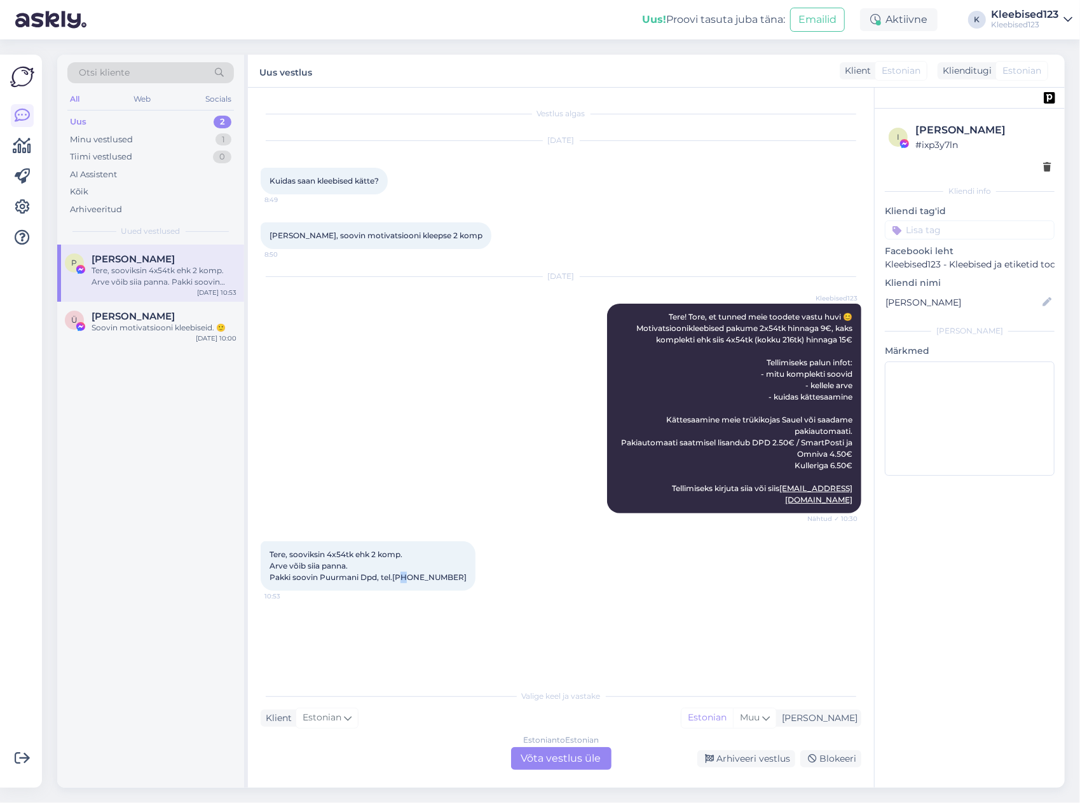
copy span "6"
click at [412, 566] on span "Tere, sooviksin 4x54tk ehk 2 komp. Arve võib siia panna. Pakki soovin Puurmani …" at bounding box center [367, 566] width 197 height 32
click at [537, 754] on div "Estonian to Estonian Võta vestlus üle" at bounding box center [561, 758] width 100 height 23
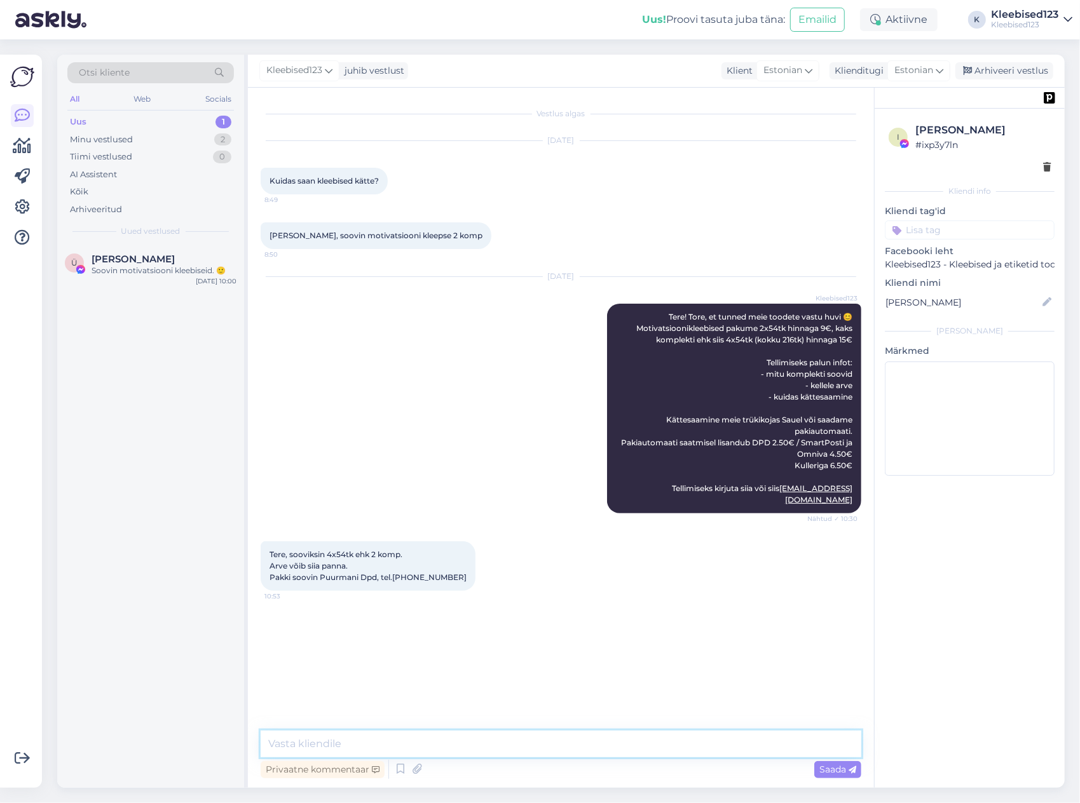
click at [402, 746] on textarea at bounding box center [561, 744] width 601 height 27
type textarea "Täname tellimuse eest 😊"
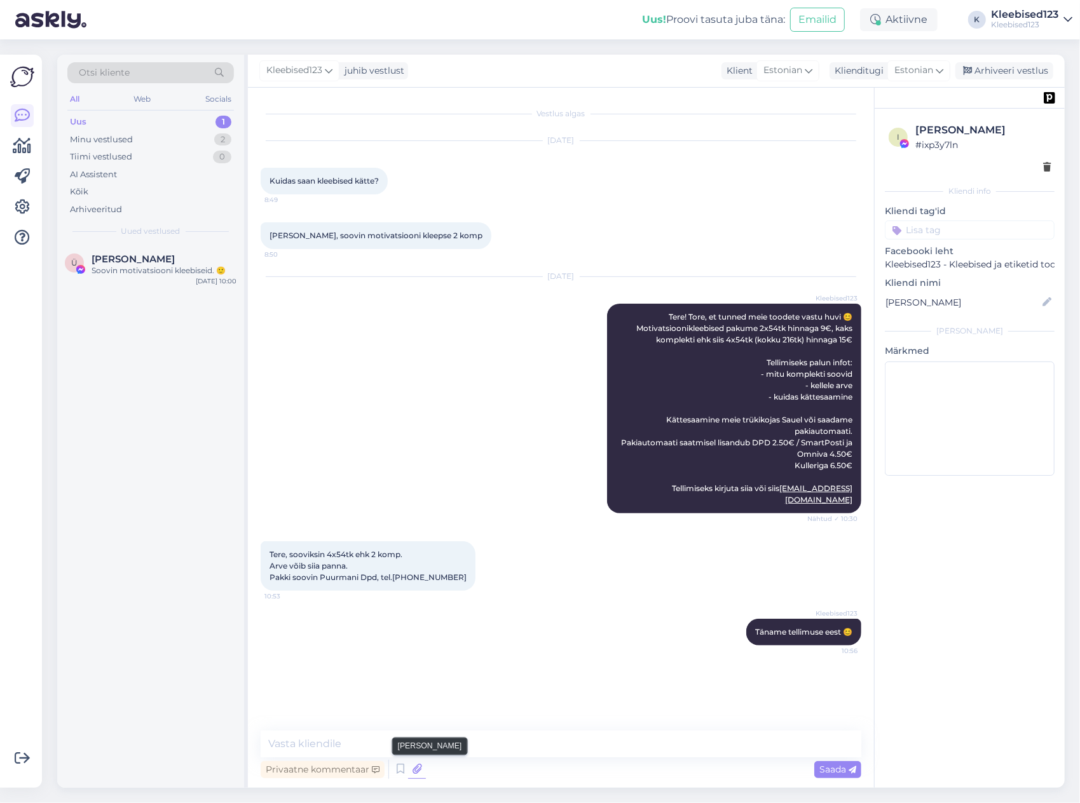
click at [419, 769] on icon at bounding box center [417, 769] width 18 height 19
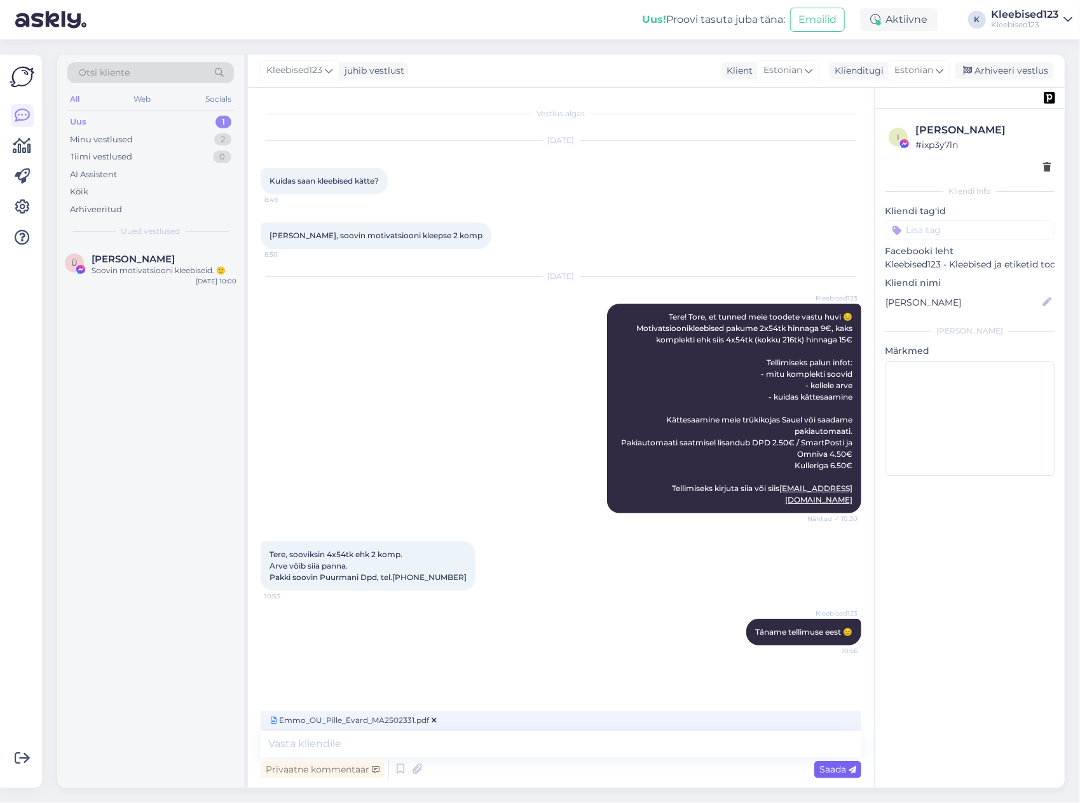
click at [826, 772] on span "Saada" at bounding box center [837, 769] width 37 height 11
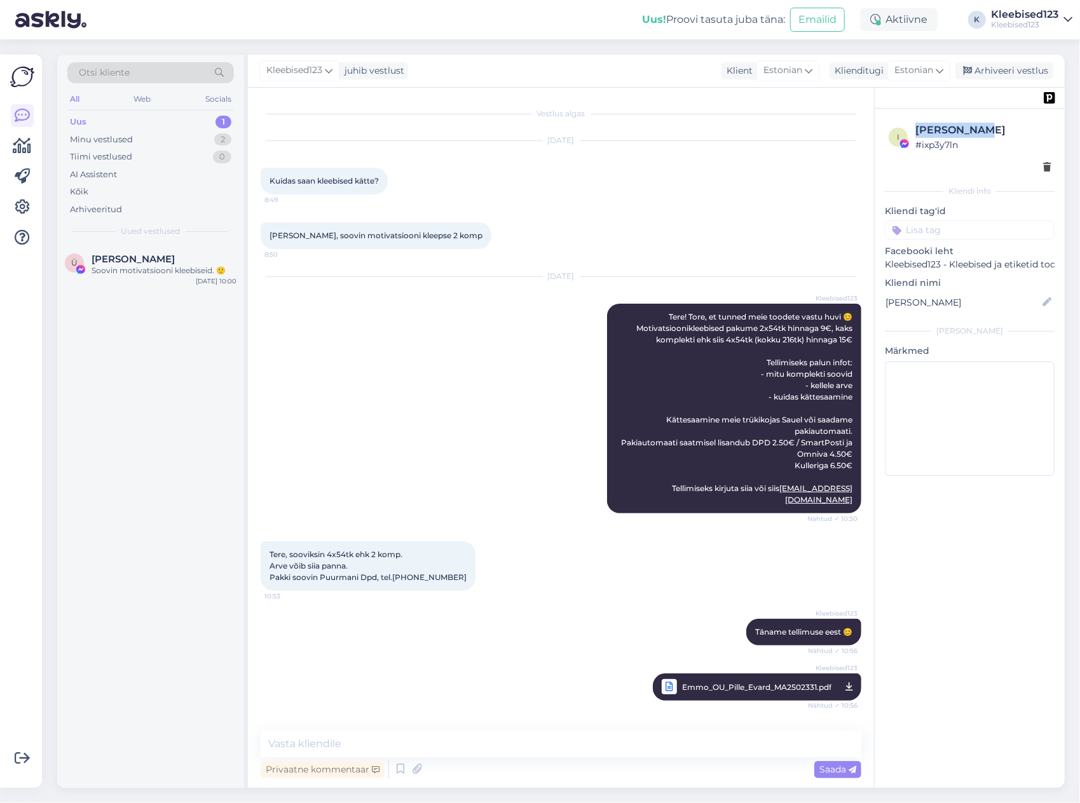
drag, startPoint x: 976, startPoint y: 132, endPoint x: 925, endPoint y: 125, distance: 51.3
click at [916, 126] on div "[PERSON_NAME]" at bounding box center [982, 130] width 135 height 15
click at [336, 568] on span "Tere, sooviksin 4x54tk ehk 2 komp. Arve võib siia panna. Pakki soovin Puurmani …" at bounding box center [367, 566] width 197 height 32
click at [400, 563] on span "Tere, sooviksin 4x54tk ehk 2 komp. Arve võib siia panna. Pakki soovin Puurmani …" at bounding box center [367, 566] width 197 height 32
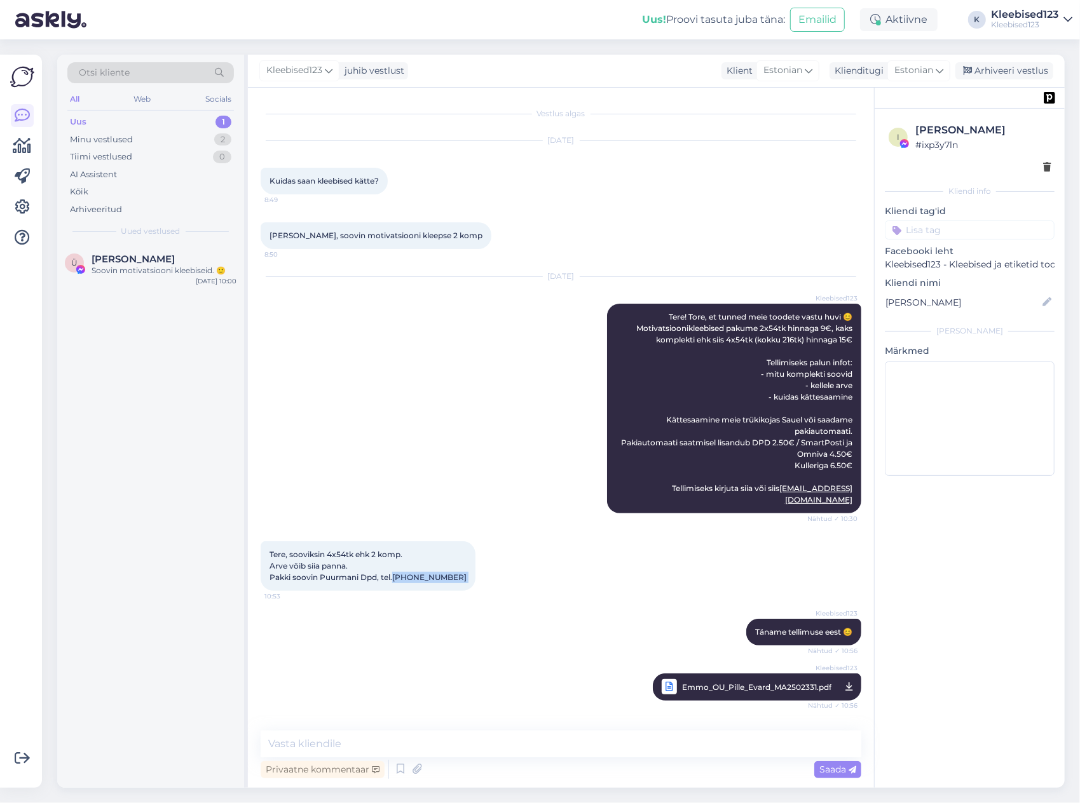
click at [400, 563] on span "Tere, sooviksin 4x54tk ehk 2 komp. Arve võib siia panna. Pakki soovin Puurmani …" at bounding box center [367, 566] width 197 height 32
click at [470, 753] on textarea at bounding box center [561, 744] width 601 height 27
paste textarea "Täname tellimuse eest 😊 Sinu tellimus on vormistatud, arve e-mailile saadetud. …"
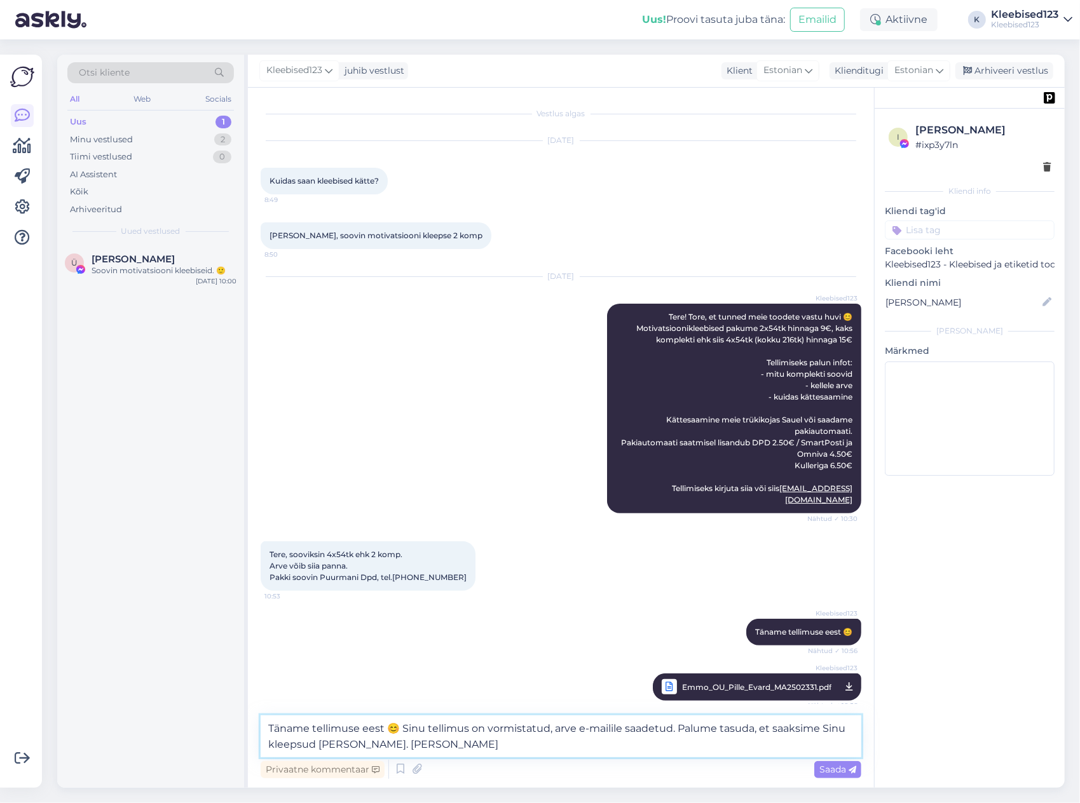
drag, startPoint x: 404, startPoint y: 728, endPoint x: 125, endPoint y: 692, distance: 281.3
click at [127, 692] on div "Otsi kliente All Web Socials Uus 1 Minu vestlused 2 Tiimi vestlused 0 AI Assist…" at bounding box center [560, 421] width 1007 height 733
drag, startPoint x: 444, startPoint y: 728, endPoint x: 528, endPoint y: 697, distance: 89.3
click at [538, 723] on textarea "Sinu tellimus on vormistatud, arve e-mailile saadetud. Palume tasuda, et saaksi…" at bounding box center [561, 737] width 601 height 42
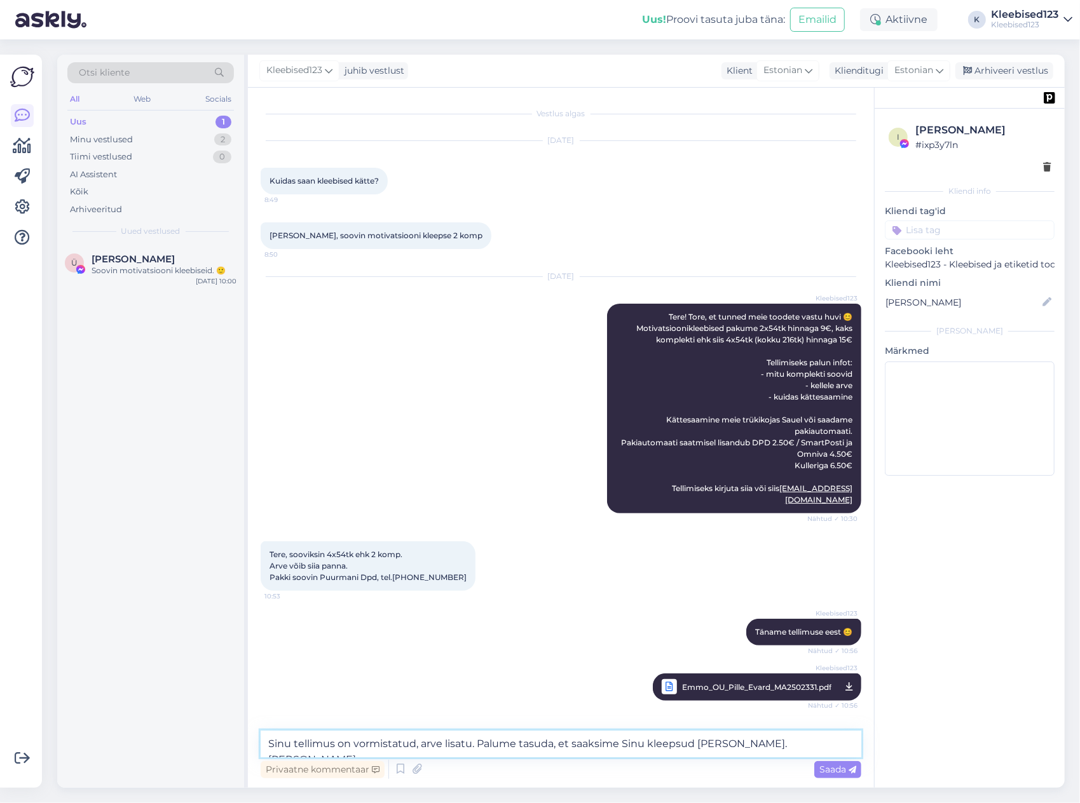
type textarea "Sinu tellimus on vormistatud, arve lisatud. Palume tasuda, et saaksime Sinu kle…"
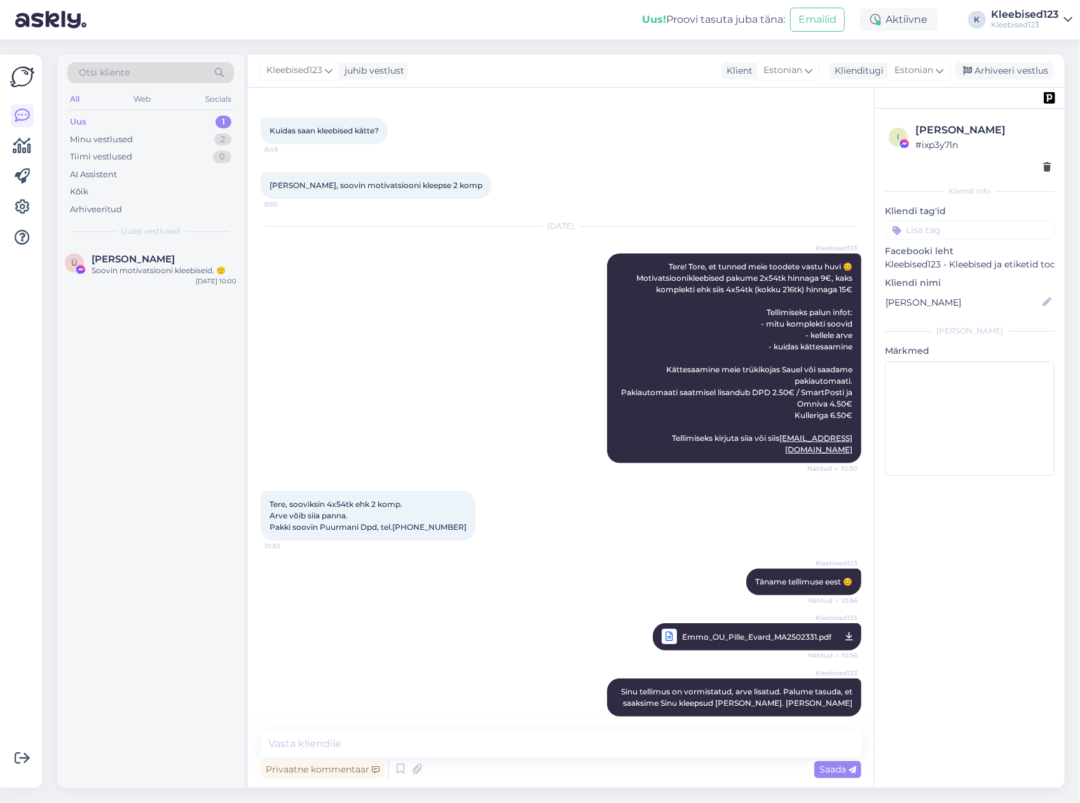
scroll to position [105, 0]
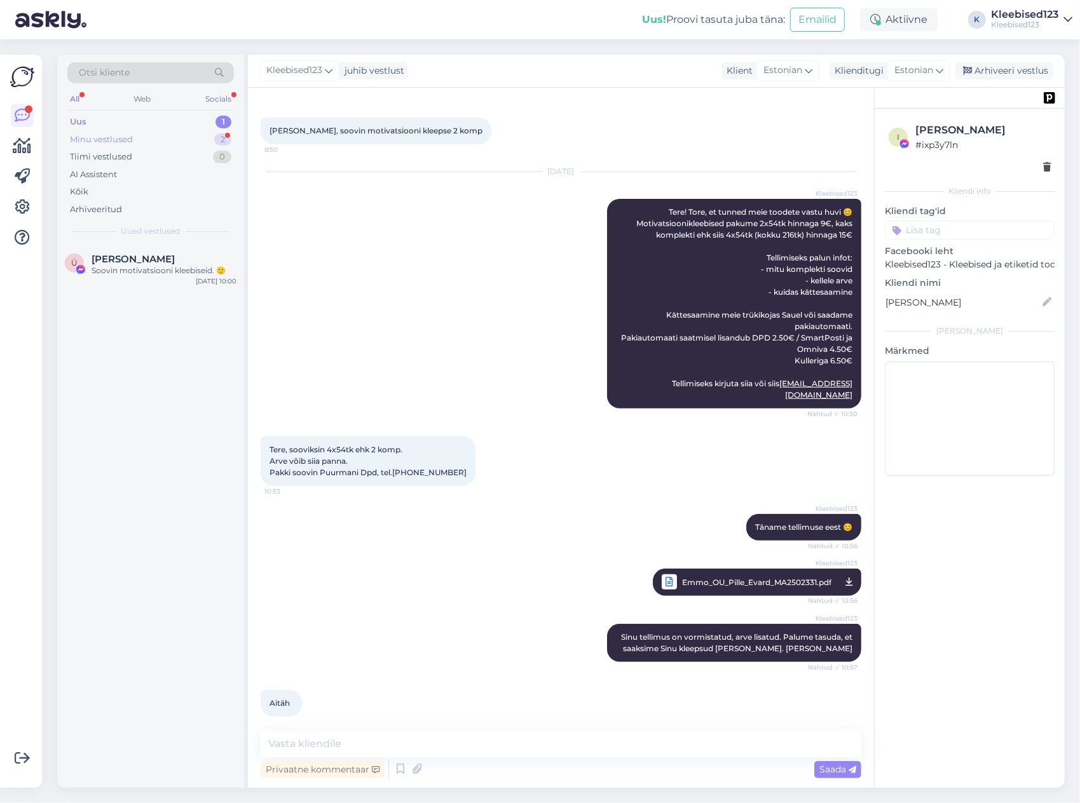
click at [143, 140] on div "Minu vestlused 2" at bounding box center [150, 140] width 167 height 18
click at [119, 257] on span "[PERSON_NAME]" at bounding box center [133, 259] width 83 height 11
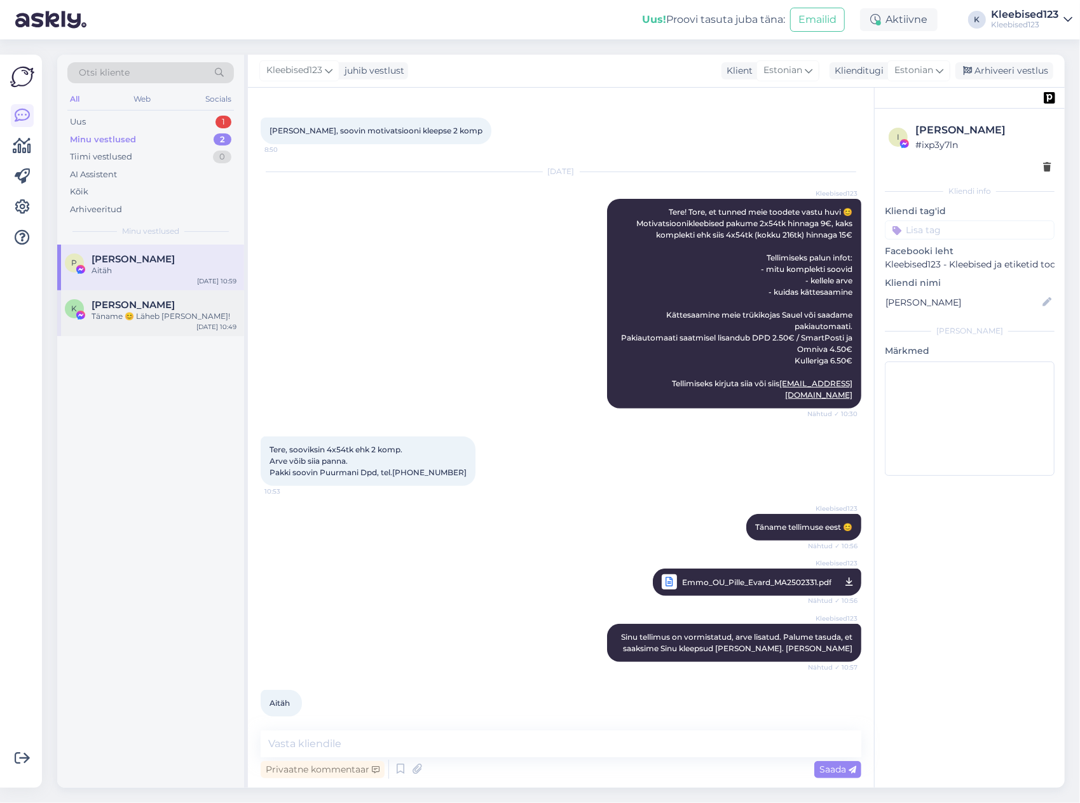
click at [118, 311] on div "Täname 😊 Läheb [PERSON_NAME]!" at bounding box center [164, 316] width 145 height 11
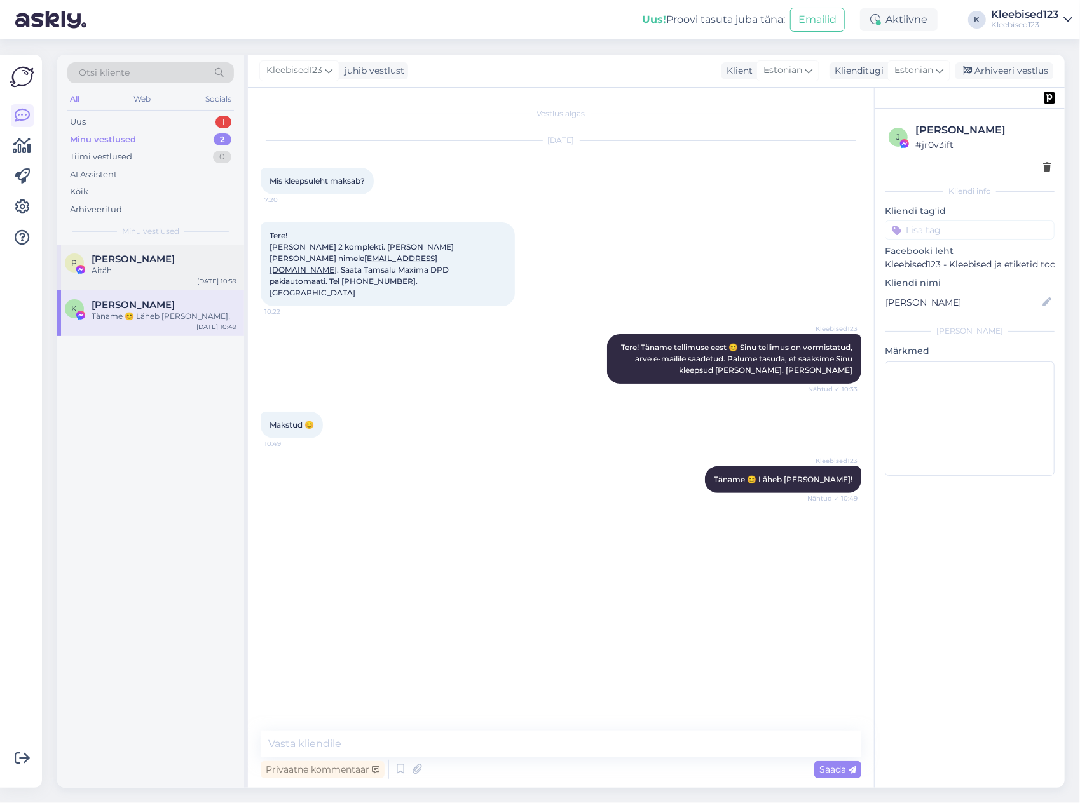
click at [121, 270] on div "Aitäh" at bounding box center [164, 270] width 145 height 11
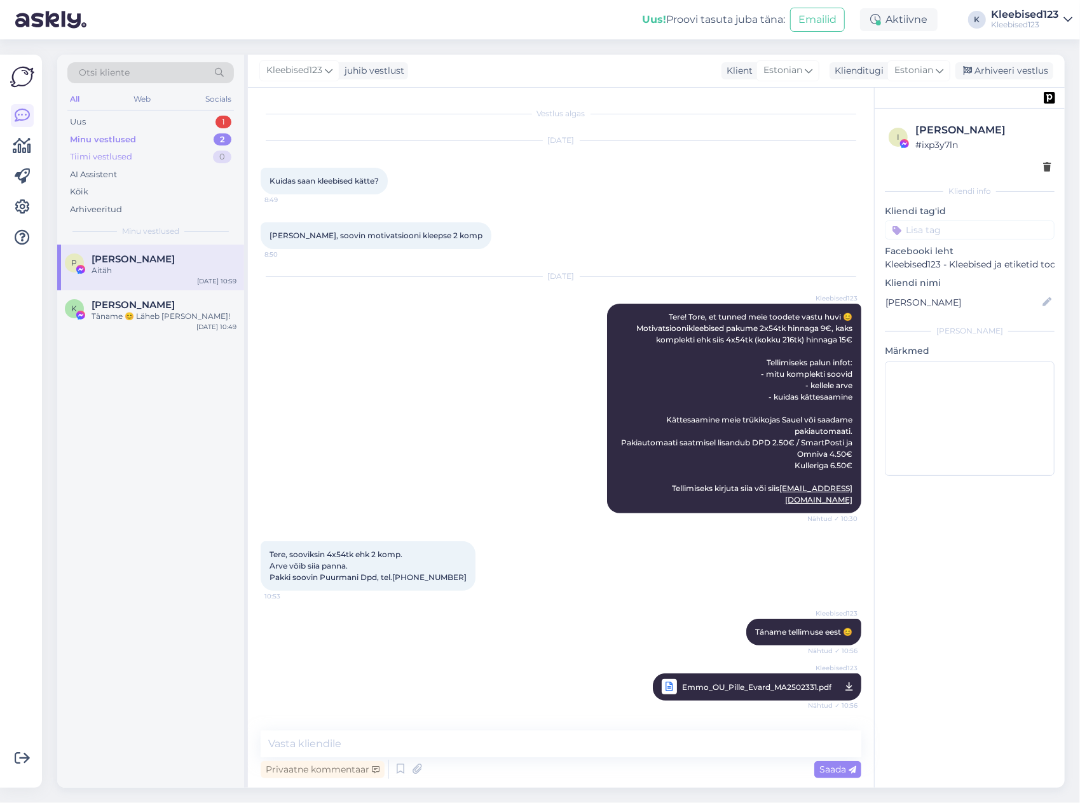
scroll to position [105, 0]
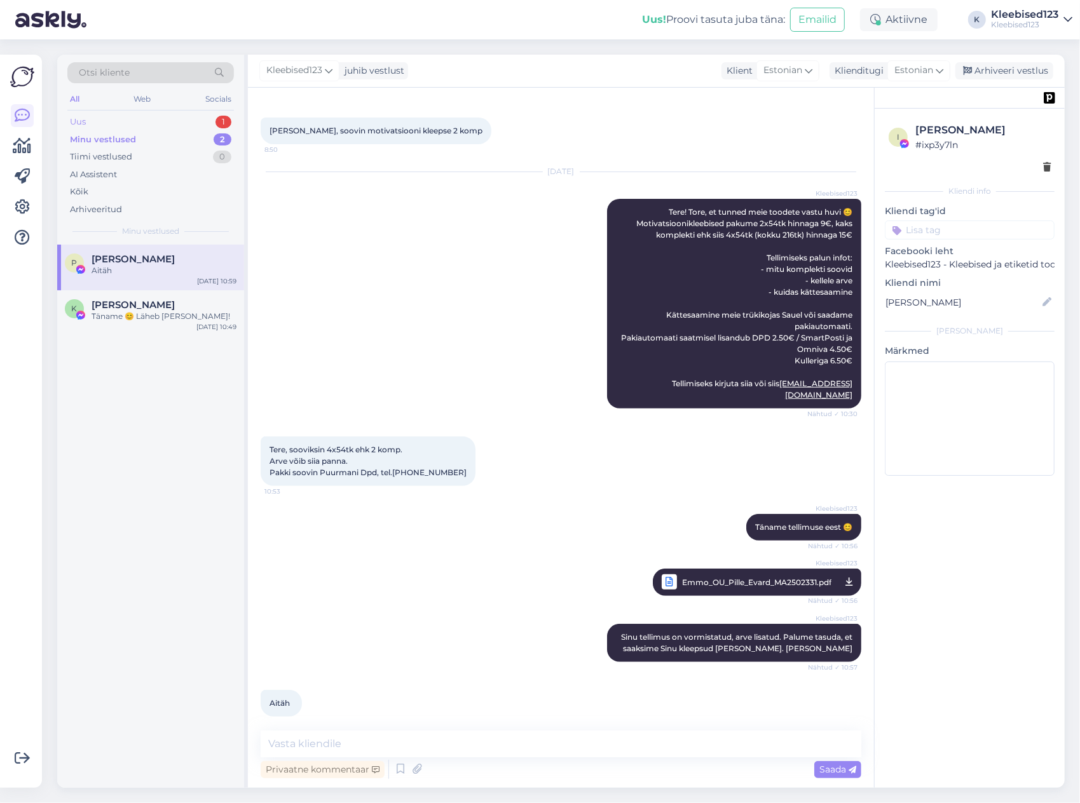
click at [121, 113] on div "Uus 1" at bounding box center [150, 122] width 167 height 18
click at [136, 260] on span "[PERSON_NAME]" at bounding box center [133, 259] width 83 height 11
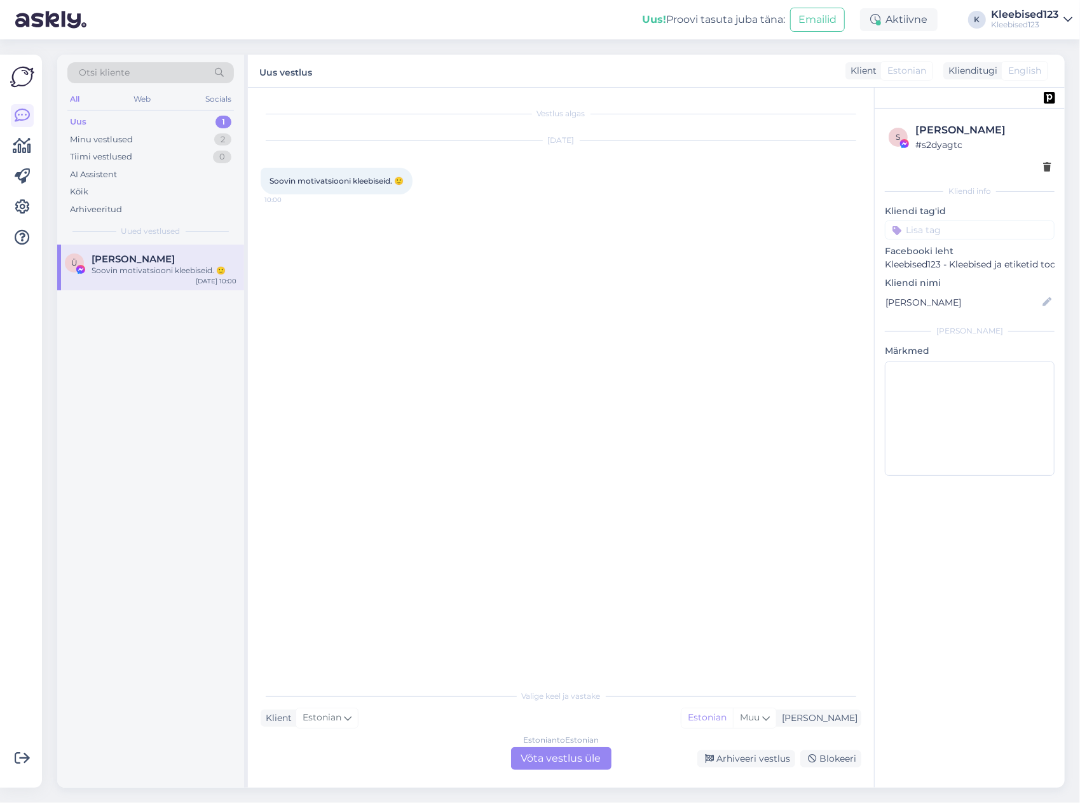
click at [549, 760] on div "Estonian to Estonian Võta vestlus üle" at bounding box center [561, 758] width 100 height 23
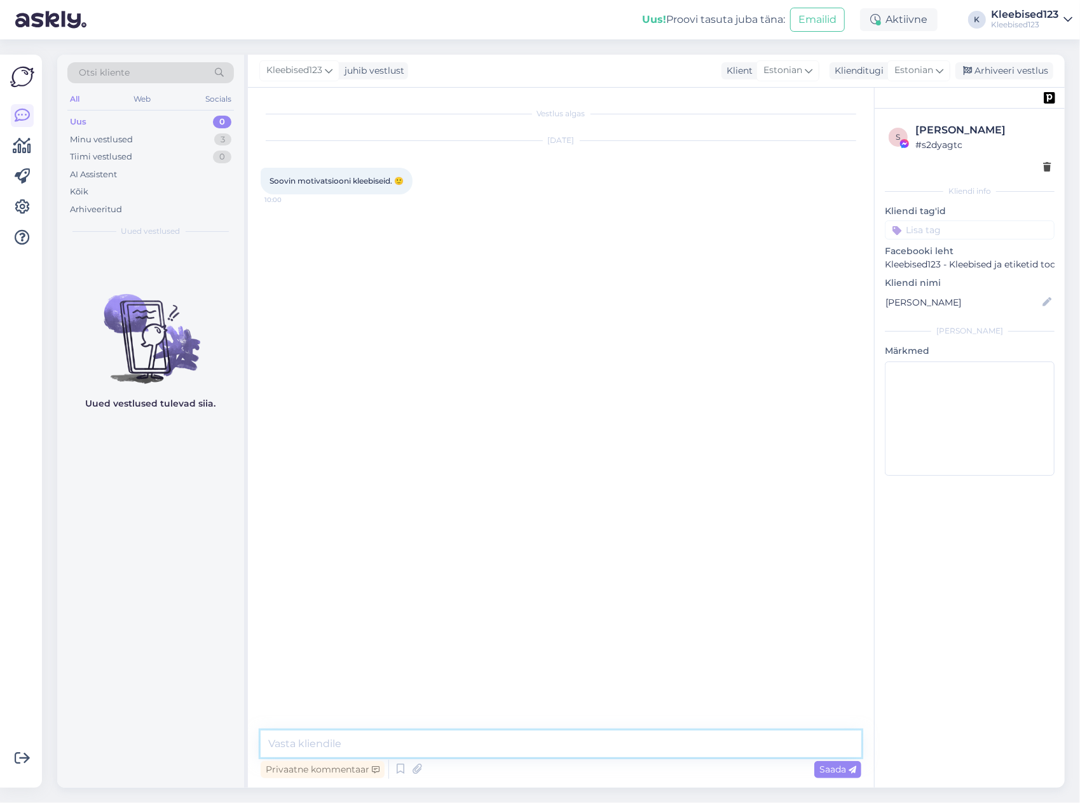
click at [346, 746] on textarea at bounding box center [561, 744] width 601 height 27
paste textarea "Tere! Tore, et tunned meie toodete vastu huvi 😊 Motivatsioonikleebised pakume 2…"
type textarea "Tere! Tore, et tunned meie toodete vastu huvi 😊 Motivatsioonikleebised pakume 2…"
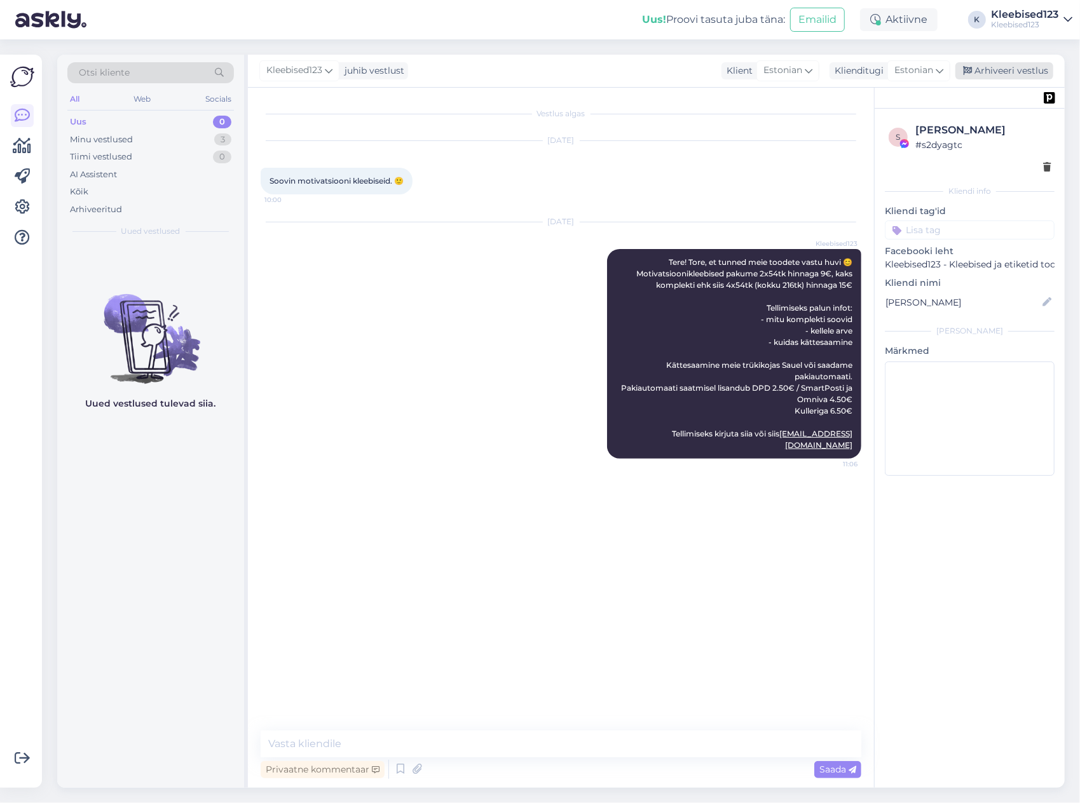
click at [1021, 76] on div "Arhiveeri vestlus" at bounding box center [1004, 70] width 98 height 17
click at [779, 526] on div "Vestlus algas [DATE] Soovin motivatsiooni kleebiseid. 🙂 10:00 [DATE] Kleebised1…" at bounding box center [567, 407] width 612 height 615
click at [142, 137] on div "Minu vestlused 2" at bounding box center [150, 140] width 167 height 18
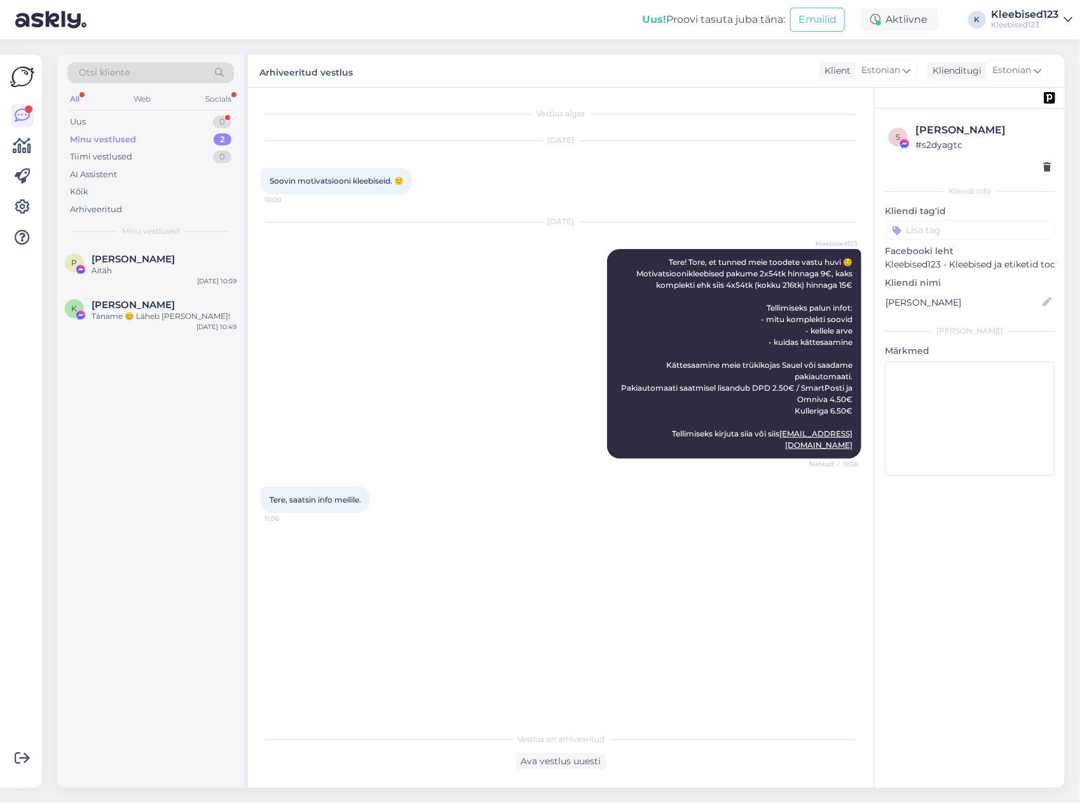
click at [372, 276] on div "[DATE] Kleebised123 Tere! Tore, et tunned meie toodete vastu huvi 😊 Motivatsioo…" at bounding box center [561, 340] width 601 height 264
click at [142, 122] on div "Uus 0" at bounding box center [150, 122] width 167 height 18
click at [125, 252] on div "Ü [PERSON_NAME] 1 Tere, saatsin info meilile. [DATE] 11:06" at bounding box center [150, 268] width 187 height 46
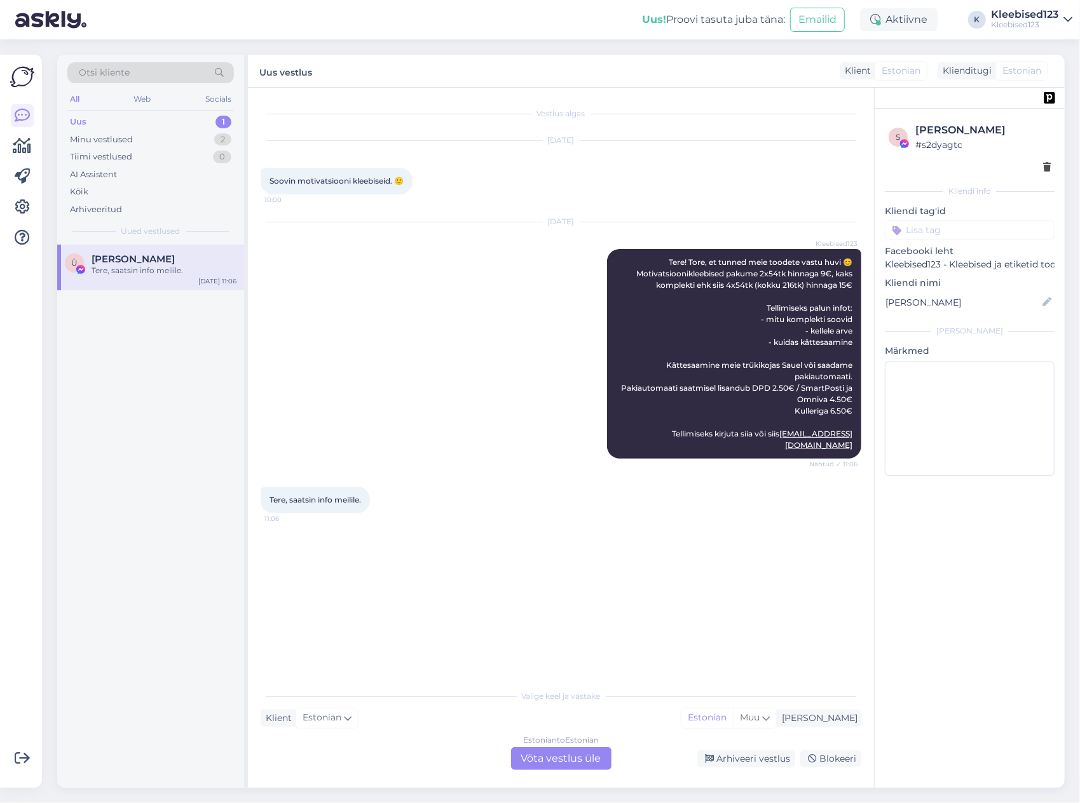
click at [569, 756] on div "Estonian to Estonian Võta vestlus üle" at bounding box center [561, 758] width 100 height 23
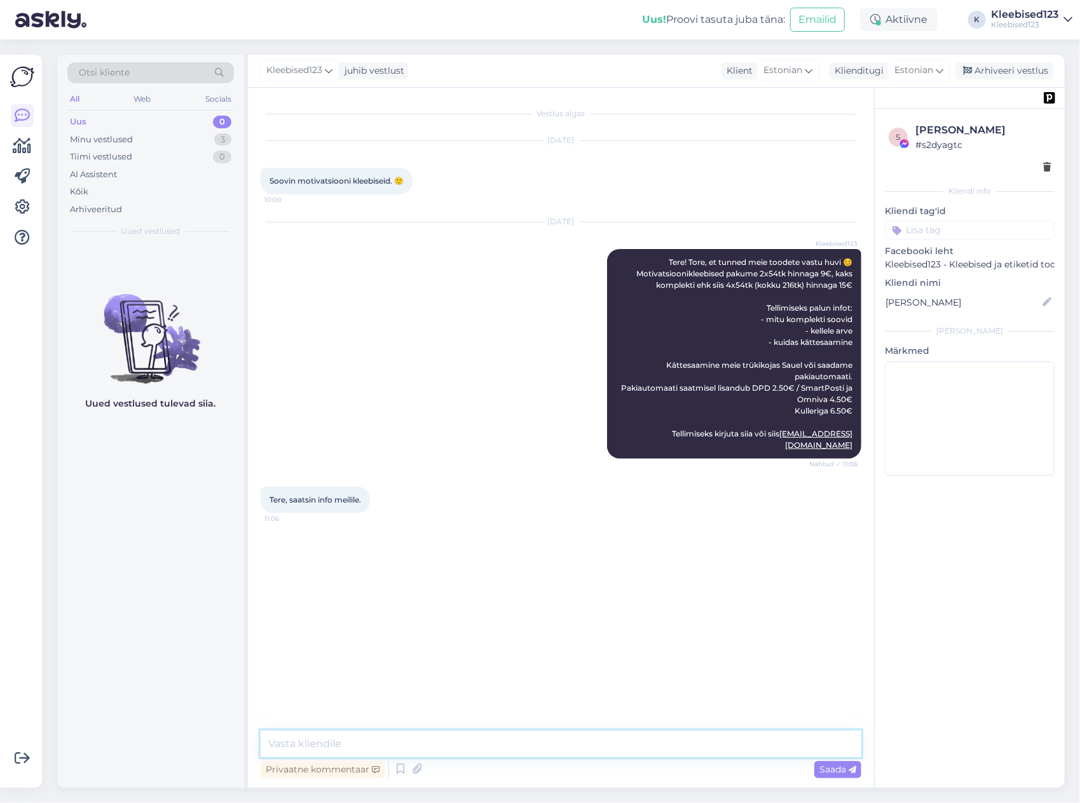
drag, startPoint x: 407, startPoint y: 749, endPoint x: 412, endPoint y: 735, distance: 14.9
click at [407, 749] on textarea at bounding box center [561, 744] width 601 height 27
type textarea "T"
drag, startPoint x: 507, startPoint y: 748, endPoint x: 524, endPoint y: 740, distance: 18.2
click at [507, 747] on textarea at bounding box center [561, 744] width 601 height 27
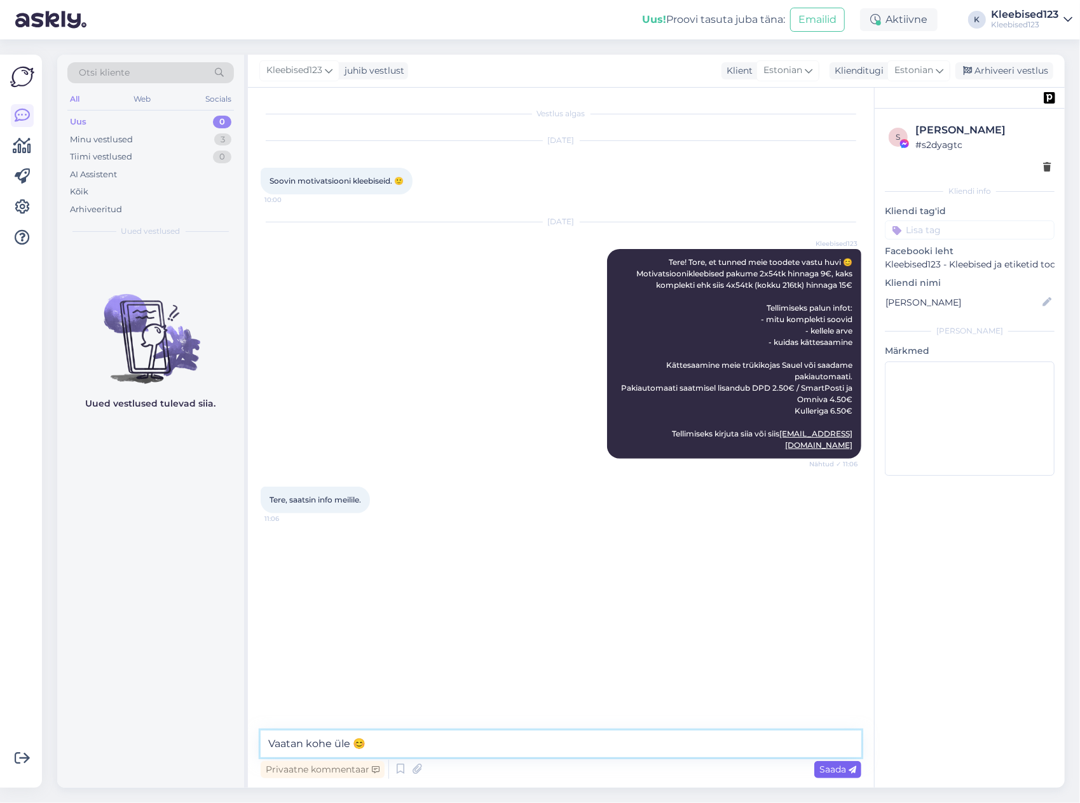
type textarea "Vaatan kohe üle 😊"
click at [838, 770] on span "Saada" at bounding box center [837, 769] width 37 height 11
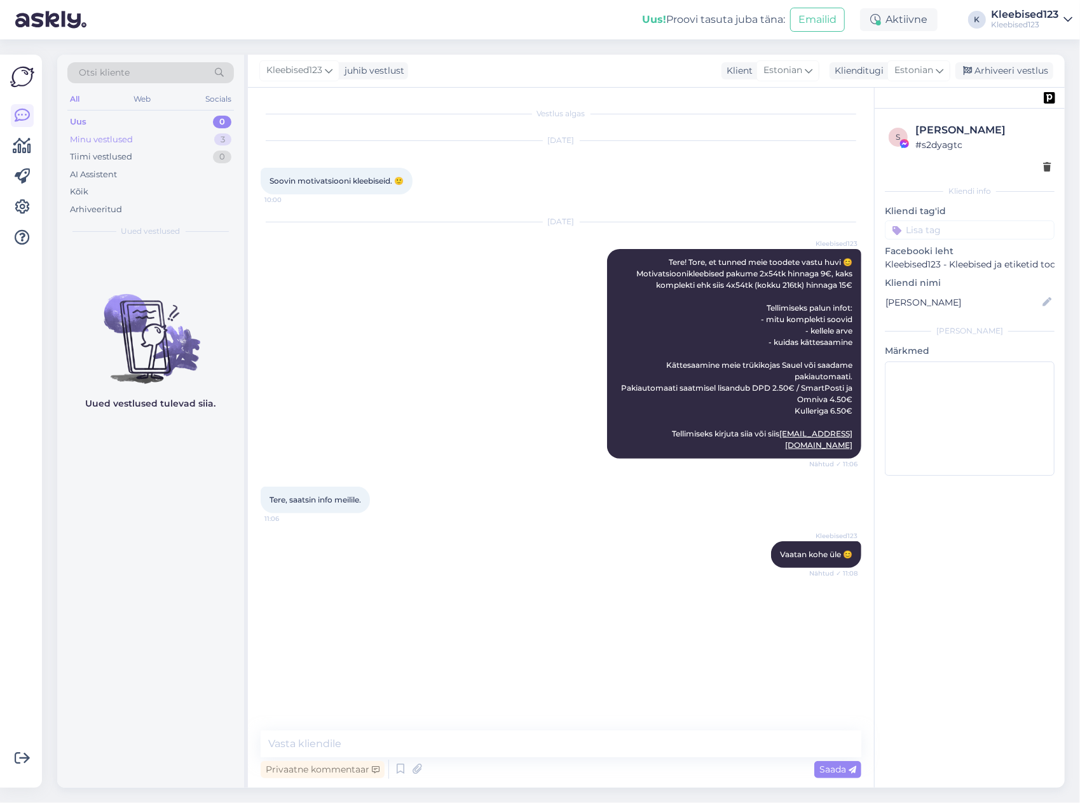
click at [150, 139] on div "Minu vestlused 3" at bounding box center [150, 140] width 167 height 18
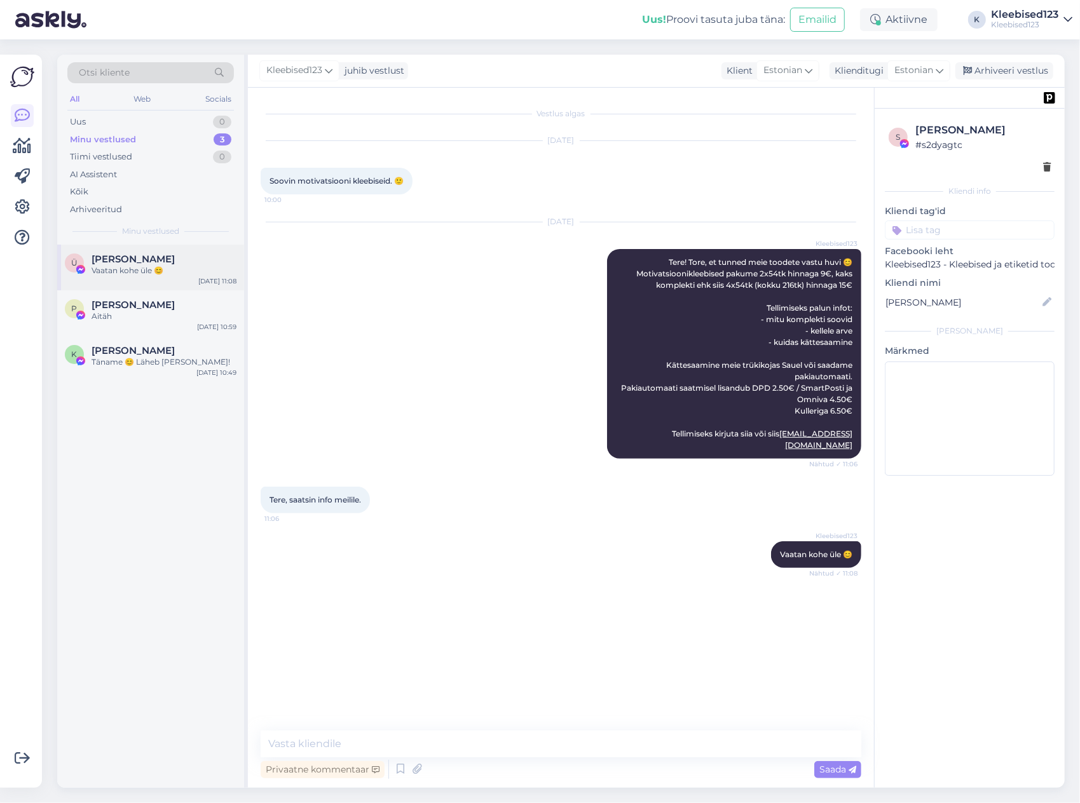
click at [140, 272] on div "Vaatan kohe üle 😊" at bounding box center [164, 270] width 145 height 11
click at [987, 65] on div "Arhiveeri vestlus" at bounding box center [1004, 70] width 98 height 17
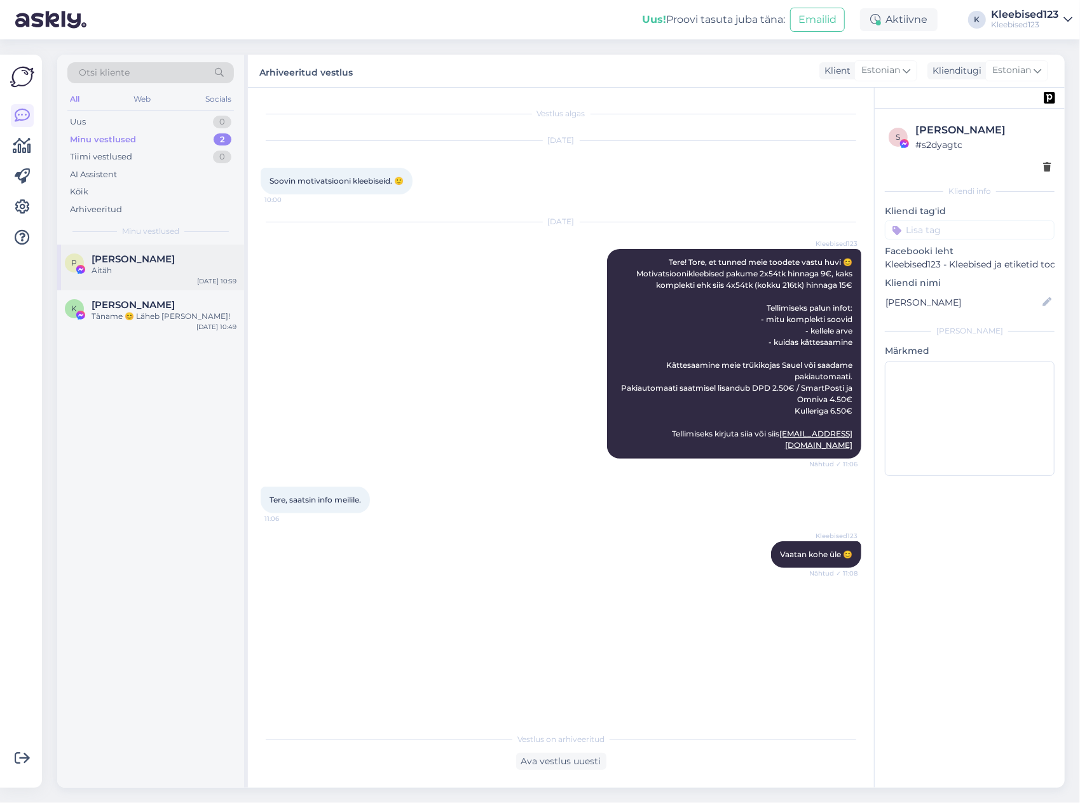
click at [102, 270] on div "Aitäh" at bounding box center [164, 270] width 145 height 11
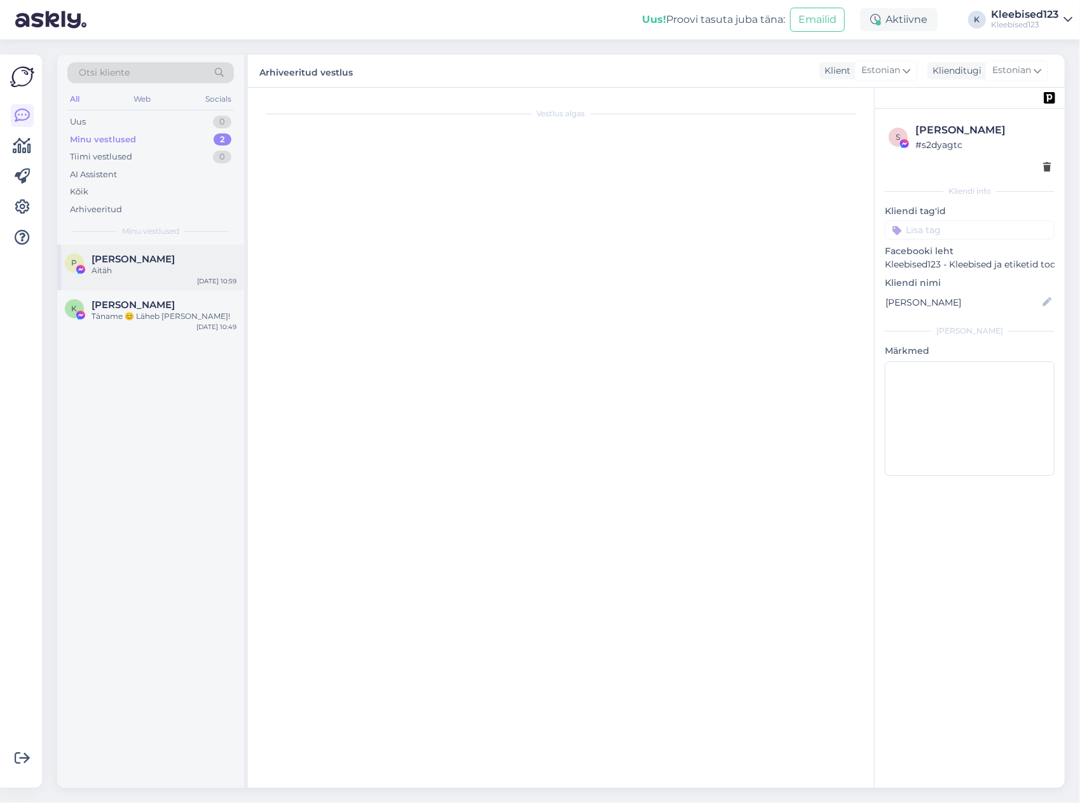
scroll to position [105, 0]
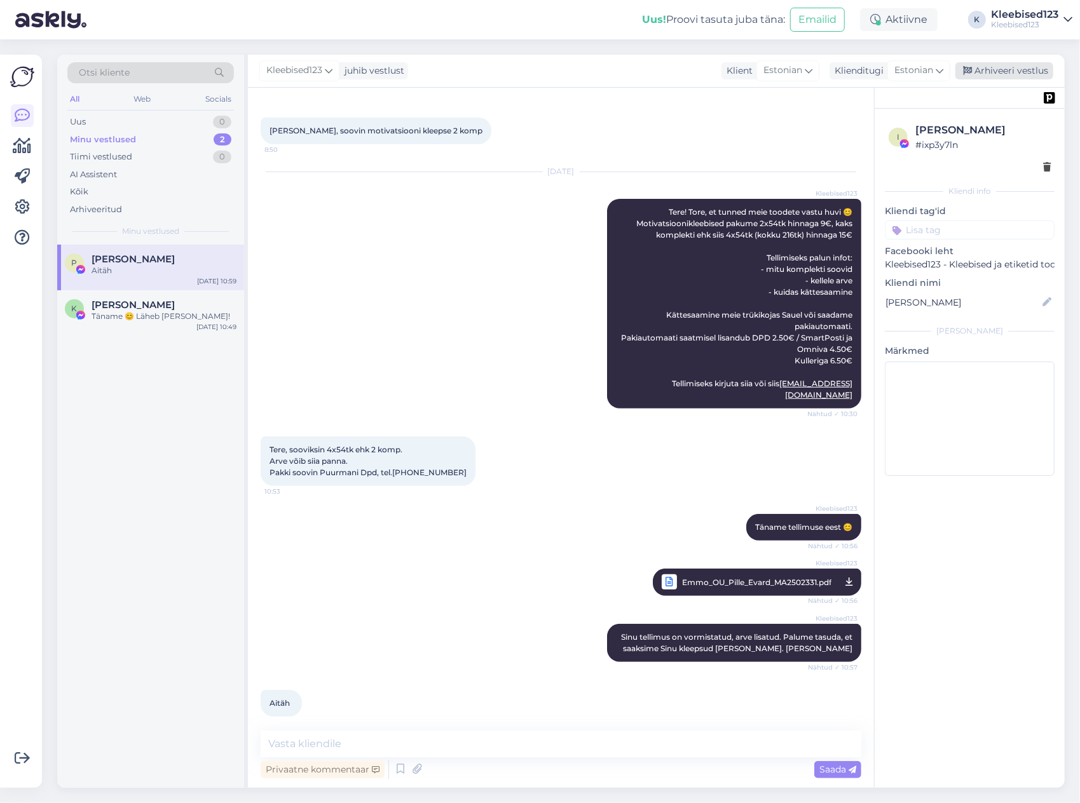
drag, startPoint x: 998, startPoint y: 74, endPoint x: 402, endPoint y: 197, distance: 608.0
click at [997, 74] on div "Arhiveeri vestlus" at bounding box center [1004, 70] width 98 height 17
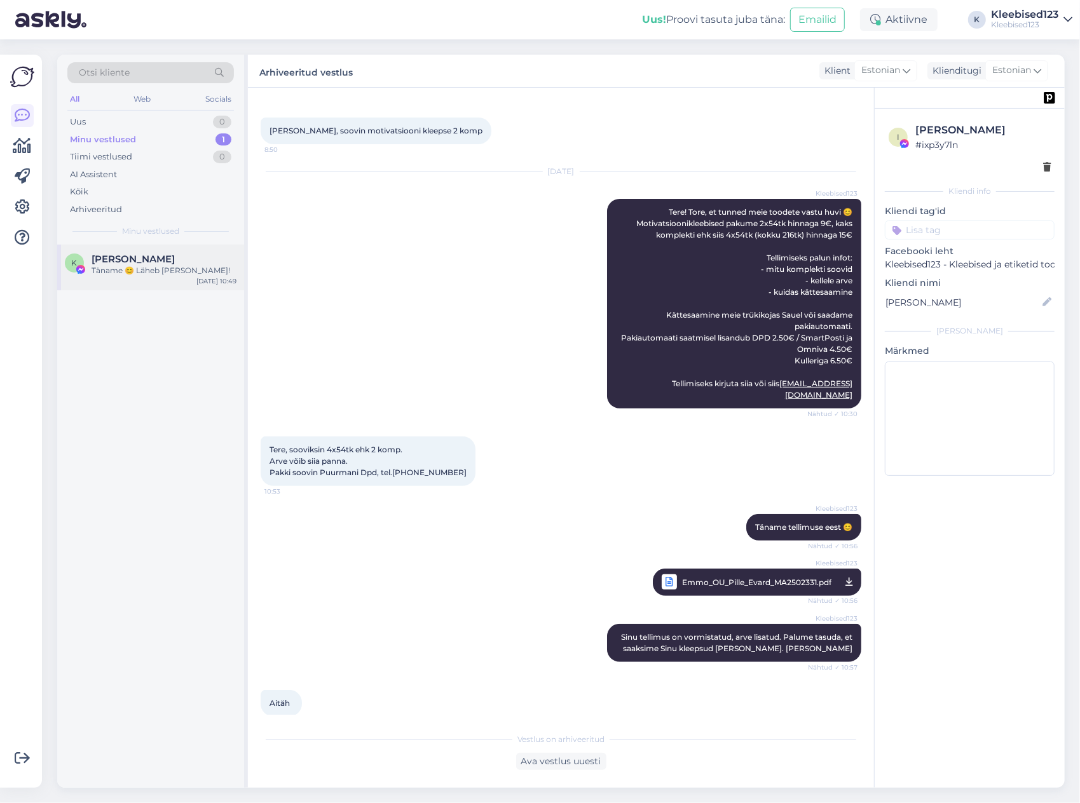
click at [144, 261] on span "[PERSON_NAME]" at bounding box center [133, 259] width 83 height 11
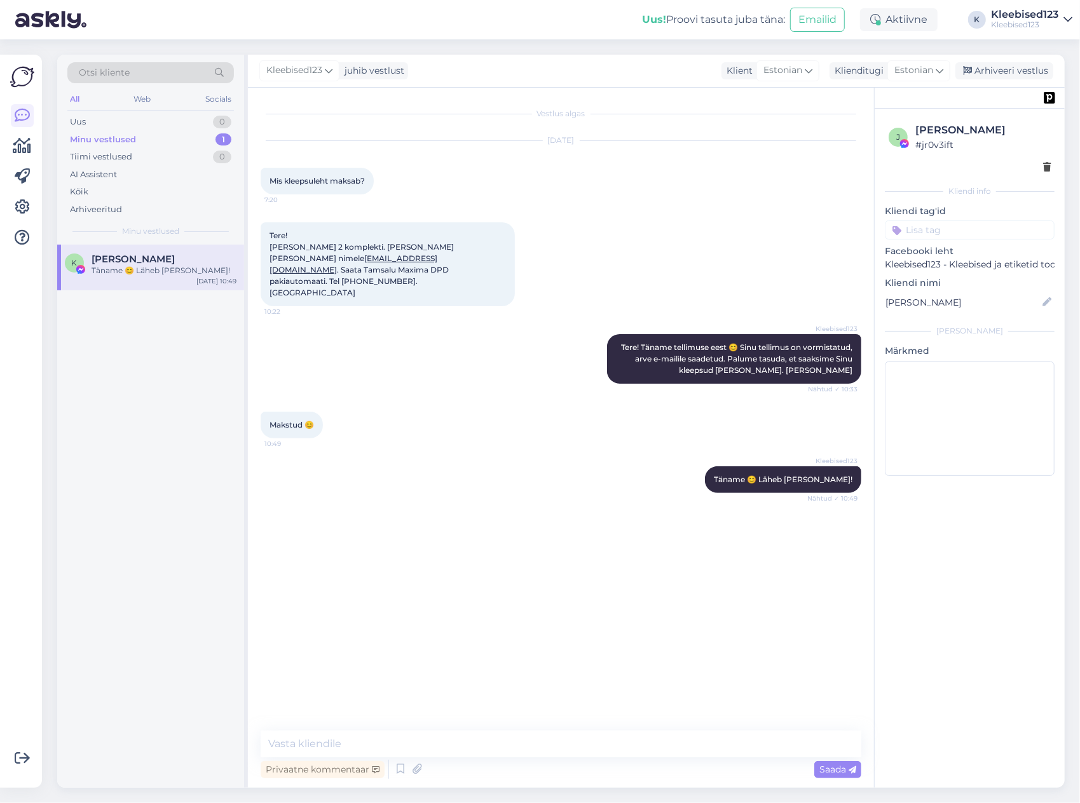
scroll to position [0, 0]
click at [1035, 65] on div "Arhiveeri vestlus" at bounding box center [1004, 70] width 98 height 17
